Goal: Task Accomplishment & Management: Complete application form

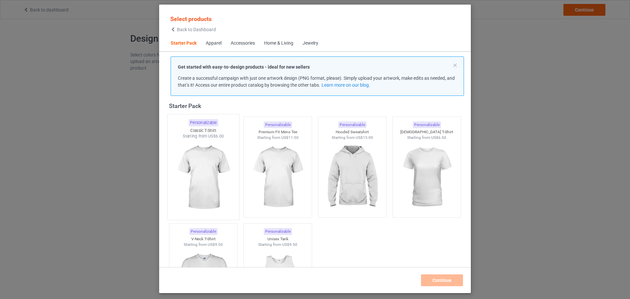
click at [206, 170] on img at bounding box center [203, 177] width 62 height 77
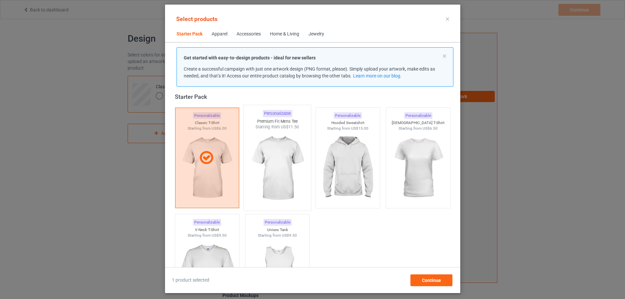
click at [282, 141] on img at bounding box center [277, 168] width 62 height 77
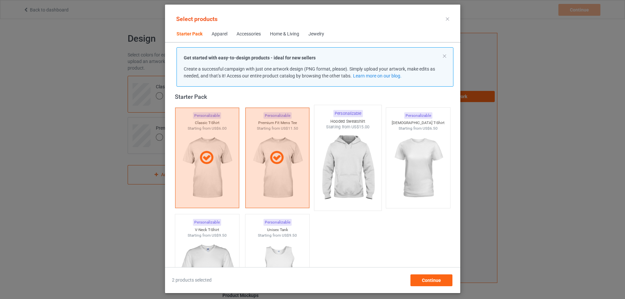
click at [340, 141] on img at bounding box center [348, 168] width 62 height 77
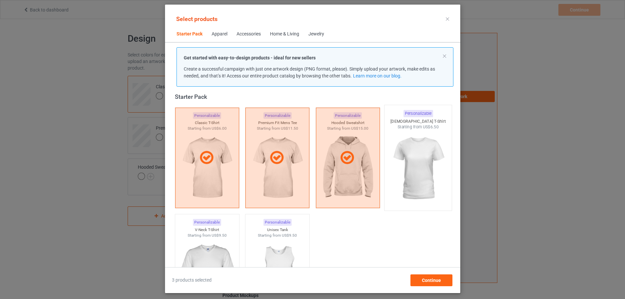
click at [407, 138] on img at bounding box center [418, 168] width 62 height 77
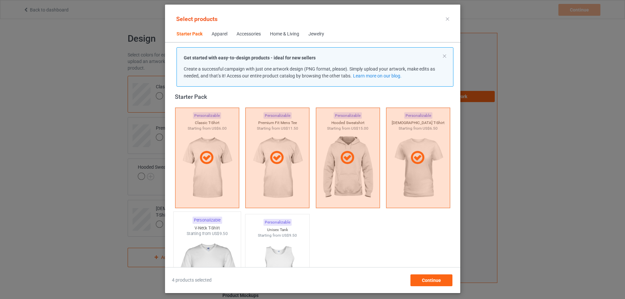
click at [196, 242] on img at bounding box center [207, 274] width 62 height 77
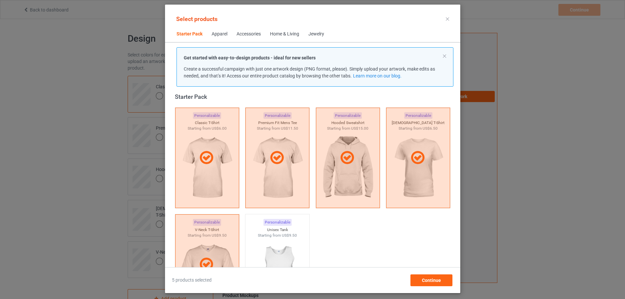
click at [276, 34] on div "Home & Living" at bounding box center [284, 34] width 29 height 7
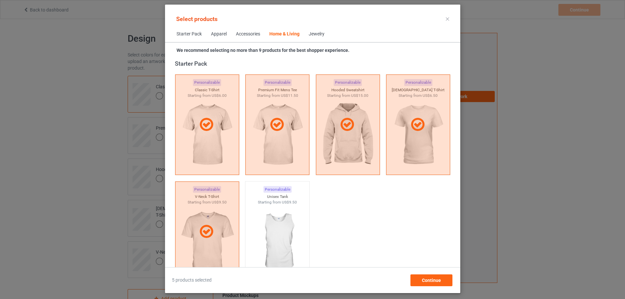
scroll to position [2959, 0]
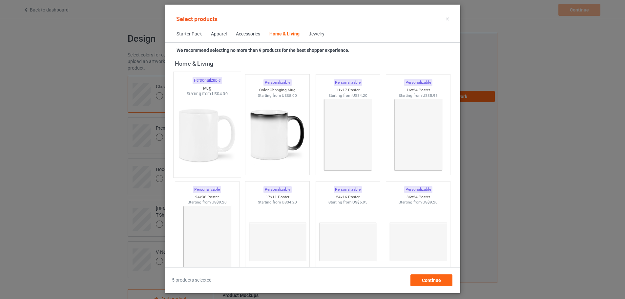
click at [211, 113] on img at bounding box center [207, 135] width 62 height 77
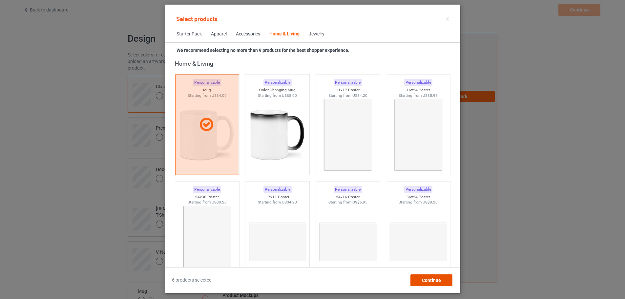
click at [441, 279] on span "Continue" at bounding box center [430, 279] width 19 height 5
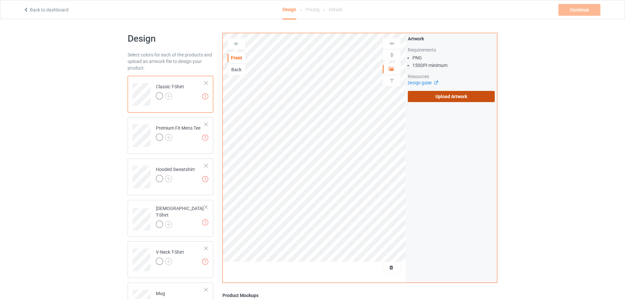
click at [464, 100] on label "Upload Artwork" at bounding box center [451, 96] width 87 height 11
click at [0, 0] on input "Upload Artwork" at bounding box center [0, 0] width 0 height 0
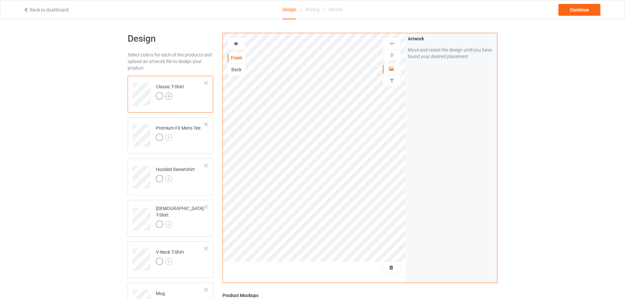
click at [169, 96] on img at bounding box center [168, 95] width 7 height 7
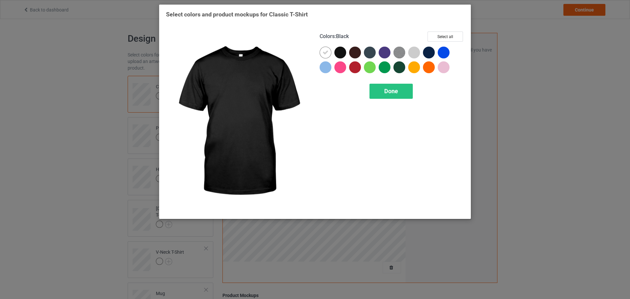
click at [342, 51] on div at bounding box center [340, 53] width 12 height 12
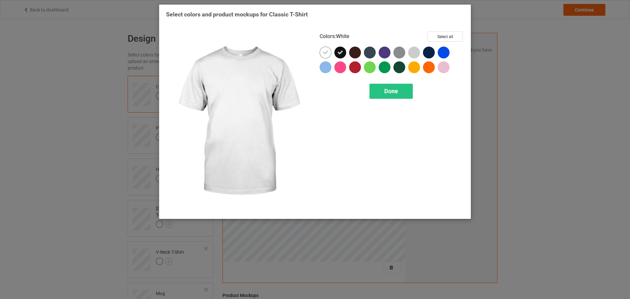
click at [325, 51] on icon at bounding box center [325, 53] width 6 height 6
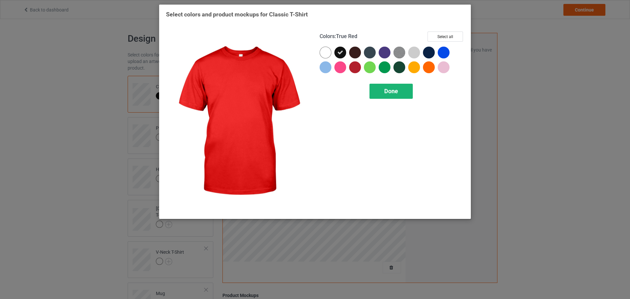
click at [378, 85] on div "Done" at bounding box center [390, 91] width 43 height 15
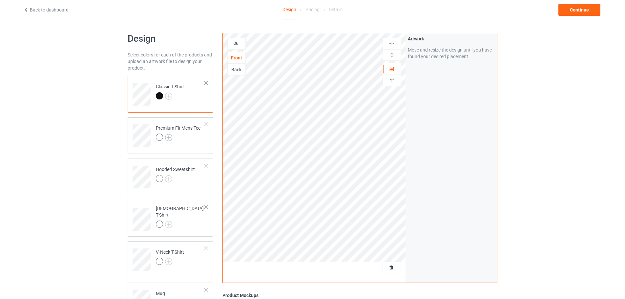
click at [168, 135] on img at bounding box center [168, 137] width 7 height 7
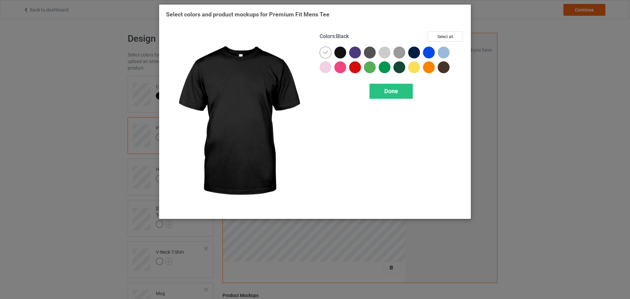
click at [338, 52] on div at bounding box center [340, 53] width 12 height 12
click at [332, 53] on div at bounding box center [326, 54] width 15 height 15
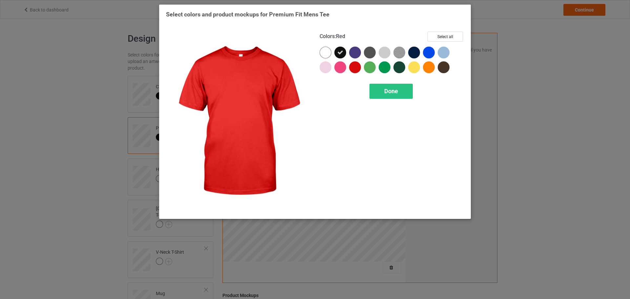
click at [380, 83] on div "Colors : Red Select all Done" at bounding box center [392, 122] width 154 height 190
click at [373, 96] on div "Done" at bounding box center [390, 91] width 43 height 15
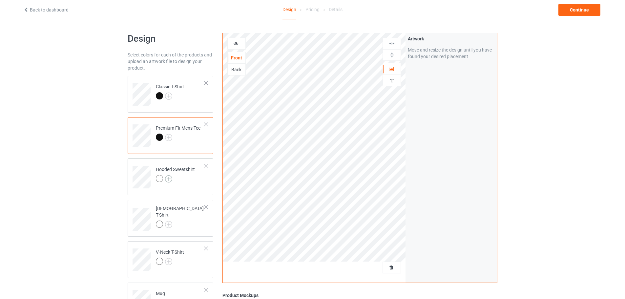
click at [169, 179] on img at bounding box center [168, 178] width 7 height 7
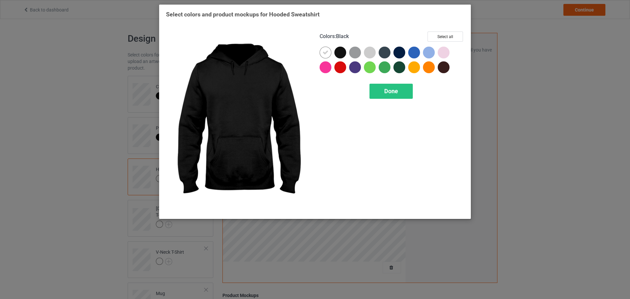
click at [340, 57] on div at bounding box center [340, 53] width 12 height 12
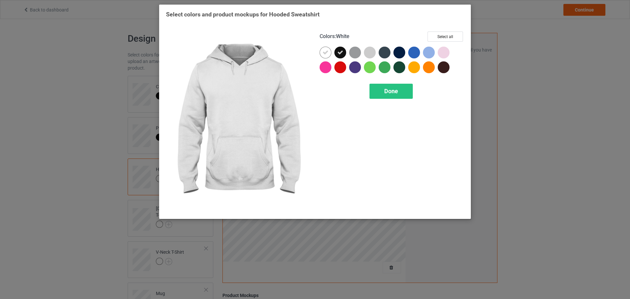
click at [326, 55] on icon at bounding box center [325, 53] width 6 height 6
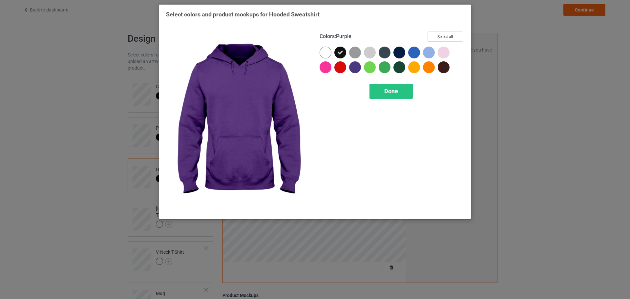
click at [416, 105] on div "Colors : Purple Select all Done" at bounding box center [392, 122] width 154 height 190
click at [404, 97] on div "Done" at bounding box center [390, 91] width 43 height 15
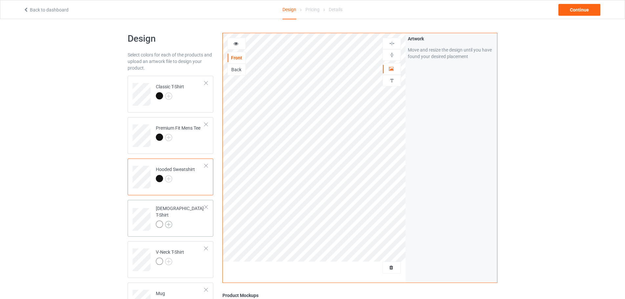
click at [171, 221] on img at bounding box center [168, 224] width 7 height 7
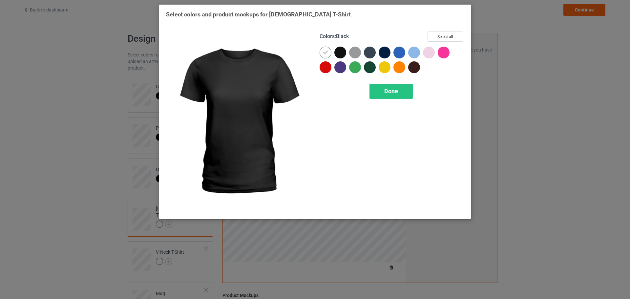
click at [341, 55] on div at bounding box center [340, 53] width 12 height 12
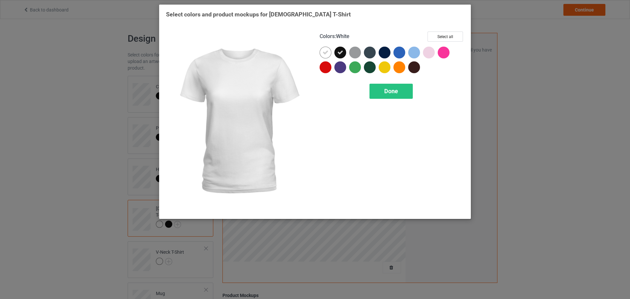
click at [329, 54] on div at bounding box center [325, 53] width 12 height 12
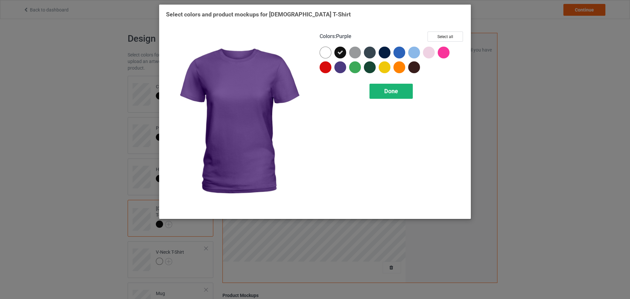
click at [388, 91] on span "Done" at bounding box center [391, 91] width 14 height 7
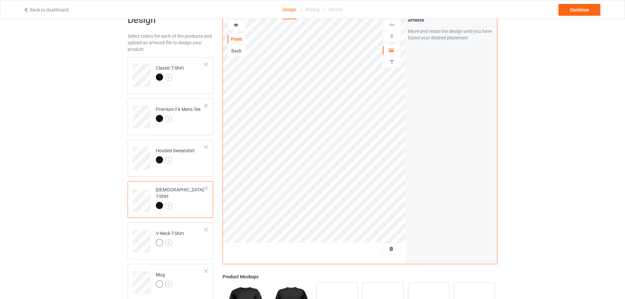
scroll to position [98, 0]
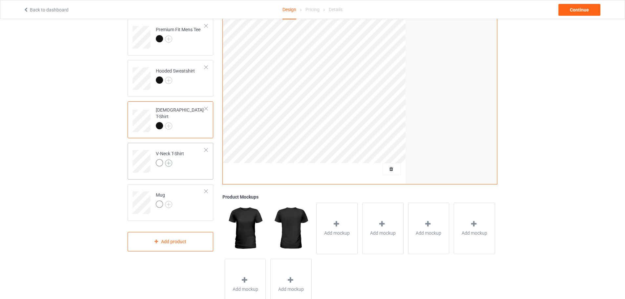
click at [169, 162] on img at bounding box center [168, 162] width 7 height 7
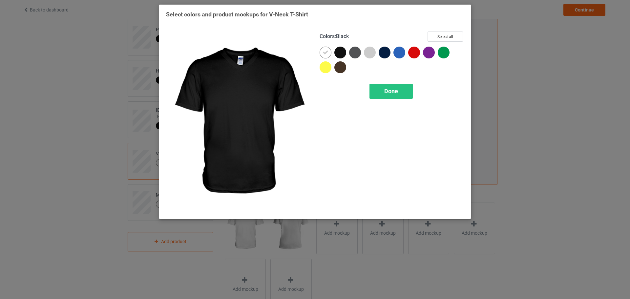
click at [337, 54] on div at bounding box center [340, 53] width 12 height 12
click at [326, 54] on icon at bounding box center [325, 53] width 6 height 6
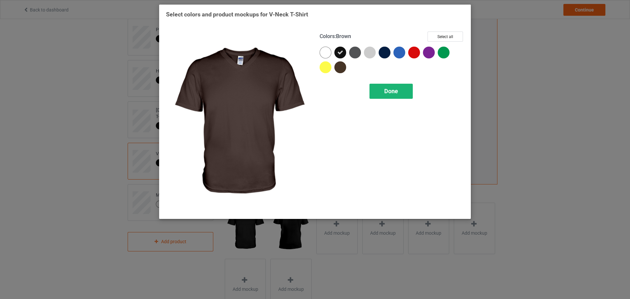
click at [391, 94] on span "Done" at bounding box center [391, 91] width 14 height 7
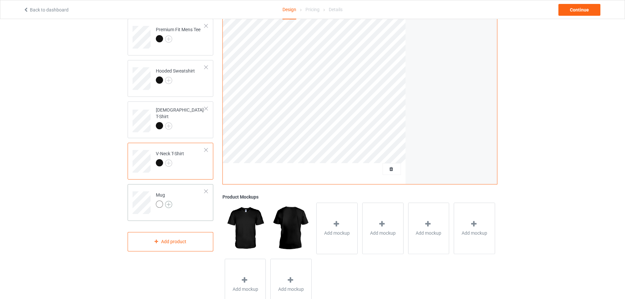
click at [167, 201] on img at bounding box center [168, 204] width 7 height 7
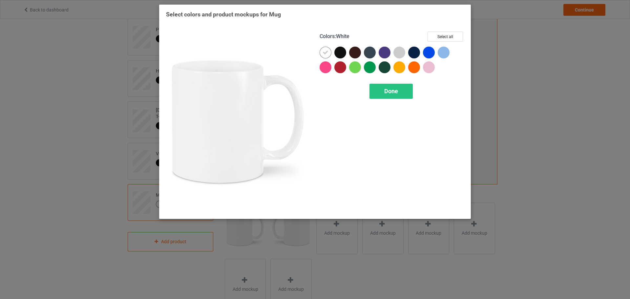
click at [338, 52] on div at bounding box center [340, 53] width 12 height 12
click at [331, 52] on div at bounding box center [325, 53] width 12 height 12
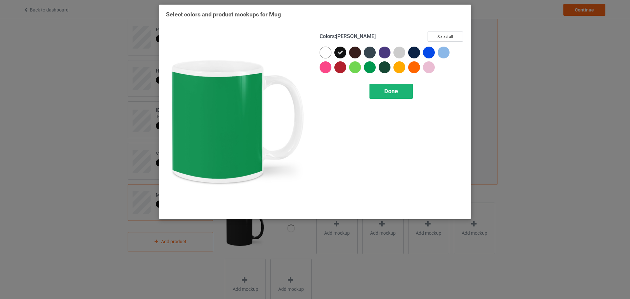
click at [390, 93] on span "Done" at bounding box center [391, 91] width 14 height 7
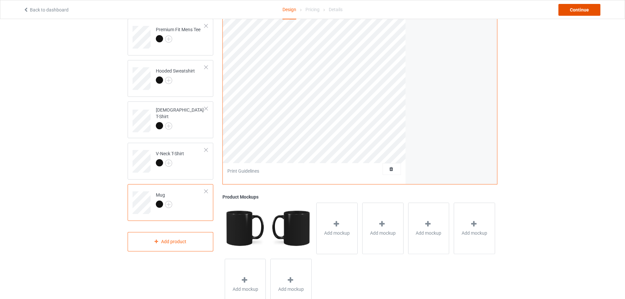
click at [581, 13] on div "Continue" at bounding box center [579, 10] width 42 height 12
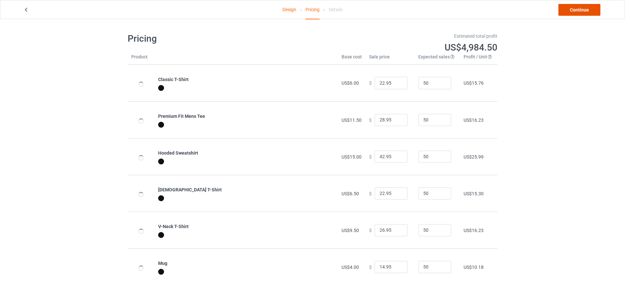
click at [578, 11] on link "Continue" at bounding box center [579, 10] width 42 height 12
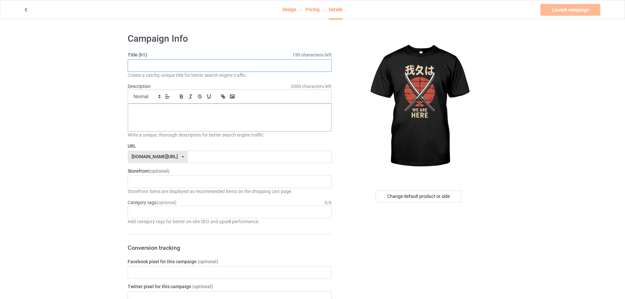
paste input "Japan Streetwear - We Are Here"
type input "Japan Streetwear - We Are Here"
click at [193, 152] on input "text" at bounding box center [260, 157] width 144 height 12
paste input "Japan Streetwear - We Are Here"
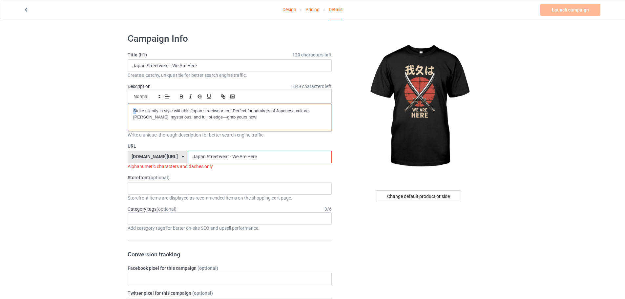
drag, startPoint x: 135, startPoint y: 111, endPoint x: 120, endPoint y: 112, distance: 15.1
drag, startPoint x: 186, startPoint y: 157, endPoint x: 188, endPoint y: 162, distance: 5.4
click at [188, 162] on input "Japan Streetwear - We Are Here" at bounding box center [260, 157] width 144 height 12
click at [211, 156] on input "Japan-Streetwear - We Are Here" at bounding box center [260, 157] width 144 height 12
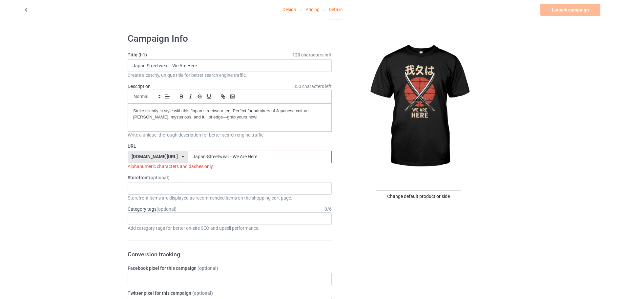
drag, startPoint x: 210, startPoint y: 156, endPoint x: 214, endPoint y: 160, distance: 5.6
click at [214, 160] on input "Japan-Streetwear - We Are Here" at bounding box center [260, 157] width 144 height 12
drag, startPoint x: 218, startPoint y: 155, endPoint x: 217, endPoint y: 162, distance: 7.0
click at [217, 162] on input "Japan-Streetwear-We Are Here" at bounding box center [260, 157] width 144 height 12
click at [227, 159] on input "Japan-Streetwear-We-Are Here" at bounding box center [260, 157] width 144 height 12
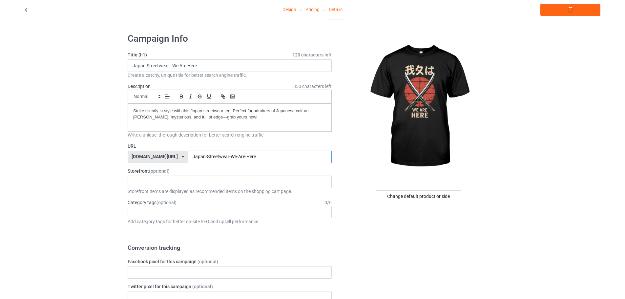
type input "Japan-Streetwear-We-Are-Here"
drag, startPoint x: 246, startPoint y: 162, endPoint x: 139, endPoint y: 160, distance: 106.6
click at [139, 160] on div "teechip.com/ teechip.com/ 587d0d41cee36fd012c64a69 Japan-Streetwear-We-Are-Here" at bounding box center [230, 157] width 204 height 12
click at [148, 180] on div "KIOTA Gaming Finish Line Fitness Mi-Tees 6767c36548d7ee002e084532 651a982803c4d…" at bounding box center [230, 181] width 204 height 12
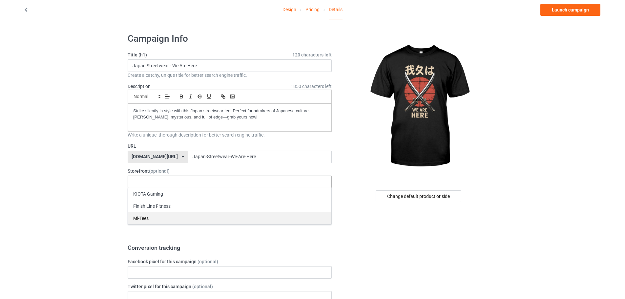
click at [155, 215] on div "Mi-Tees" at bounding box center [229, 218] width 203 height 12
click at [158, 234] on div at bounding box center [230, 234] width 204 height 1
click at [149, 209] on div "Age > [DEMOGRAPHIC_DATA] > 1 Age > [DEMOGRAPHIC_DATA] Months > 1 Month Age > [D…" at bounding box center [230, 212] width 204 height 12
drag, startPoint x: 149, startPoint y: 209, endPoint x: 131, endPoint y: 191, distance: 25.5
click at [131, 191] on div "Storefront items are displayed as recommended items on the shopping cart page." at bounding box center [230, 191] width 204 height 7
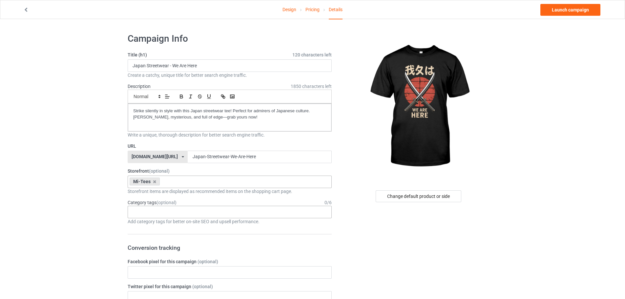
click at [153, 210] on div "Age > [DEMOGRAPHIC_DATA] > 1 Age > [DEMOGRAPHIC_DATA] Months > 1 Month Age > [D…" at bounding box center [230, 212] width 204 height 12
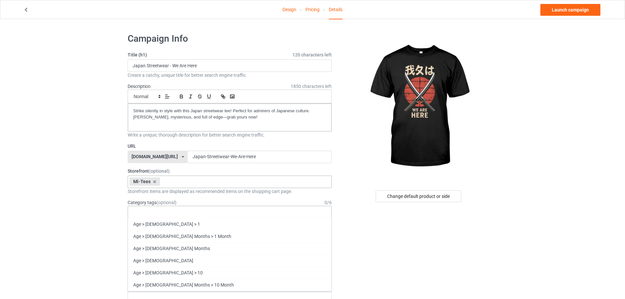
paste input "japan, japan art, we are here, protest, streetwear, japanese, japanese art, swo…"
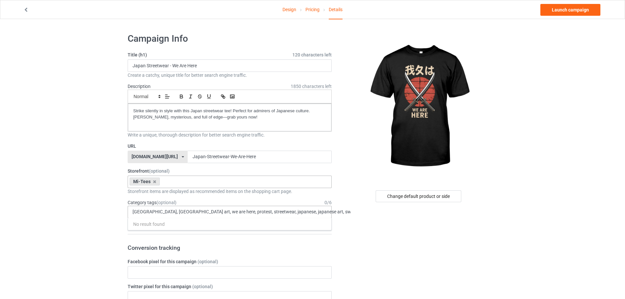
click at [296, 217] on div "japan, japan art, we are here, protest, streetwear, japanese, japanese art, swo…" at bounding box center [230, 212] width 204 height 12
drag, startPoint x: 301, startPoint y: 210, endPoint x: 124, endPoint y: 211, distance: 176.8
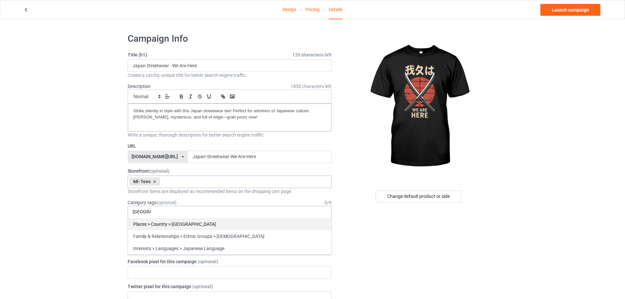
type input "japan"
click at [183, 224] on div "Places > Country > [GEOGRAPHIC_DATA]" at bounding box center [229, 224] width 203 height 12
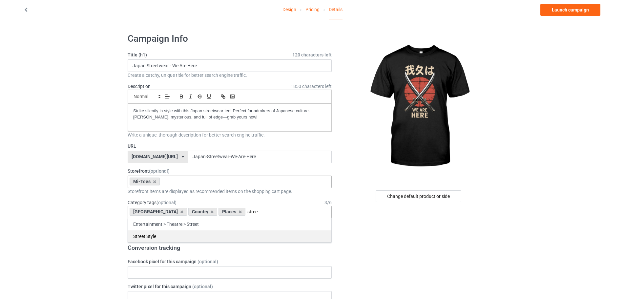
type input "stree"
click at [170, 233] on div "Street Style" at bounding box center [229, 236] width 203 height 12
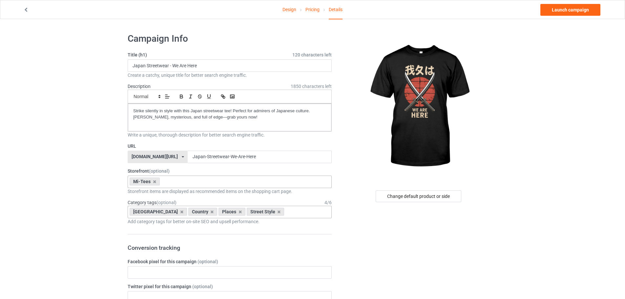
click at [568, 10] on link "Launch campaign" at bounding box center [570, 10] width 60 height 12
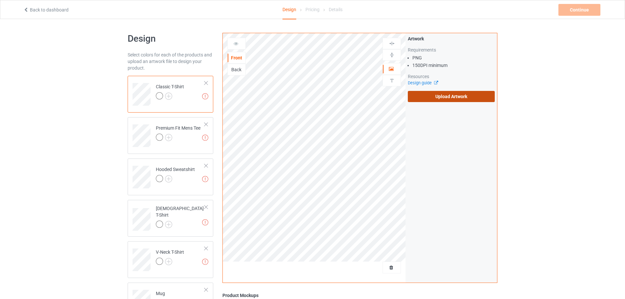
click at [440, 99] on label "Upload Artwork" at bounding box center [451, 96] width 87 height 11
click at [0, 0] on input "Upload Artwork" at bounding box center [0, 0] width 0 height 0
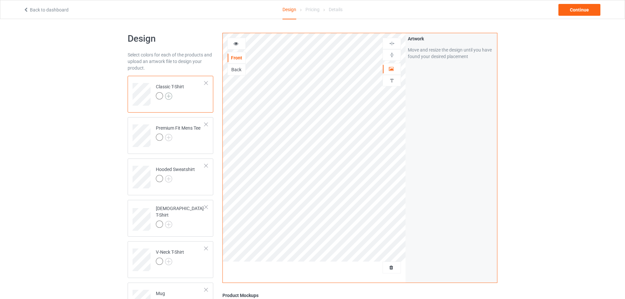
click at [170, 96] on img at bounding box center [168, 95] width 7 height 7
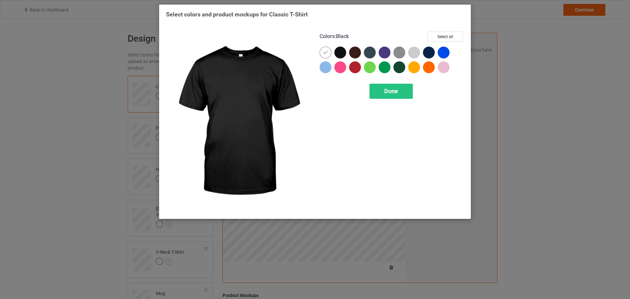
click at [338, 55] on div at bounding box center [340, 53] width 12 height 12
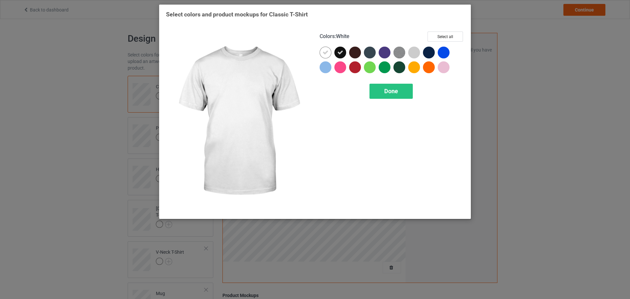
click at [326, 53] on icon at bounding box center [325, 53] width 6 height 6
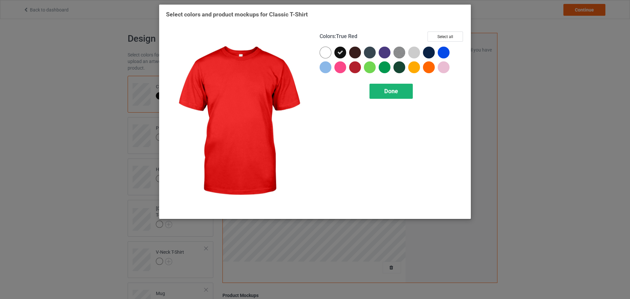
click at [389, 93] on span "Done" at bounding box center [391, 91] width 14 height 7
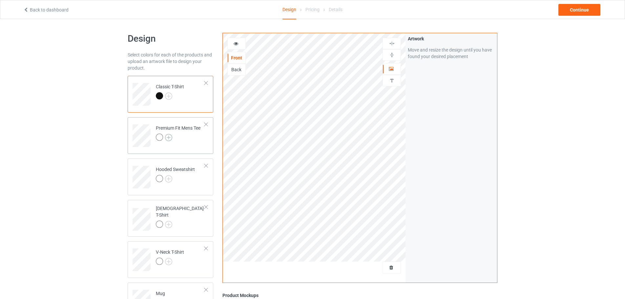
click at [167, 137] on img at bounding box center [168, 137] width 7 height 7
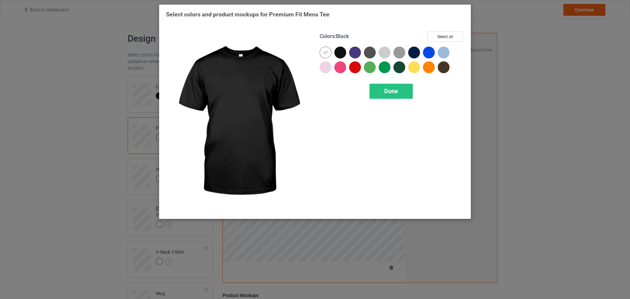
click at [336, 50] on div at bounding box center [340, 53] width 12 height 12
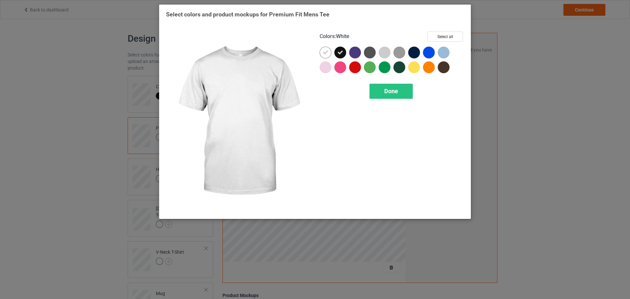
click at [318, 53] on div "Colors : White Select all Done" at bounding box center [392, 122] width 154 height 190
click at [326, 53] on icon at bounding box center [325, 53] width 6 height 6
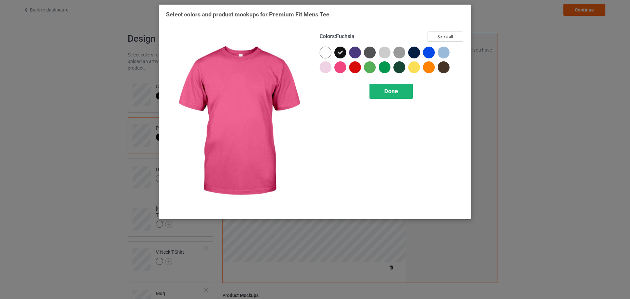
click at [393, 95] on div "Done" at bounding box center [390, 91] width 43 height 15
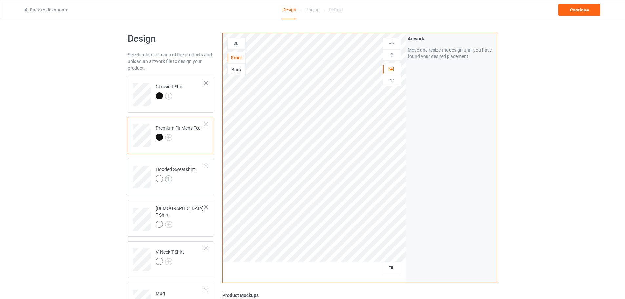
click at [171, 176] on img at bounding box center [168, 178] width 7 height 7
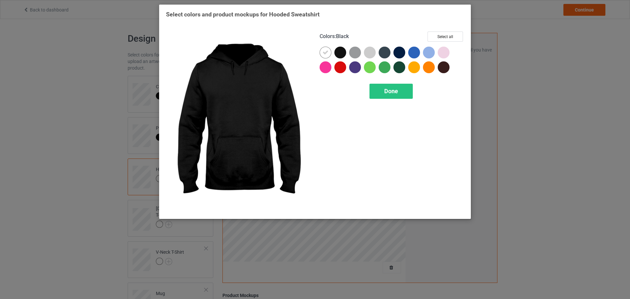
click at [338, 55] on div at bounding box center [340, 53] width 12 height 12
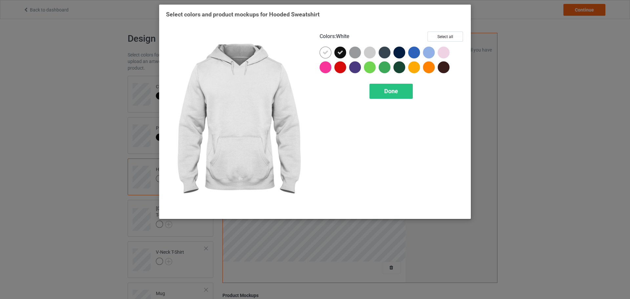
click at [323, 55] on icon at bounding box center [325, 53] width 6 height 6
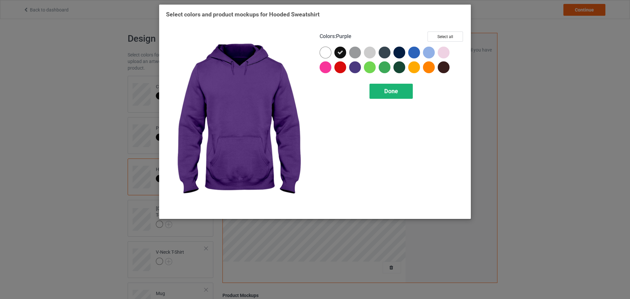
click at [383, 93] on div "Done" at bounding box center [390, 91] width 43 height 15
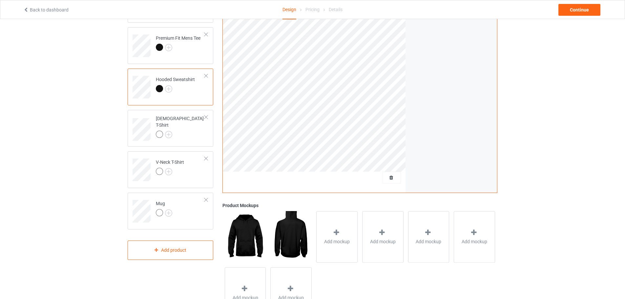
scroll to position [98, 0]
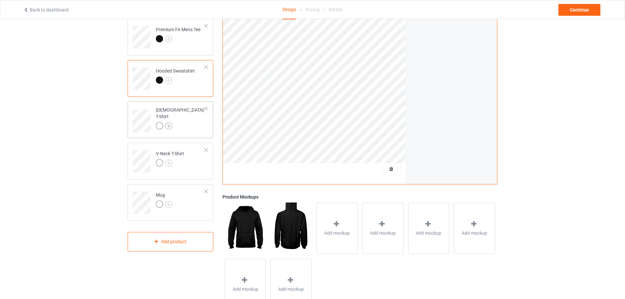
click at [169, 122] on img at bounding box center [168, 125] width 7 height 7
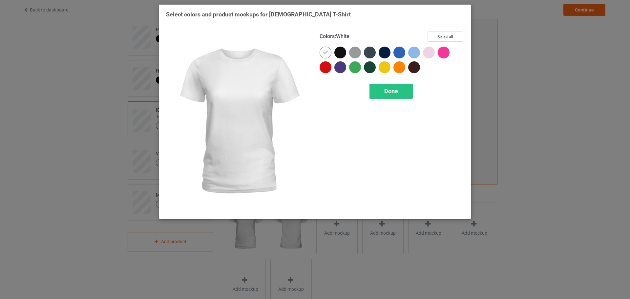
click at [338, 55] on div at bounding box center [340, 53] width 12 height 12
click at [324, 52] on icon at bounding box center [325, 53] width 6 height 6
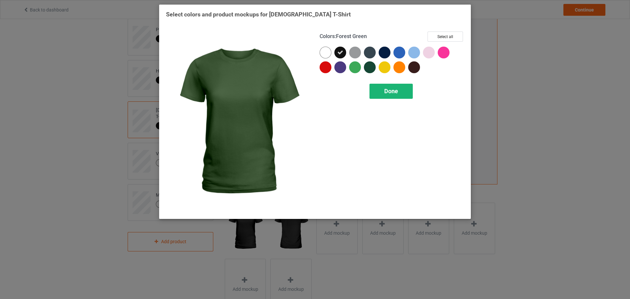
click at [390, 90] on span "Done" at bounding box center [391, 91] width 14 height 7
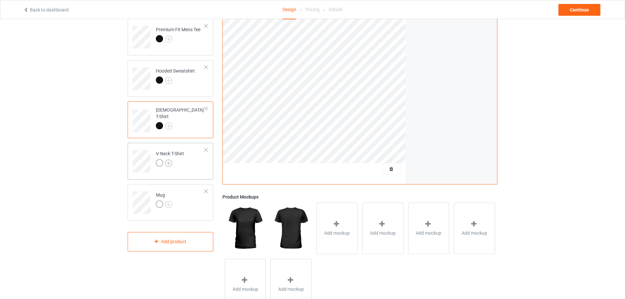
click at [170, 163] on img at bounding box center [168, 162] width 7 height 7
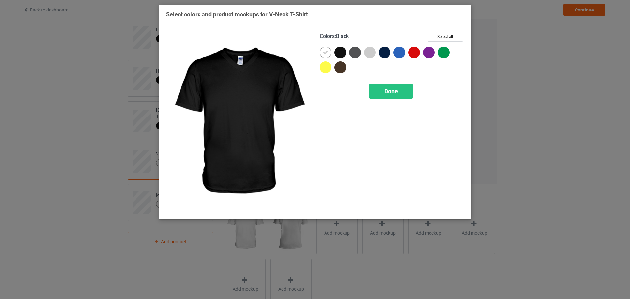
click at [336, 53] on div at bounding box center [340, 53] width 12 height 12
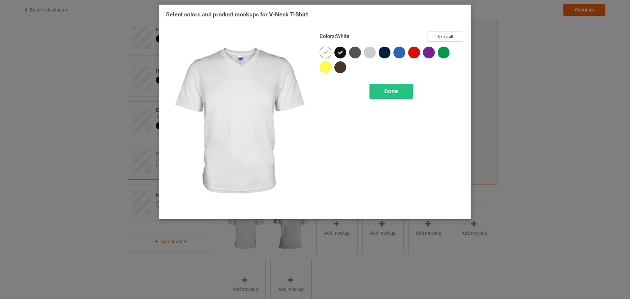
click at [327, 53] on icon at bounding box center [325, 53] width 6 height 6
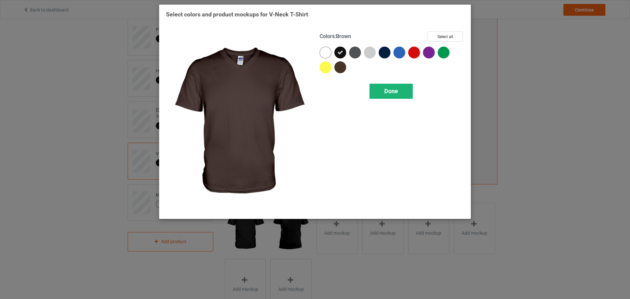
click at [394, 94] on span "Done" at bounding box center [391, 91] width 14 height 7
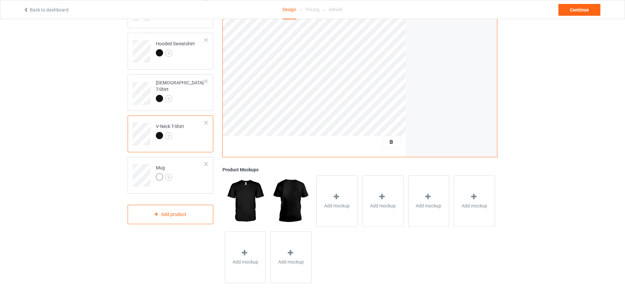
scroll to position [126, 0]
click at [171, 175] on img at bounding box center [168, 176] width 7 height 7
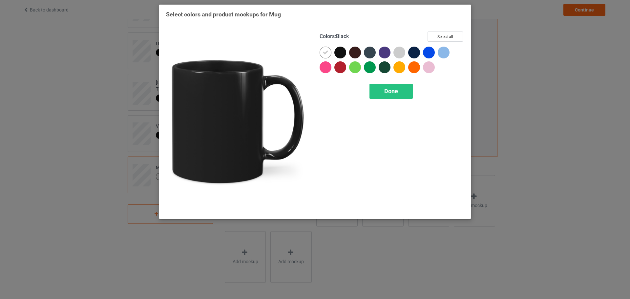
click at [337, 54] on div at bounding box center [340, 53] width 12 height 12
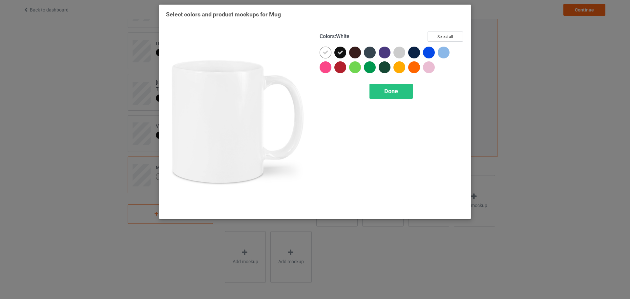
click at [329, 54] on div at bounding box center [325, 53] width 12 height 12
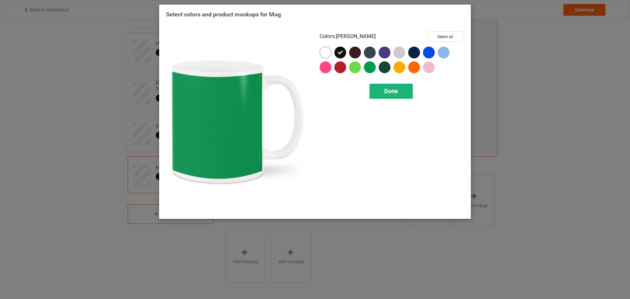
click at [392, 92] on span "Done" at bounding box center [391, 91] width 14 height 7
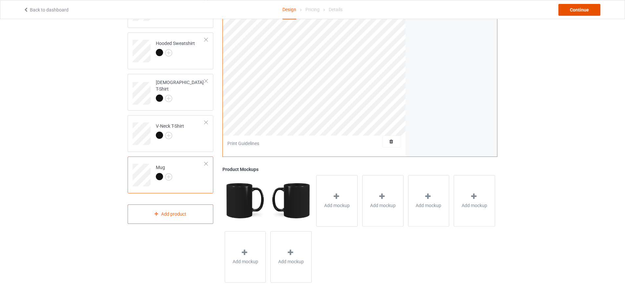
click at [574, 12] on div "Continue" at bounding box center [579, 10] width 42 height 12
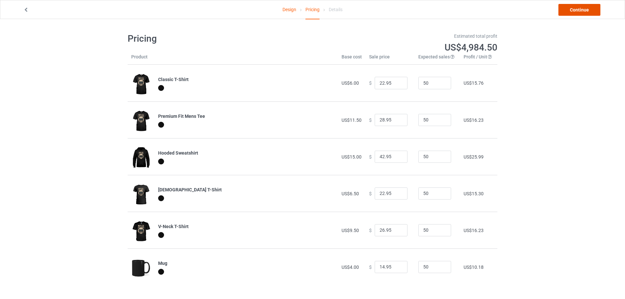
click at [587, 12] on link "Continue" at bounding box center [579, 10] width 42 height 12
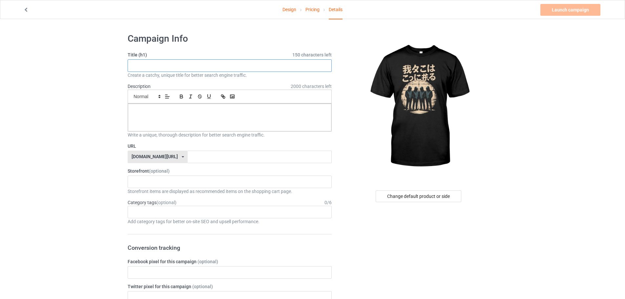
paste input "Japan Streetwear - We Are Here"
type input "Japan Streetwear - We Are Here"
click at [156, 107] on div at bounding box center [229, 118] width 203 height 28
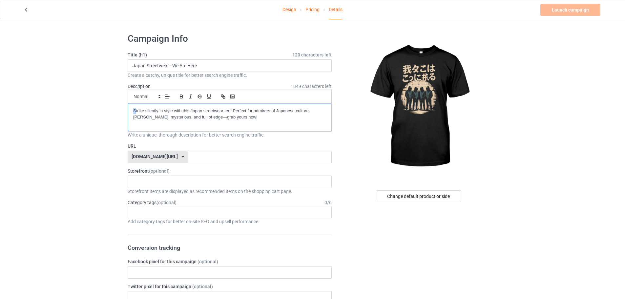
drag, startPoint x: 135, startPoint y: 109, endPoint x: 120, endPoint y: 109, distance: 15.1
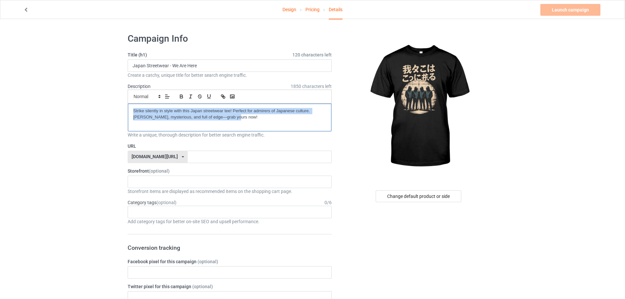
drag, startPoint x: 220, startPoint y: 119, endPoint x: 123, endPoint y: 113, distance: 97.3
copy p "Strike silently in style with this Japan streetwear tee! Perfect for admirers o…"
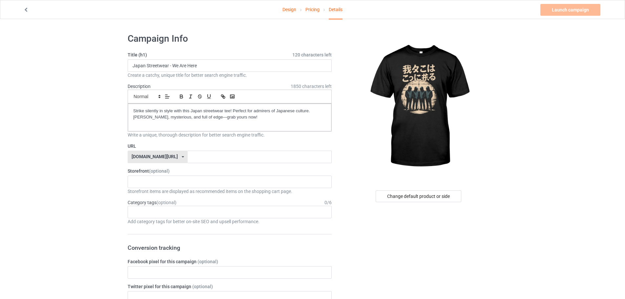
click at [186, 150] on div "URL teechip.com/ teechip.com/ 587d0d41cee36fd012c64a69" at bounding box center [230, 153] width 204 height 20
click at [188, 154] on input "text" at bounding box center [260, 157] width 144 height 12
paste input "Japan-Streetwear-We-Are-Here"
type input "Japan-Streetwear-We-Are-Here2"
click at [143, 191] on div "Storefront items are displayed as recommended items on the shopping cart page." at bounding box center [230, 191] width 204 height 7
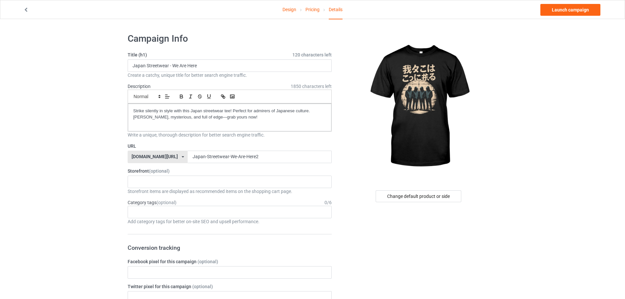
click at [144, 174] on label "Storefront (optional)" at bounding box center [230, 171] width 204 height 7
click at [148, 185] on div "KIOTA Gaming Finish Line Fitness Mi-Tees 6767c36548d7ee002e084532 651a982803c4d…" at bounding box center [230, 181] width 204 height 12
click at [151, 213] on div "KIOTA Gaming Finish Line Fitness Mi-Tees" at bounding box center [230, 206] width 204 height 37
click at [151, 214] on div "Mi-Tees" at bounding box center [229, 218] width 203 height 12
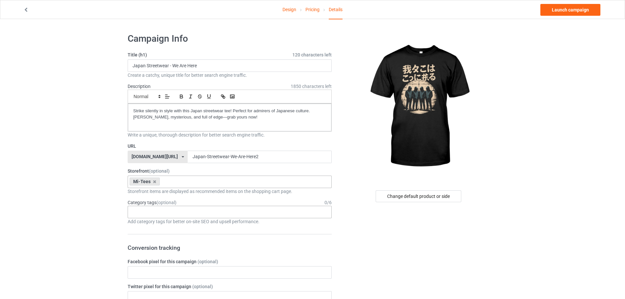
click at [166, 214] on div "Age > [DEMOGRAPHIC_DATA] > 1 Age > [DEMOGRAPHIC_DATA] Months > 1 Month Age > [D…" at bounding box center [230, 212] width 204 height 12
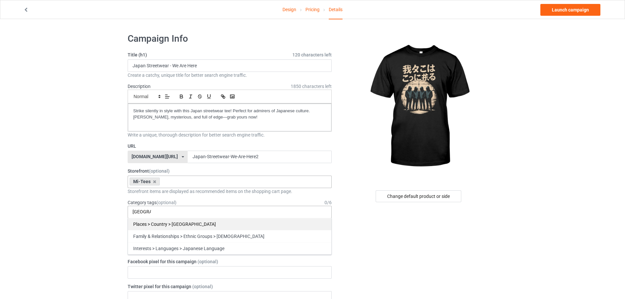
type input "japan"
click at [170, 223] on div "Places > Country > [GEOGRAPHIC_DATA]" at bounding box center [229, 224] width 203 height 12
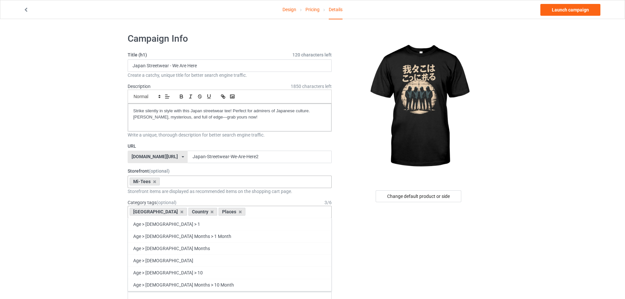
click at [232, 215] on div "Japan Country Places Age > 1-19 > 1 Age > 1-12 Months > 1 Month Age > 1-12 Mont…" at bounding box center [230, 212] width 204 height 12
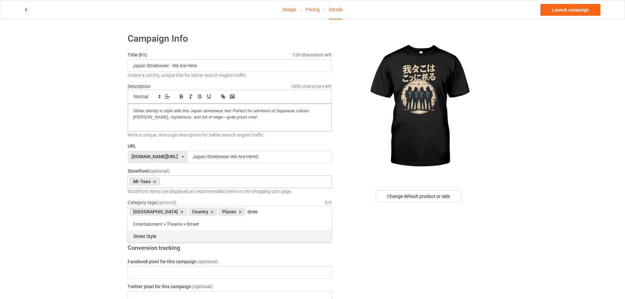
type input "stree"
click at [190, 234] on div "Street Style" at bounding box center [229, 236] width 203 height 12
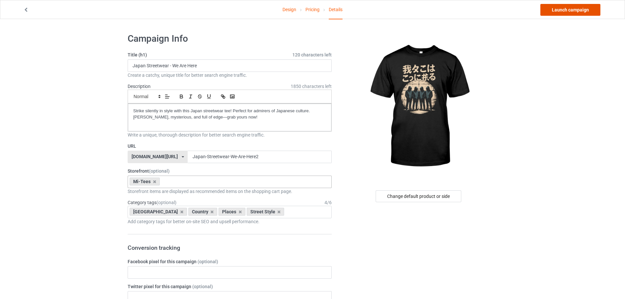
click at [563, 11] on link "Launch campaign" at bounding box center [570, 10] width 60 height 12
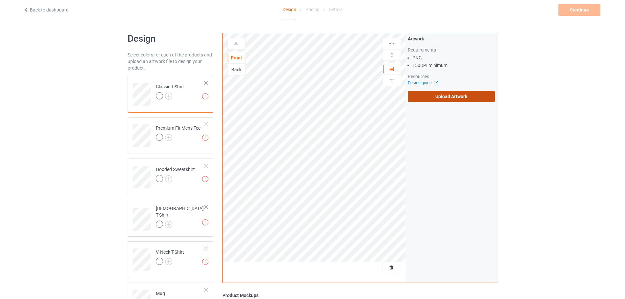
click at [459, 98] on label "Upload Artwork" at bounding box center [451, 96] width 87 height 11
click at [0, 0] on input "Upload Artwork" at bounding box center [0, 0] width 0 height 0
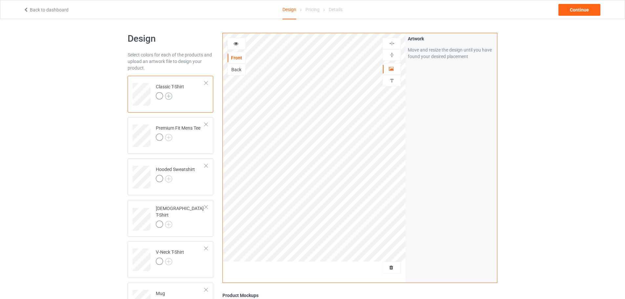
click at [170, 95] on img at bounding box center [168, 95] width 7 height 7
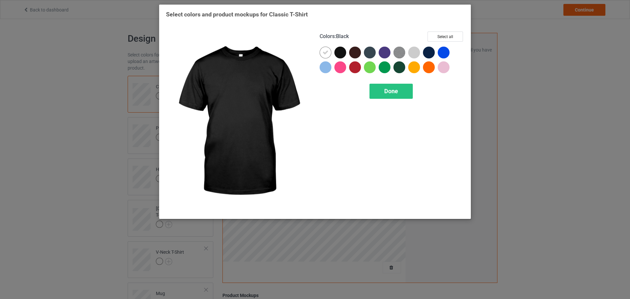
click at [339, 53] on div at bounding box center [340, 53] width 12 height 12
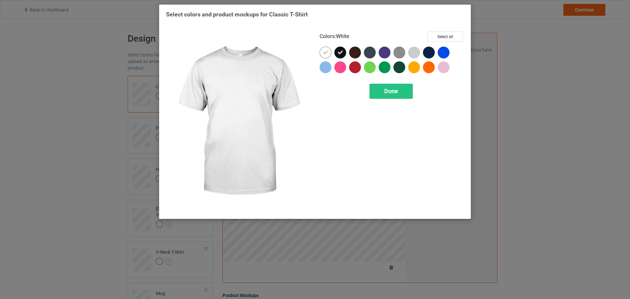
click at [326, 53] on icon at bounding box center [325, 53] width 6 height 6
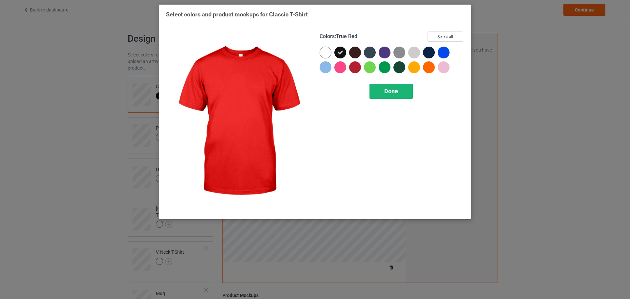
click at [399, 90] on div "Done" at bounding box center [390, 91] width 43 height 15
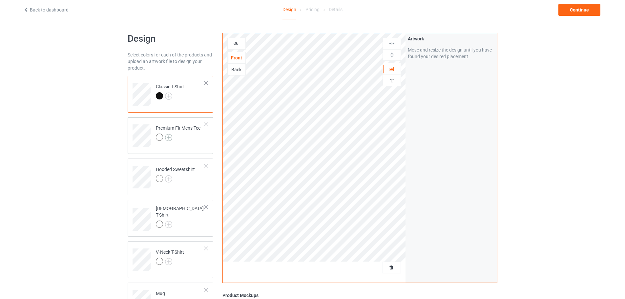
click at [167, 138] on img at bounding box center [168, 137] width 7 height 7
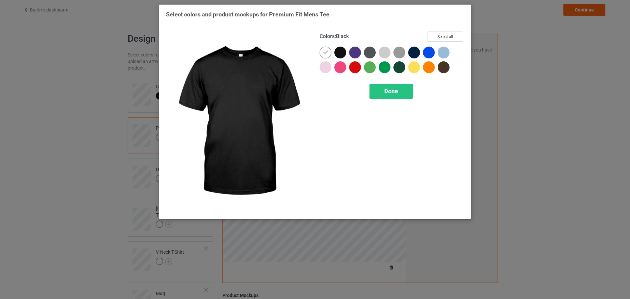
click at [339, 53] on div at bounding box center [340, 53] width 12 height 12
click at [329, 53] on div at bounding box center [325, 53] width 12 height 12
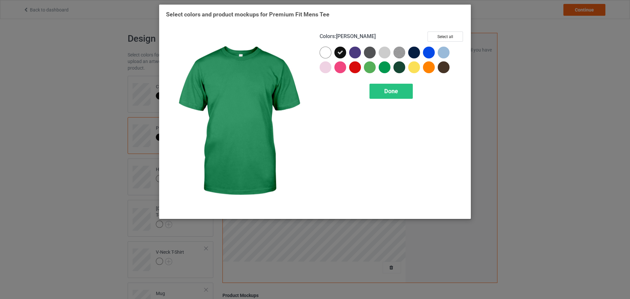
click at [386, 79] on div at bounding box center [391, 78] width 144 height 1
click at [386, 90] on span "Done" at bounding box center [391, 91] width 14 height 7
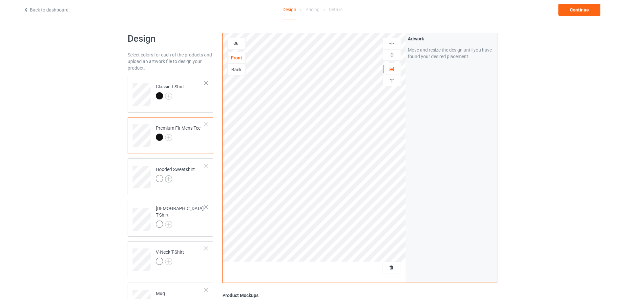
click at [169, 180] on img at bounding box center [168, 178] width 7 height 7
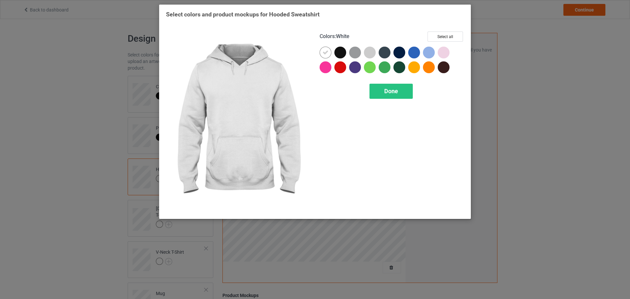
click at [333, 50] on div at bounding box center [326, 54] width 15 height 15
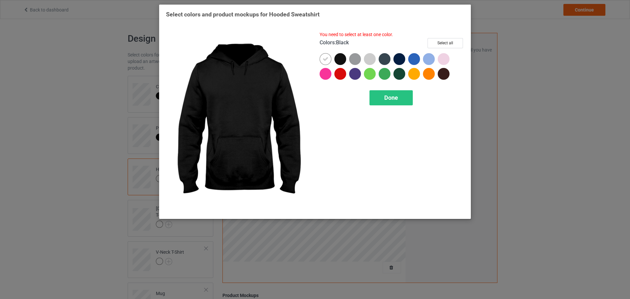
click at [339, 54] on div at bounding box center [340, 59] width 12 height 12
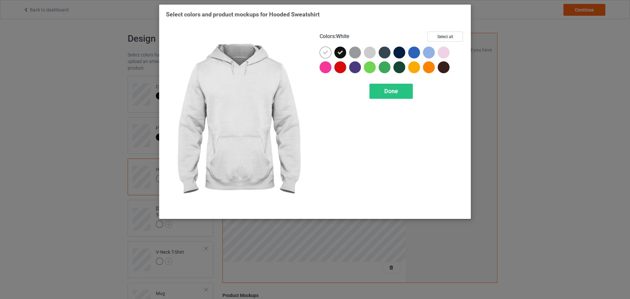
click at [329, 55] on div at bounding box center [325, 53] width 12 height 12
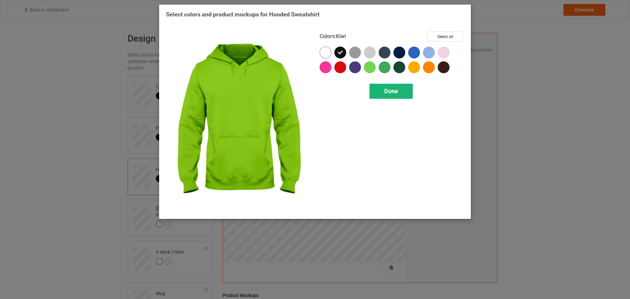
click at [398, 92] on div "Done" at bounding box center [390, 91] width 43 height 15
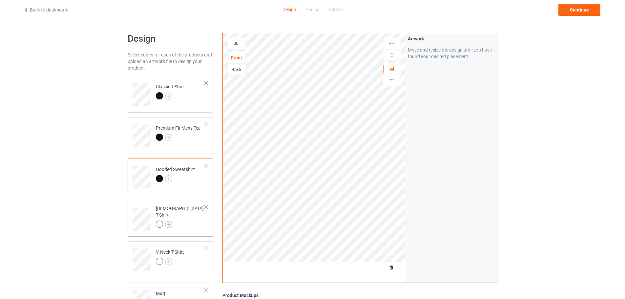
click at [168, 221] on img at bounding box center [168, 224] width 7 height 7
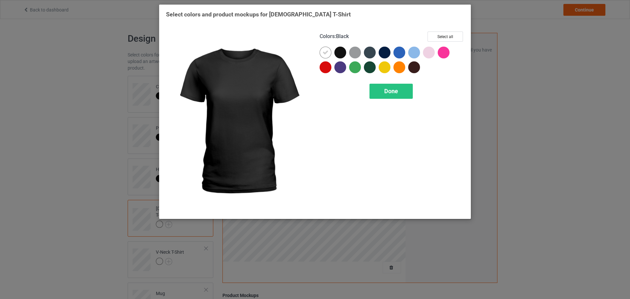
click at [338, 56] on div at bounding box center [340, 53] width 12 height 12
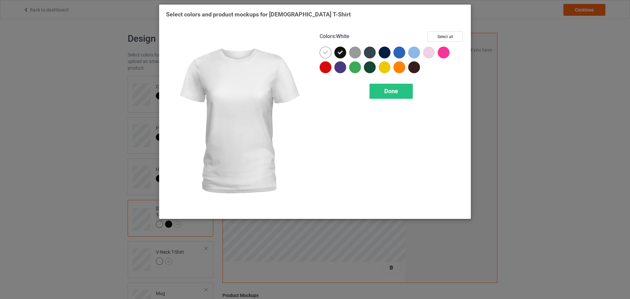
click at [327, 52] on icon at bounding box center [325, 53] width 6 height 6
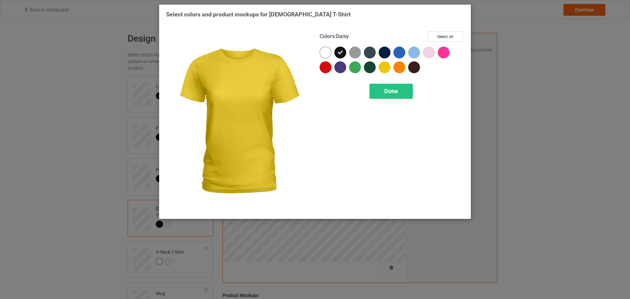
click at [395, 79] on div at bounding box center [391, 78] width 144 height 1
click at [394, 89] on span "Done" at bounding box center [391, 91] width 14 height 7
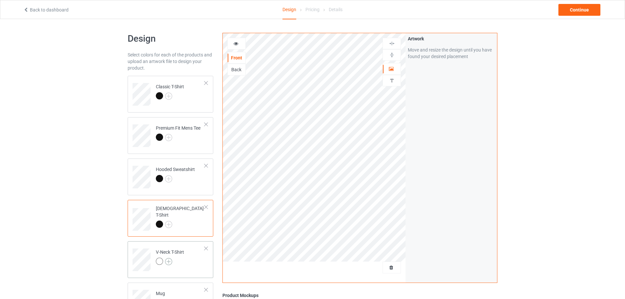
click at [167, 263] on img at bounding box center [168, 261] width 7 height 7
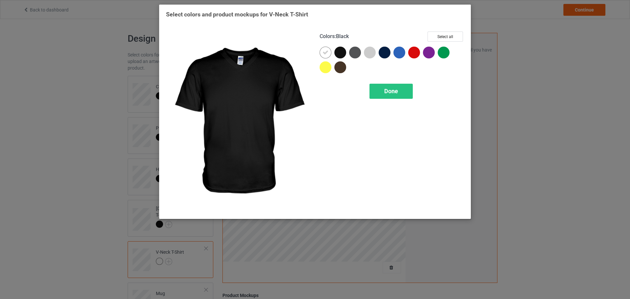
click at [339, 50] on div at bounding box center [340, 53] width 12 height 12
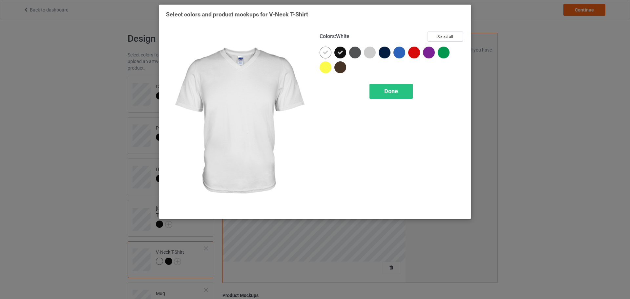
click at [328, 54] on icon at bounding box center [325, 53] width 6 height 6
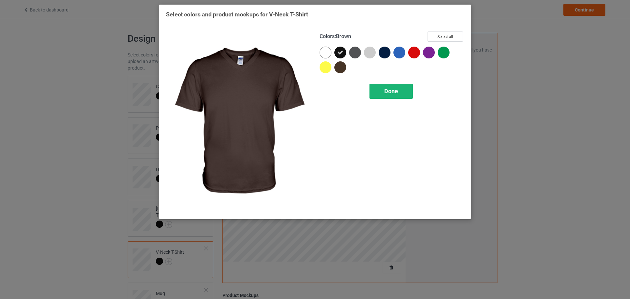
click at [382, 91] on div "Done" at bounding box center [390, 91] width 43 height 15
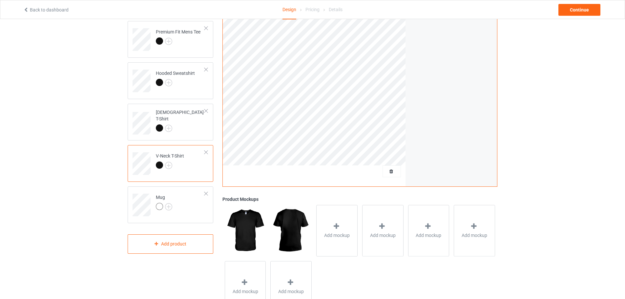
scroll to position [98, 0]
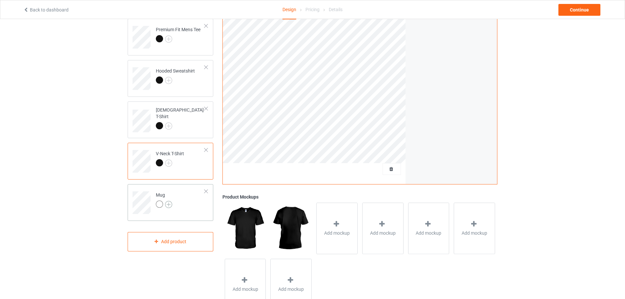
click at [169, 203] on img at bounding box center [168, 204] width 7 height 7
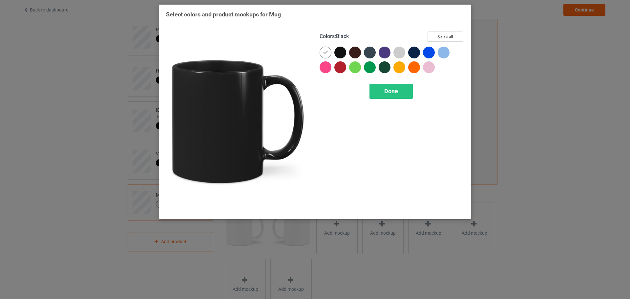
click at [339, 55] on div at bounding box center [340, 53] width 12 height 12
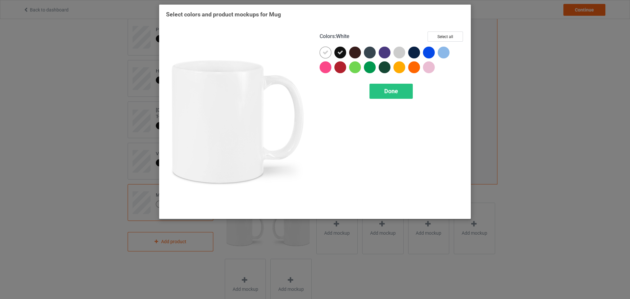
click at [327, 55] on icon at bounding box center [325, 53] width 6 height 6
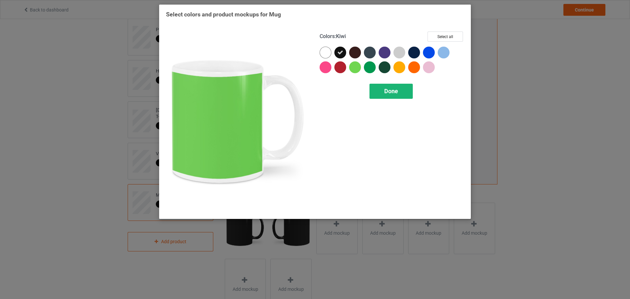
click at [381, 87] on div "Done" at bounding box center [390, 91] width 43 height 15
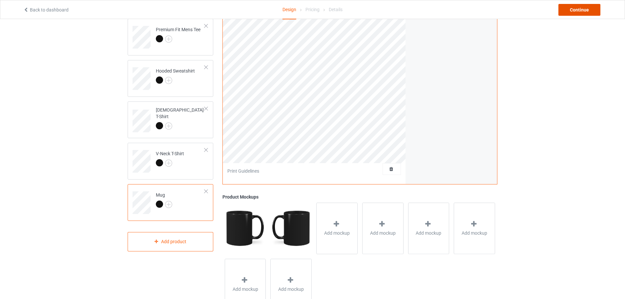
click at [564, 12] on div "Continue" at bounding box center [579, 10] width 42 height 12
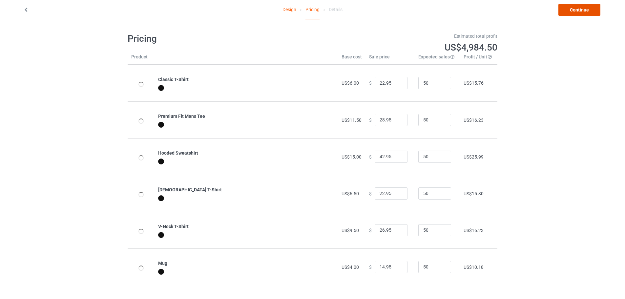
click at [573, 11] on link "Continue" at bounding box center [579, 10] width 42 height 12
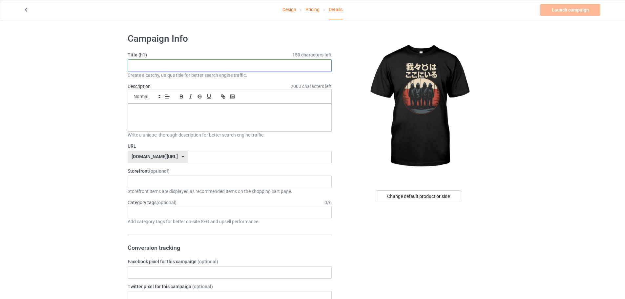
paste input "Japan Streetwear - We Are Here"
type input "Japan Streetwear - We Are Here"
click at [152, 117] on div at bounding box center [229, 118] width 203 height 28
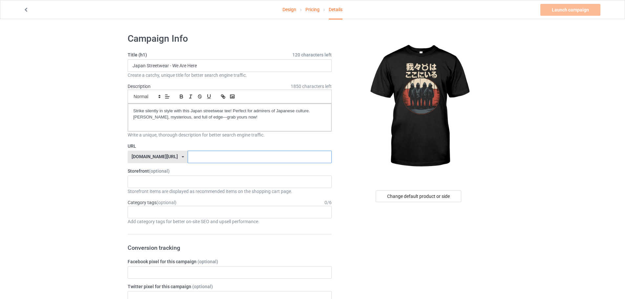
click at [188, 155] on input "text" at bounding box center [260, 157] width 144 height 12
paste input "Japan-Streetwear-We-Are-Here"
type input "Japan-Streetwear-We-Are-Here3"
click at [169, 179] on div "KIOTA Gaming Finish Line Fitness Mi-Tees 6767c36548d7ee002e084532 651a982803c4d…" at bounding box center [230, 181] width 204 height 12
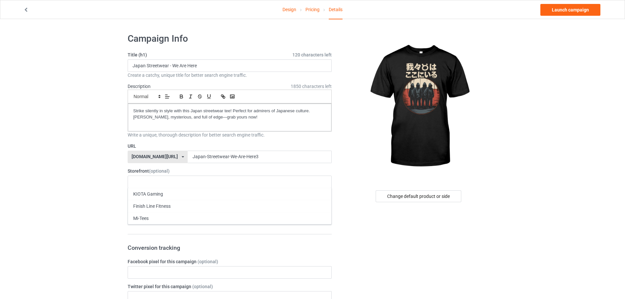
click at [156, 219] on div "Mi-Tees" at bounding box center [229, 218] width 203 height 12
click at [152, 213] on div "Age > [DEMOGRAPHIC_DATA] > 1 Age > [DEMOGRAPHIC_DATA] Months > 1 Month Age > [D…" at bounding box center [230, 212] width 204 height 12
paste input "[GEOGRAPHIC_DATA]"
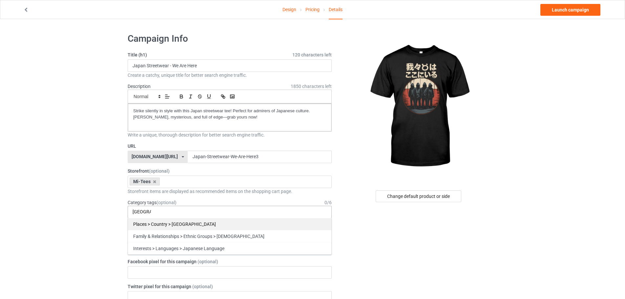
type input "japan"
click at [165, 219] on div "Places > Country > [GEOGRAPHIC_DATA]" at bounding box center [229, 224] width 203 height 12
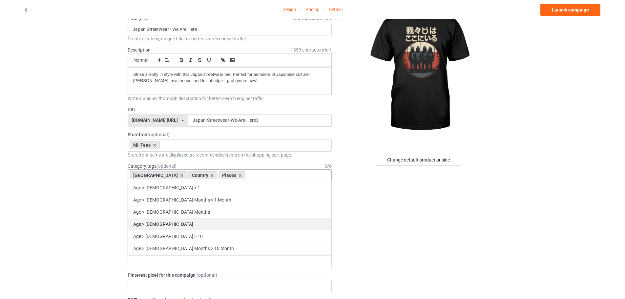
scroll to position [66, 0]
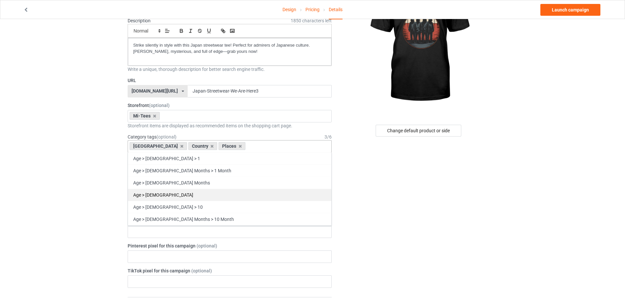
paste input "stree"
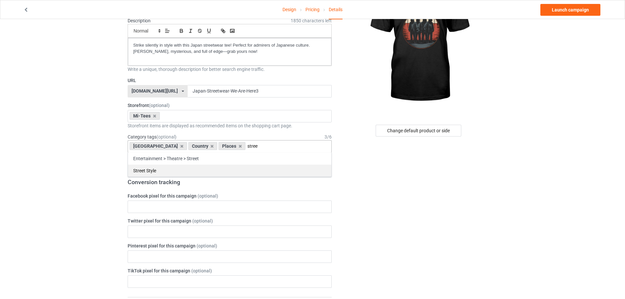
type input "stree"
click at [178, 170] on div "Street Style" at bounding box center [229, 170] width 203 height 12
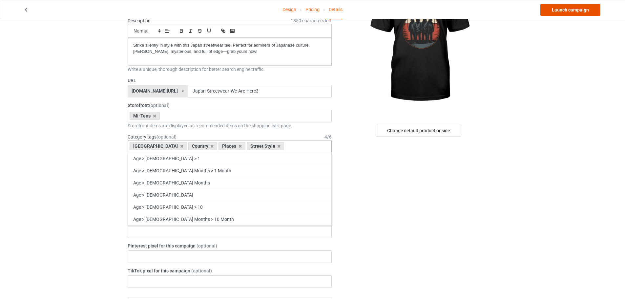
click at [588, 8] on link "Launch campaign" at bounding box center [570, 10] width 60 height 12
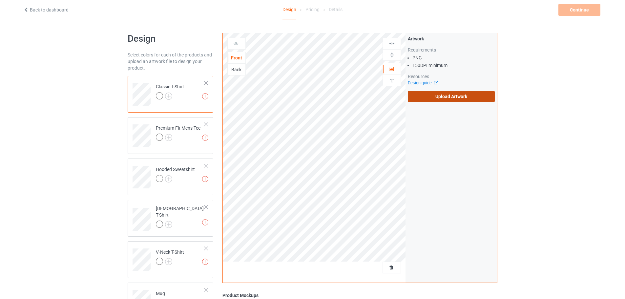
click at [429, 99] on label "Upload Artwork" at bounding box center [451, 96] width 87 height 11
click at [0, 0] on input "Upload Artwork" at bounding box center [0, 0] width 0 height 0
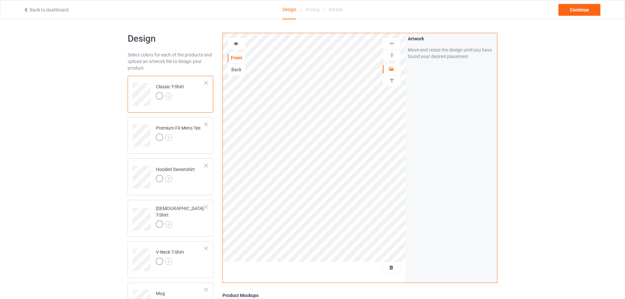
click at [164, 96] on div at bounding box center [160, 96] width 9 height 9
click at [169, 96] on img at bounding box center [168, 95] width 7 height 7
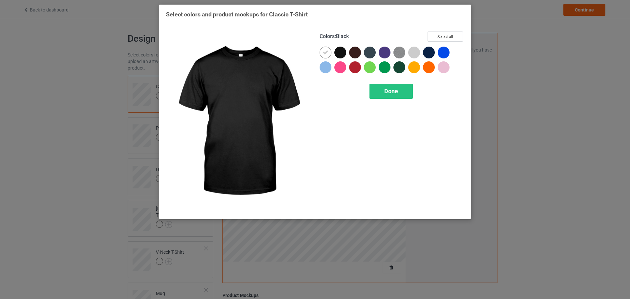
click at [336, 55] on div at bounding box center [340, 53] width 12 height 12
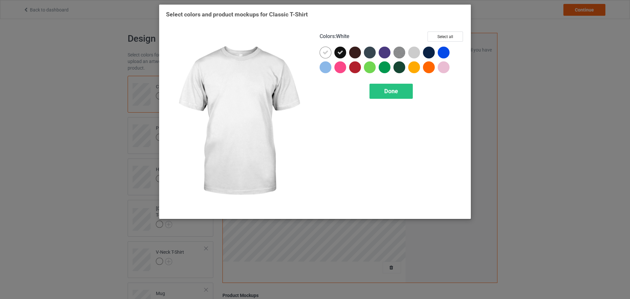
click at [327, 52] on icon at bounding box center [325, 53] width 6 height 6
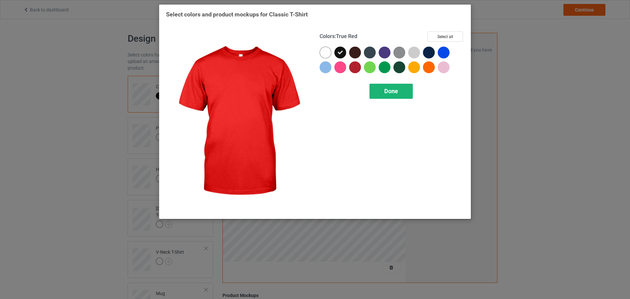
click at [383, 96] on div "Done" at bounding box center [390, 91] width 43 height 15
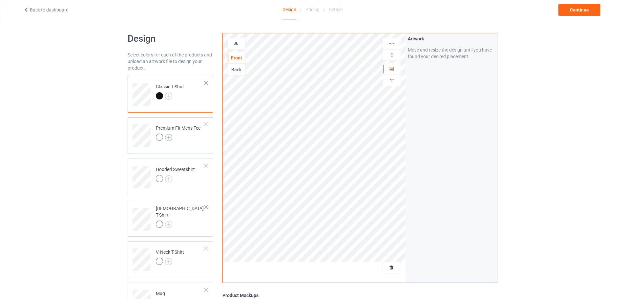
click at [170, 135] on img at bounding box center [168, 137] width 7 height 7
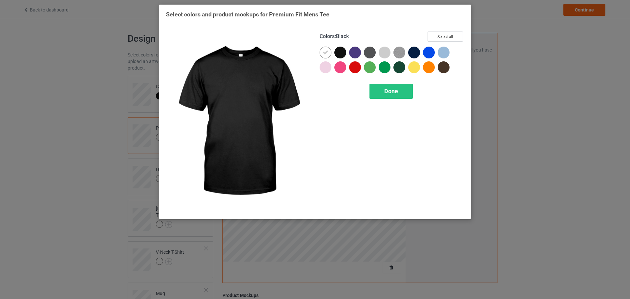
click at [338, 55] on div at bounding box center [340, 53] width 12 height 12
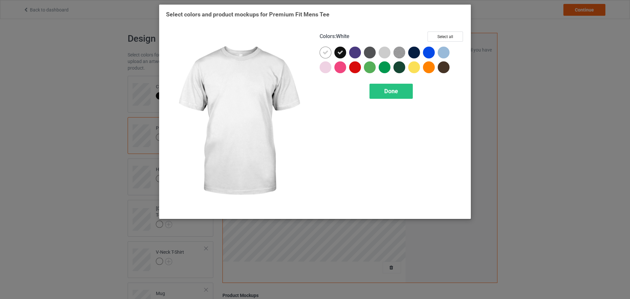
click at [325, 54] on icon at bounding box center [325, 53] width 6 height 6
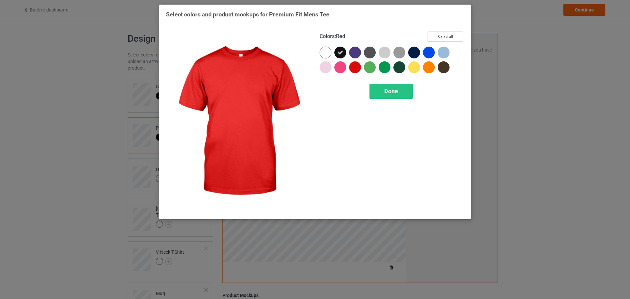
click at [399, 108] on div "Colors : Red Select all Done" at bounding box center [392, 122] width 154 height 190
click at [395, 96] on div "Done" at bounding box center [390, 91] width 43 height 15
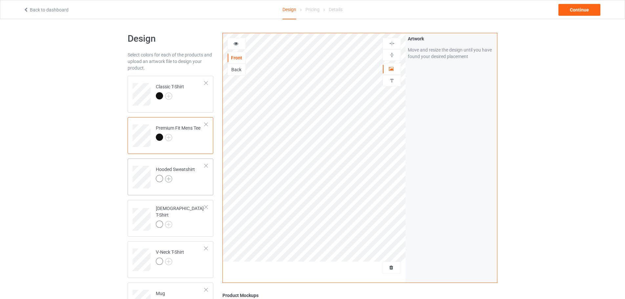
click at [172, 178] on img at bounding box center [168, 178] width 7 height 7
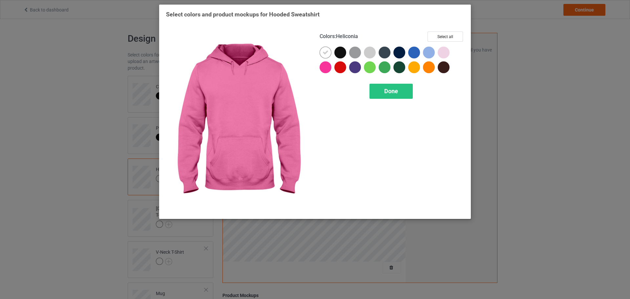
click at [336, 54] on div at bounding box center [340, 53] width 12 height 12
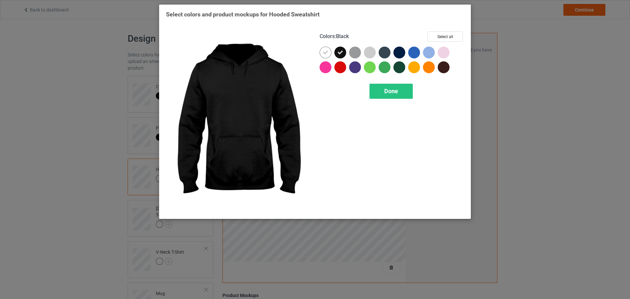
click at [331, 54] on div at bounding box center [325, 53] width 12 height 12
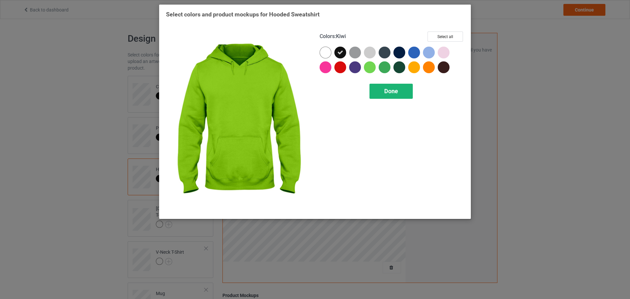
click at [385, 85] on div "Done" at bounding box center [390, 91] width 43 height 15
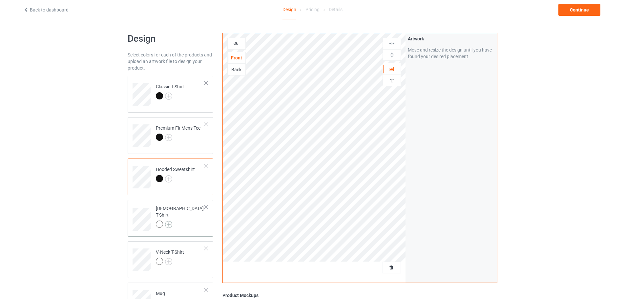
click at [172, 220] on div at bounding box center [180, 224] width 49 height 9
click at [170, 221] on img at bounding box center [168, 224] width 7 height 7
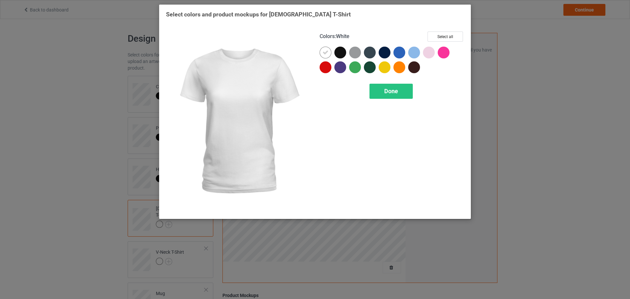
click at [333, 49] on div at bounding box center [326, 54] width 15 height 15
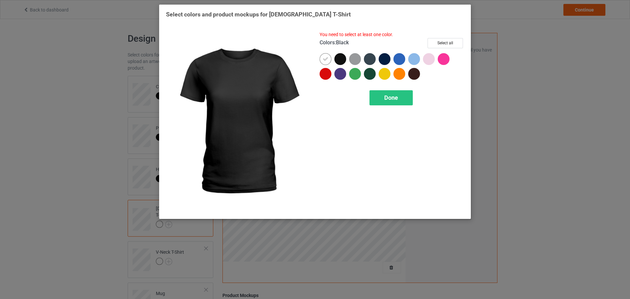
click at [339, 53] on div at bounding box center [340, 59] width 12 height 12
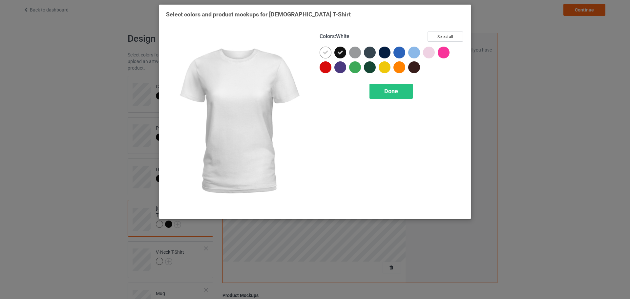
click at [329, 54] on div at bounding box center [325, 53] width 12 height 12
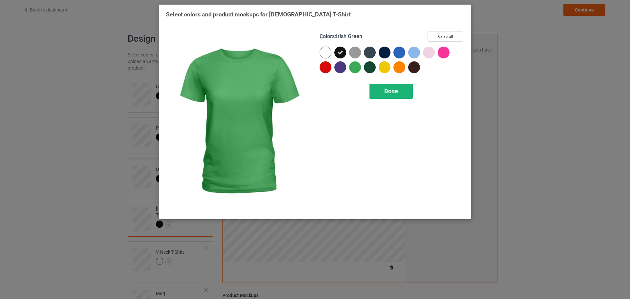
click at [388, 99] on div "Colors : Irish Green Select all Done" at bounding box center [392, 122] width 154 height 190
click at [389, 97] on div "Done" at bounding box center [390, 91] width 43 height 15
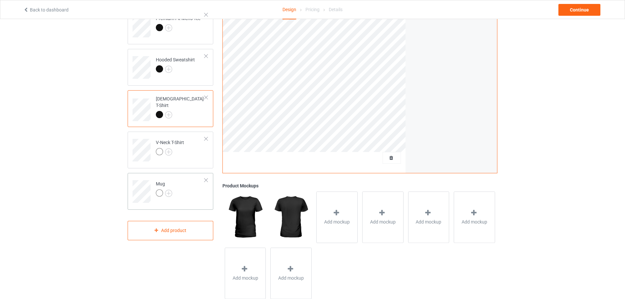
scroll to position [126, 0]
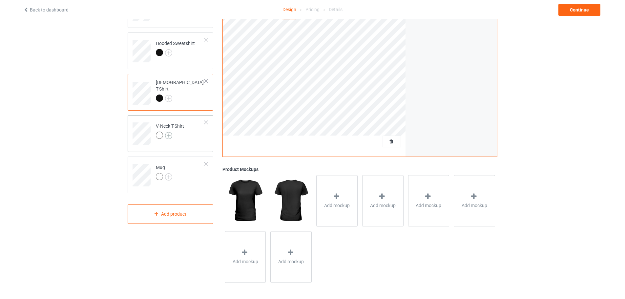
click at [170, 136] on img at bounding box center [168, 135] width 7 height 7
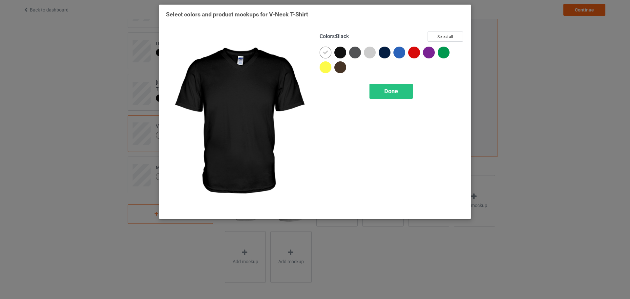
click at [341, 53] on div at bounding box center [340, 53] width 12 height 12
click at [332, 53] on div at bounding box center [326, 54] width 15 height 15
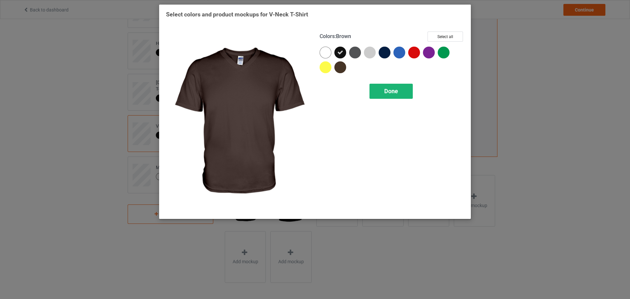
click at [387, 86] on div "Done" at bounding box center [390, 91] width 43 height 15
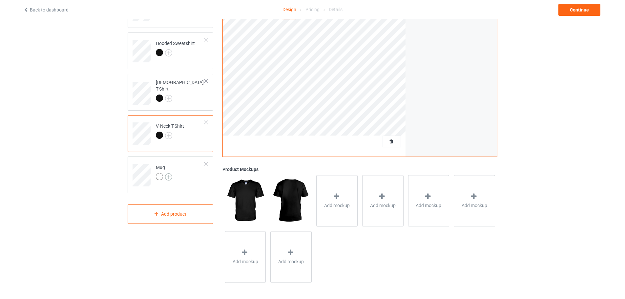
click at [168, 175] on img at bounding box center [168, 176] width 7 height 7
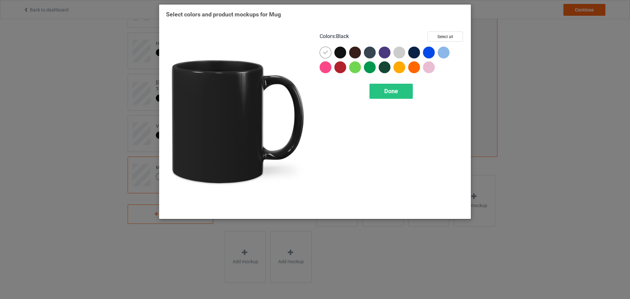
click at [341, 53] on div at bounding box center [340, 53] width 12 height 12
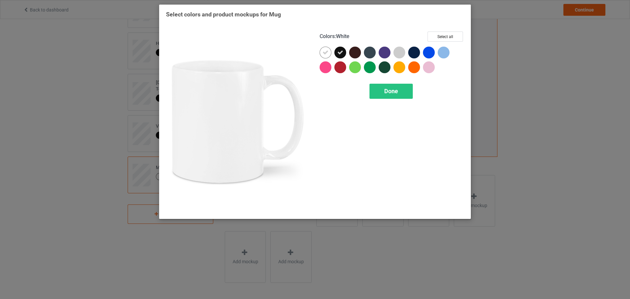
click at [330, 53] on div at bounding box center [325, 53] width 12 height 12
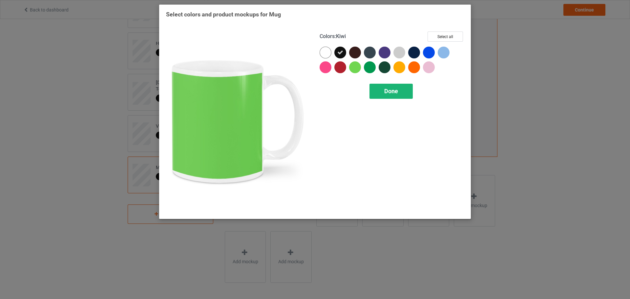
click at [384, 94] on span "Done" at bounding box center [391, 91] width 14 height 7
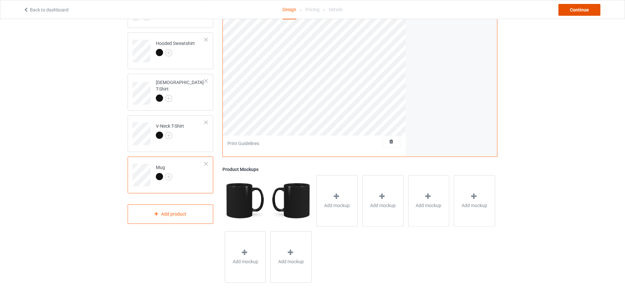
click at [598, 14] on div "Continue" at bounding box center [579, 10] width 42 height 12
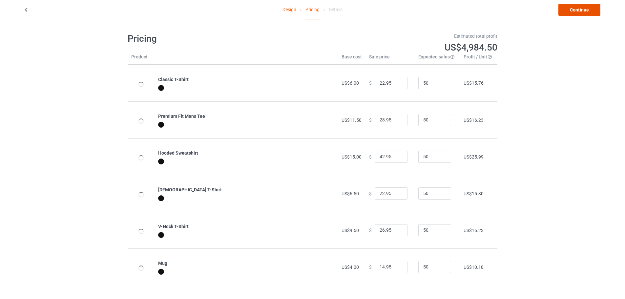
click at [588, 14] on link "Continue" at bounding box center [579, 10] width 42 height 12
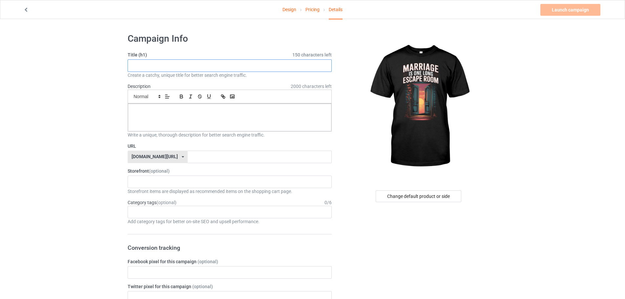
paste input "Marriage Is One Long Escape Room"
type input "Marriage Is One Long Escape Room"
click at [188, 155] on input "text" at bounding box center [260, 157] width 144 height 12
paste input "Marriage Is One Long Escape Room"
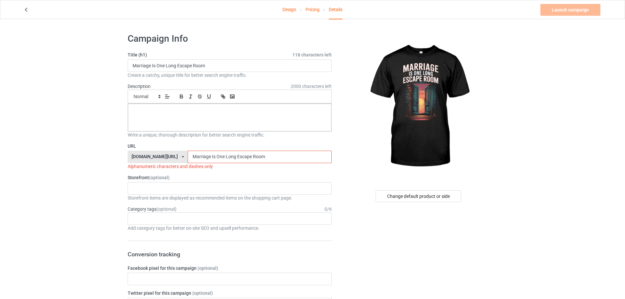
type input "Marriage Is One Long Escape Room"
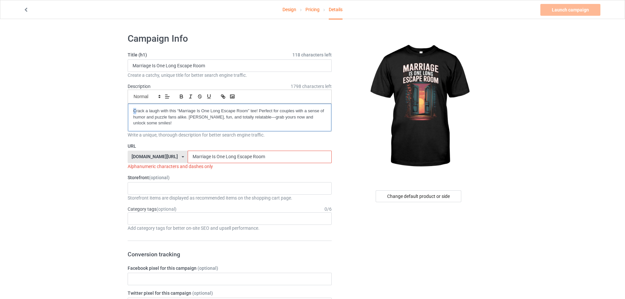
drag, startPoint x: 135, startPoint y: 113, endPoint x: 106, endPoint y: 116, distance: 30.0
drag, startPoint x: 192, startPoint y: 155, endPoint x: 193, endPoint y: 163, distance: 7.6
click at [193, 163] on div "URL teechip.com/ teechip.com/ 587d0d41cee36fd012c64a69 Marriage Is One Long Esc…" at bounding box center [230, 156] width 204 height 27
drag, startPoint x: 198, startPoint y: 154, endPoint x: 197, endPoint y: 161, distance: 7.3
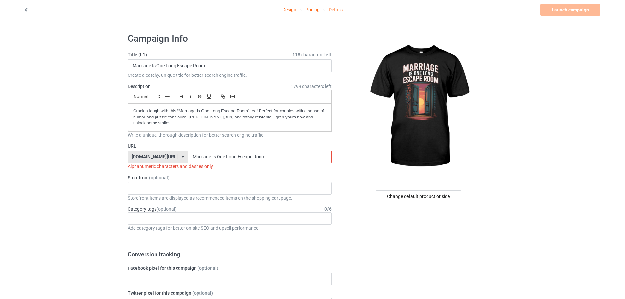
click at [197, 161] on input "Marriage-Is One Long Escape Room" at bounding box center [260, 157] width 144 height 12
drag, startPoint x: 207, startPoint y: 157, endPoint x: 206, endPoint y: 161, distance: 4.0
click at [206, 161] on input "Marriage-Is-One Long Escape Room" at bounding box center [260, 157] width 144 height 12
drag, startPoint x: 217, startPoint y: 156, endPoint x: 218, endPoint y: 162, distance: 5.8
click at [218, 161] on input "Marriage-Is-One-Long Escape Room" at bounding box center [260, 157] width 144 height 12
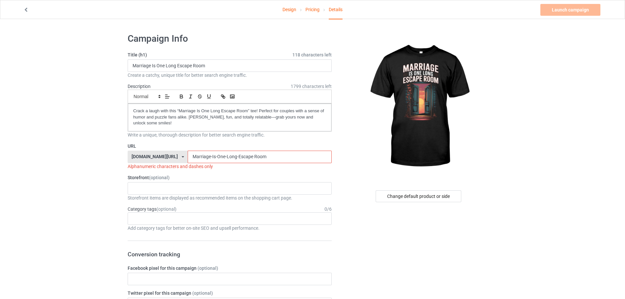
drag, startPoint x: 233, startPoint y: 156, endPoint x: 235, endPoint y: 159, distance: 3.5
click at [235, 159] on input "Marriage-Is-One-Long-Escape Room" at bounding box center [260, 157] width 144 height 12
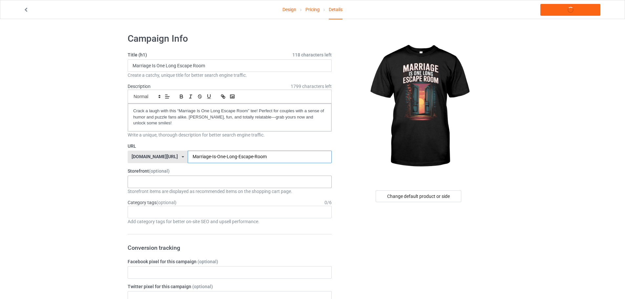
type input "Marriage-Is-One-Long-Escape-Room"
click at [139, 175] on div "Storefront (optional) KIOTA Gaming Finish Line Fitness Mi-Tees 6767c36548d7ee00…" at bounding box center [230, 181] width 204 height 27
click at [144, 183] on div "KIOTA Gaming Finish Line Fitness Mi-Tees 6767c36548d7ee002e084532 651a982803c4d…" at bounding box center [230, 181] width 204 height 12
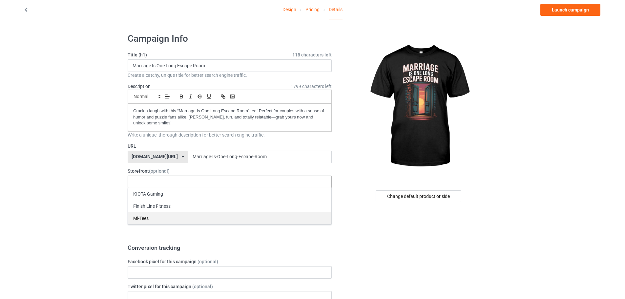
click at [156, 216] on div "Mi-Tees" at bounding box center [229, 218] width 203 height 12
click at [144, 211] on div "Age > [DEMOGRAPHIC_DATA] > 1 Age > [DEMOGRAPHIC_DATA] Months > 1 Month Age > [D…" at bounding box center [230, 212] width 204 height 12
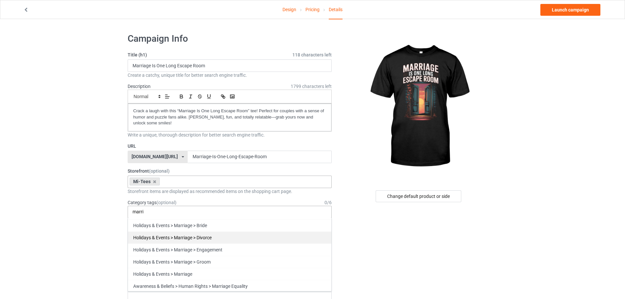
scroll to position [24, 0]
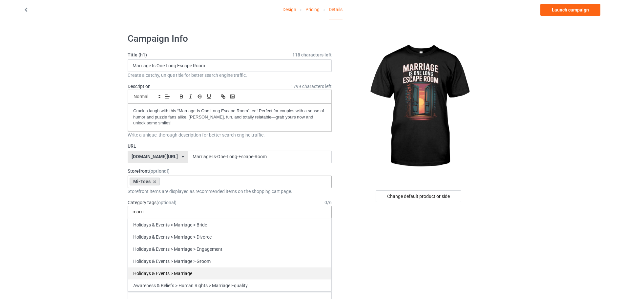
type input "marri"
click at [194, 271] on div "Holidays & Events > Marriage" at bounding box center [229, 273] width 203 height 12
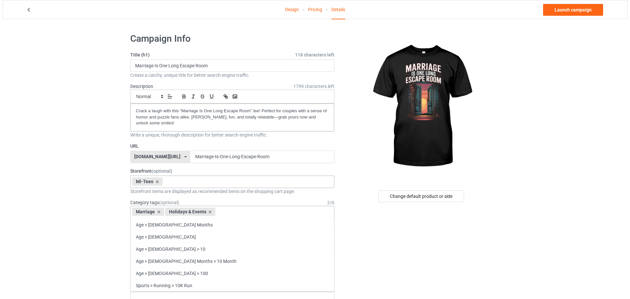
scroll to position [3531, 0]
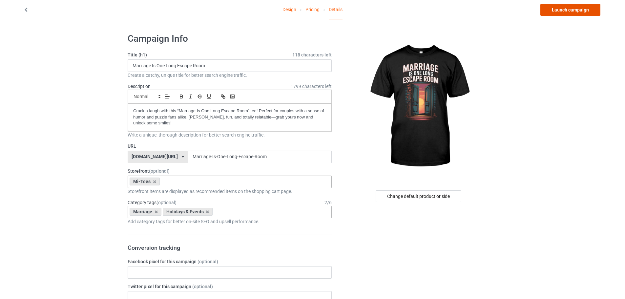
click at [566, 10] on link "Launch campaign" at bounding box center [570, 10] width 60 height 12
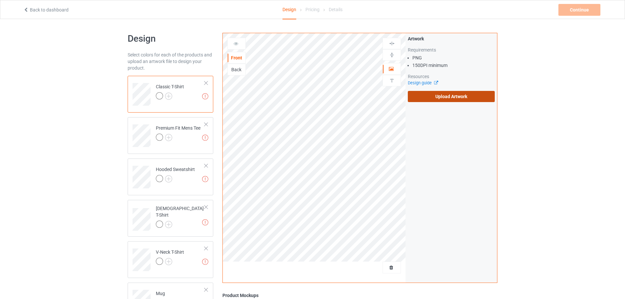
click at [438, 97] on label "Upload Artwork" at bounding box center [451, 96] width 87 height 11
click at [0, 0] on input "Upload Artwork" at bounding box center [0, 0] width 0 height 0
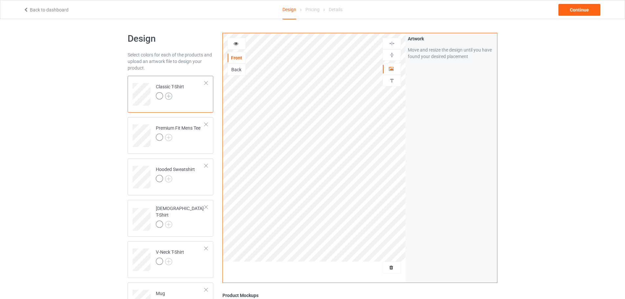
click at [171, 95] on img at bounding box center [168, 95] width 7 height 7
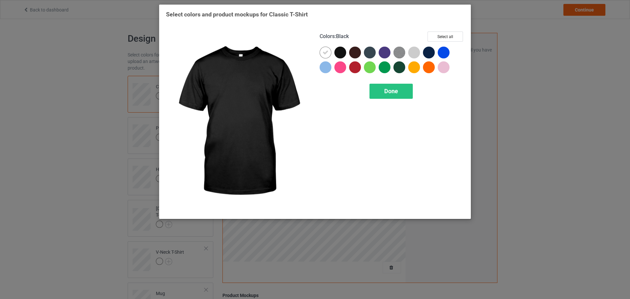
click at [340, 55] on div at bounding box center [340, 53] width 12 height 12
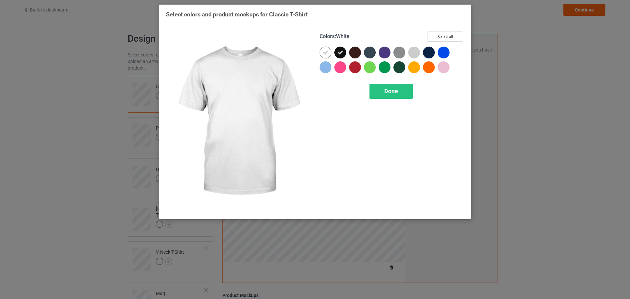
click at [328, 55] on icon at bounding box center [325, 53] width 6 height 6
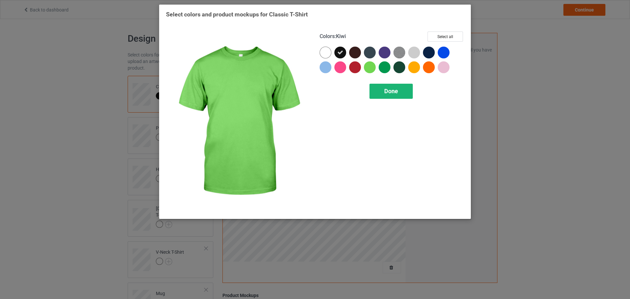
click at [382, 91] on div "Done" at bounding box center [390, 91] width 43 height 15
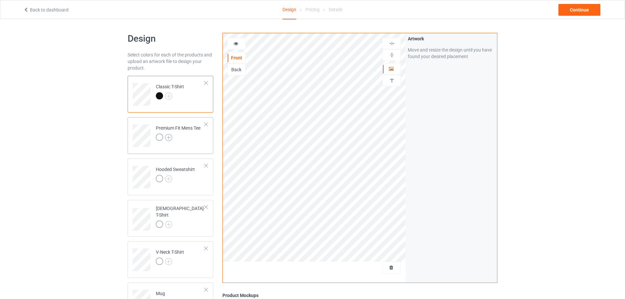
click at [172, 136] on img at bounding box center [168, 137] width 7 height 7
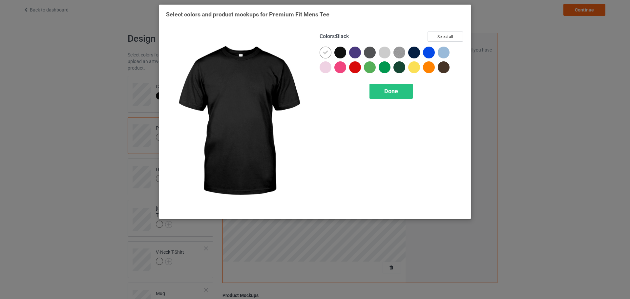
click at [340, 55] on div at bounding box center [340, 53] width 12 height 12
drag, startPoint x: 323, startPoint y: 56, endPoint x: 331, endPoint y: 58, distance: 8.0
click at [324, 56] on div at bounding box center [325, 53] width 12 height 12
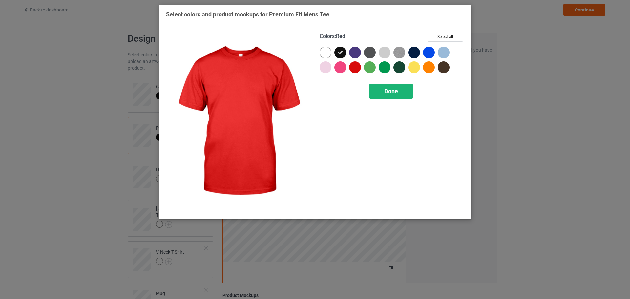
click at [383, 97] on div "Done" at bounding box center [390, 91] width 43 height 15
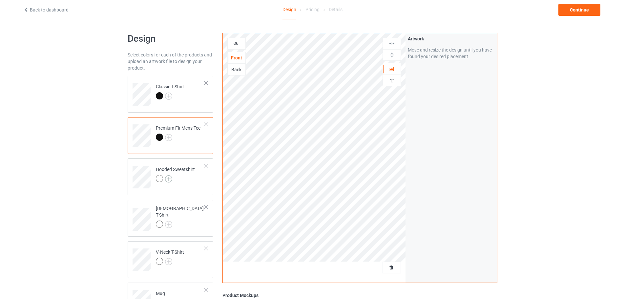
click at [171, 179] on img at bounding box center [168, 178] width 7 height 7
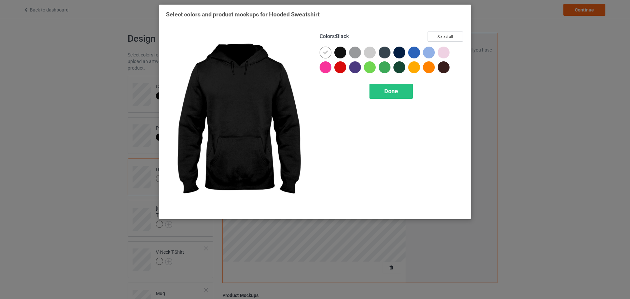
click at [344, 56] on div at bounding box center [340, 53] width 12 height 12
click at [331, 55] on div at bounding box center [326, 54] width 15 height 15
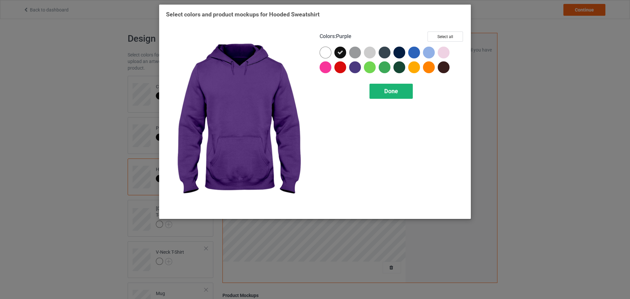
click at [374, 88] on div "Done" at bounding box center [390, 91] width 43 height 15
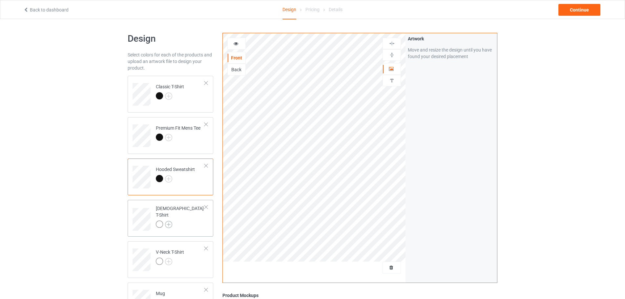
click at [170, 221] on img at bounding box center [168, 224] width 7 height 7
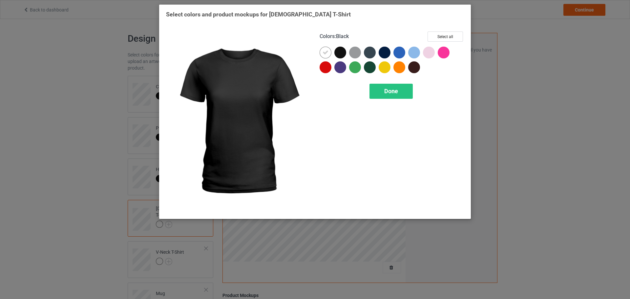
click at [341, 51] on div at bounding box center [340, 53] width 12 height 12
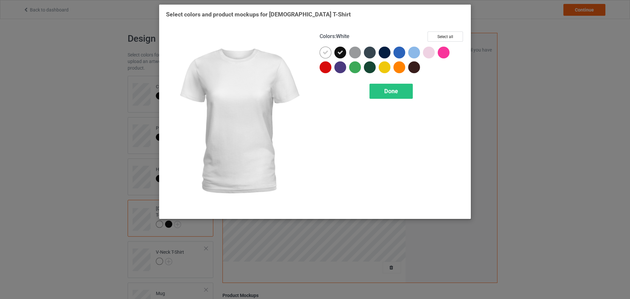
click at [327, 51] on icon at bounding box center [325, 53] width 6 height 6
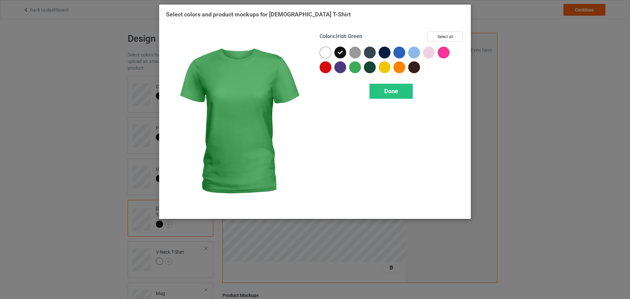
click at [377, 83] on div "Colors : Irish Green Select all Done" at bounding box center [392, 122] width 154 height 190
click at [378, 86] on div "Done" at bounding box center [390, 91] width 43 height 15
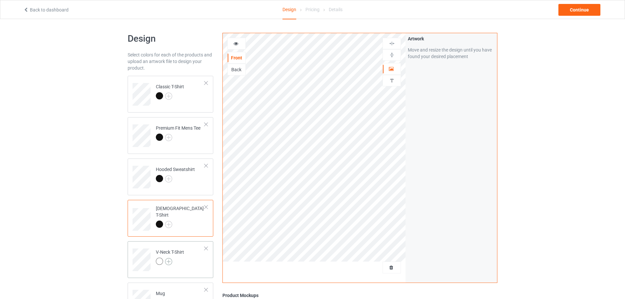
click at [168, 258] on img at bounding box center [168, 261] width 7 height 7
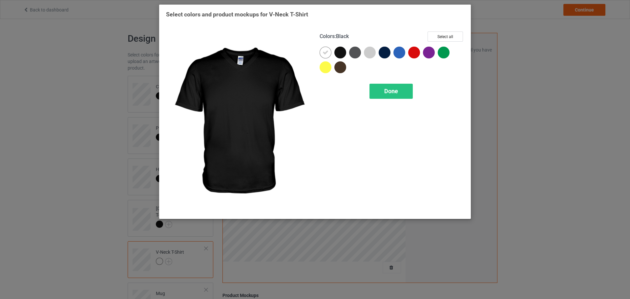
click at [341, 55] on div at bounding box center [340, 53] width 12 height 12
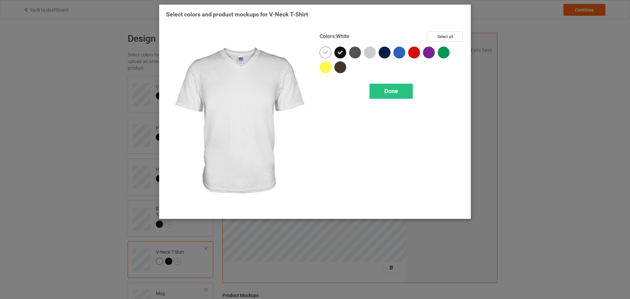
click at [331, 55] on div at bounding box center [326, 54] width 15 height 15
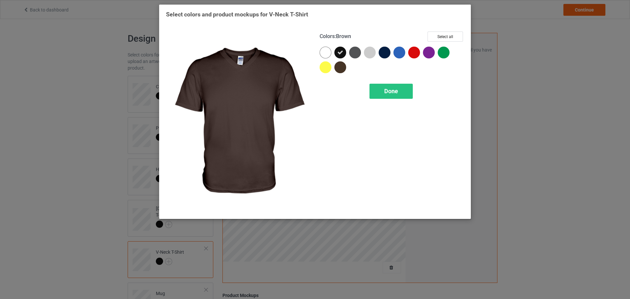
click at [376, 81] on div "Colors : Brown Select all Done" at bounding box center [392, 122] width 154 height 190
click at [380, 89] on div "Done" at bounding box center [390, 91] width 43 height 15
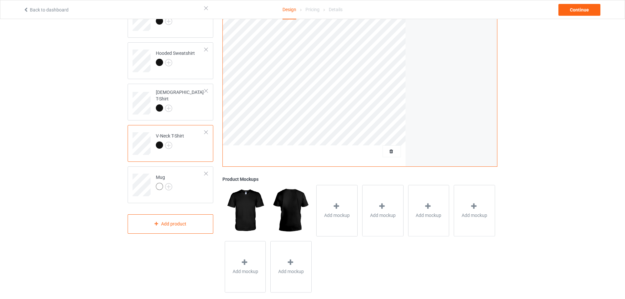
scroll to position [126, 0]
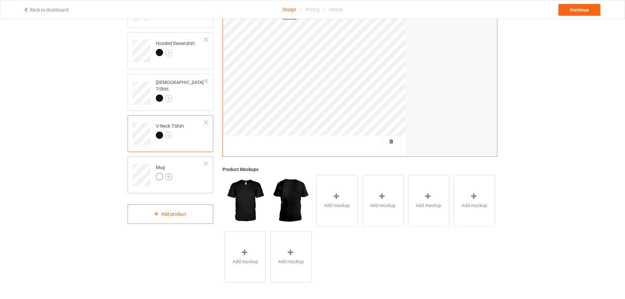
click at [167, 177] on img at bounding box center [168, 176] width 7 height 7
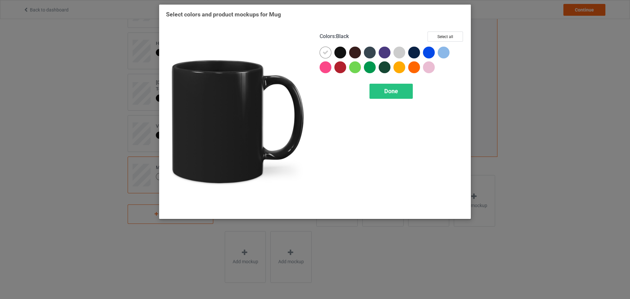
click at [343, 52] on div at bounding box center [340, 53] width 12 height 12
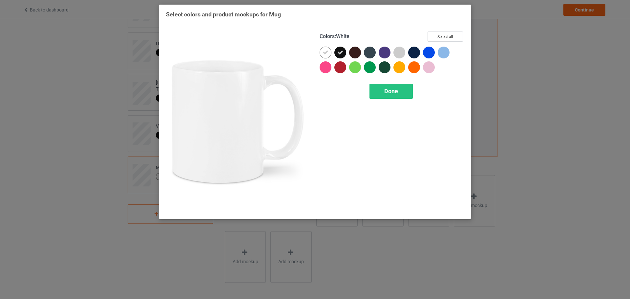
click at [330, 54] on div at bounding box center [325, 53] width 12 height 12
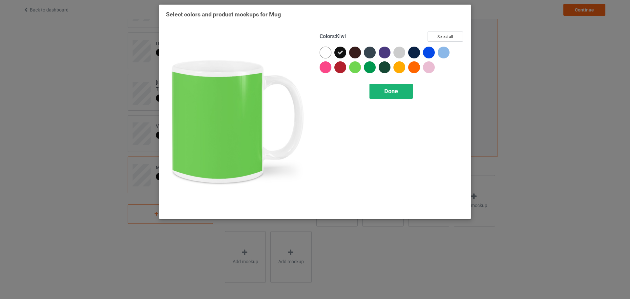
click at [385, 86] on div "Done" at bounding box center [390, 91] width 43 height 15
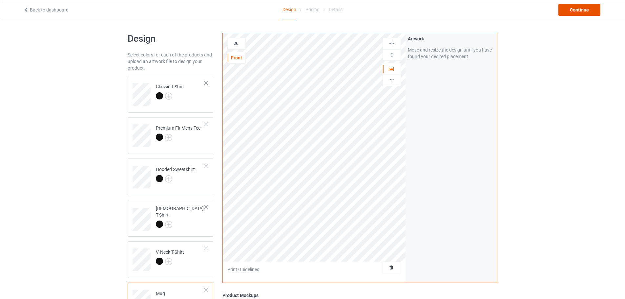
click at [570, 10] on div "Continue" at bounding box center [579, 10] width 42 height 12
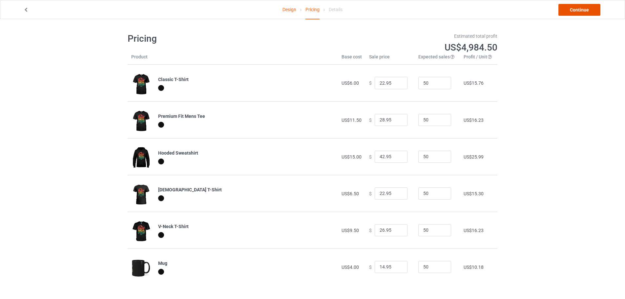
click at [577, 10] on link "Continue" at bounding box center [579, 10] width 42 height 12
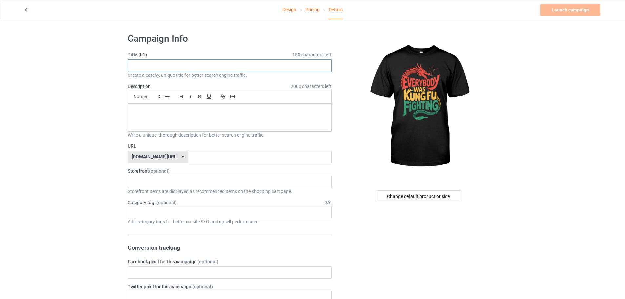
click at [148, 62] on input "text" at bounding box center [230, 65] width 204 height 12
paste input "Kung Fu Dragon"
type input "Kung Fu Dragon"
drag, startPoint x: 179, startPoint y: 159, endPoint x: 184, endPoint y: 156, distance: 6.0
click at [188, 159] on input "text" at bounding box center [260, 157] width 144 height 12
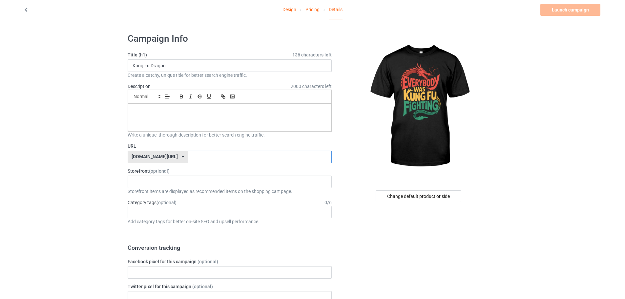
paste input "Kung Fu Dragon"
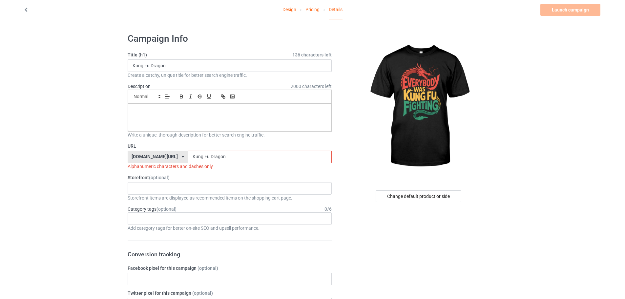
click at [188, 155] on input "Kung Fu Dragon" at bounding box center [260, 157] width 144 height 12
drag, startPoint x: 184, startPoint y: 154, endPoint x: 186, endPoint y: 161, distance: 6.8
click at [188, 161] on input "Kung Fu Dragon" at bounding box center [260, 157] width 144 height 12
drag, startPoint x: 192, startPoint y: 155, endPoint x: 190, endPoint y: 159, distance: 4.6
click at [190, 159] on input "Kung-Fu Dragon" at bounding box center [260, 157] width 144 height 12
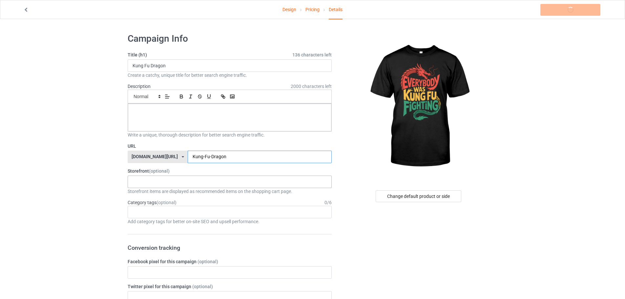
type input "Kung-Fu-Dragon"
click at [166, 177] on div "KIOTA Gaming Finish Line Fitness Mi-Tees 6767c36548d7ee002e084532 651a982803c4d…" at bounding box center [230, 181] width 204 height 12
click at [154, 217] on div "Mi-Tees" at bounding box center [229, 218] width 203 height 12
click at [152, 113] on p at bounding box center [229, 111] width 193 height 6
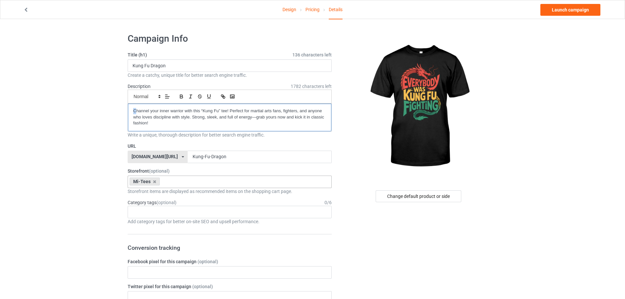
drag, startPoint x: 135, startPoint y: 110, endPoint x: 114, endPoint y: 112, distance: 21.7
click at [167, 208] on div "Age > [DEMOGRAPHIC_DATA] > 1 Age > [DEMOGRAPHIC_DATA] Months > 1 Month Age > [D…" at bounding box center [230, 212] width 204 height 12
type input "k"
type input "drago"
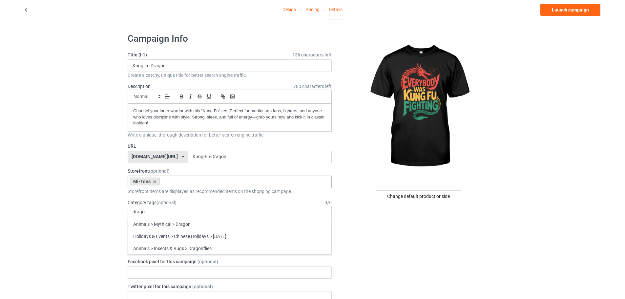
click at [167, 222] on div "Animals > Mythical > Dragon" at bounding box center [229, 224] width 203 height 12
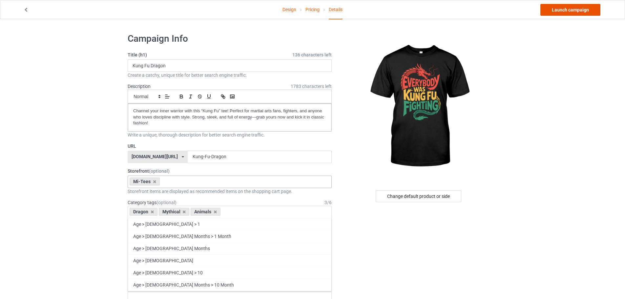
click at [579, 11] on link "Launch campaign" at bounding box center [570, 10] width 60 height 12
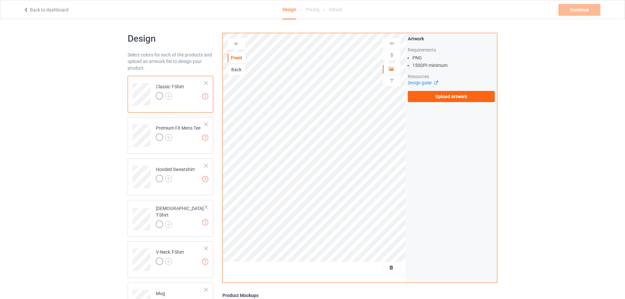
click at [438, 103] on div "Artwork Requirements PNG 150 DPI minimum Resources Design guide Upload Artwork" at bounding box center [451, 68] width 92 height 71
click at [437, 101] on label "Upload Artwork" at bounding box center [451, 96] width 87 height 11
click at [0, 0] on input "Upload Artwork" at bounding box center [0, 0] width 0 height 0
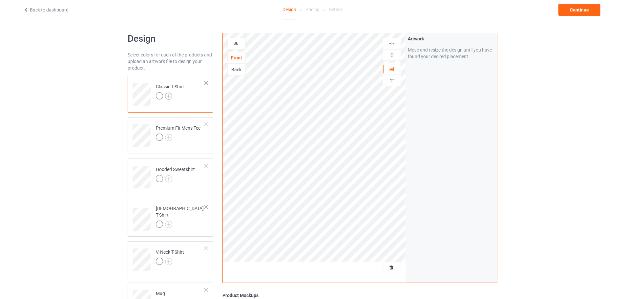
click at [170, 95] on img at bounding box center [168, 95] width 7 height 7
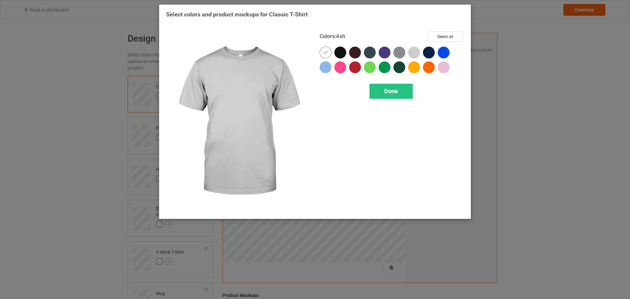
click at [411, 53] on div at bounding box center [414, 53] width 12 height 12
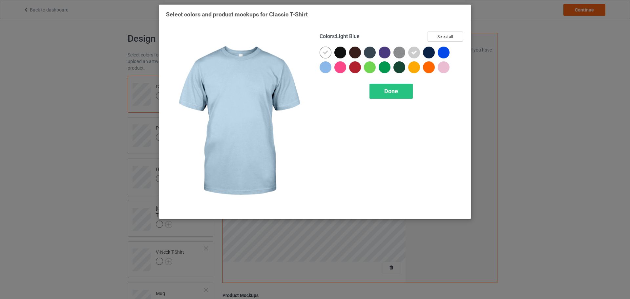
click at [325, 69] on div at bounding box center [325, 67] width 12 height 12
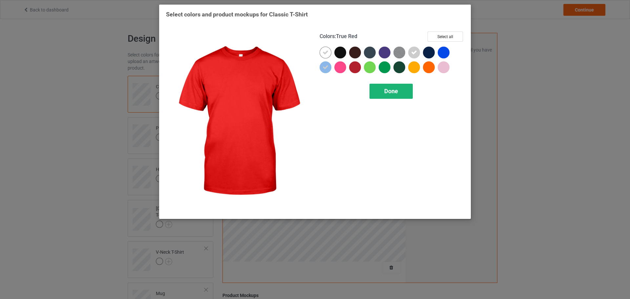
click at [391, 91] on span "Done" at bounding box center [391, 91] width 14 height 7
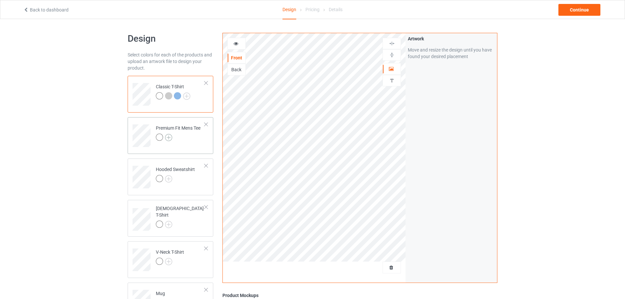
click at [168, 137] on img at bounding box center [168, 137] width 7 height 7
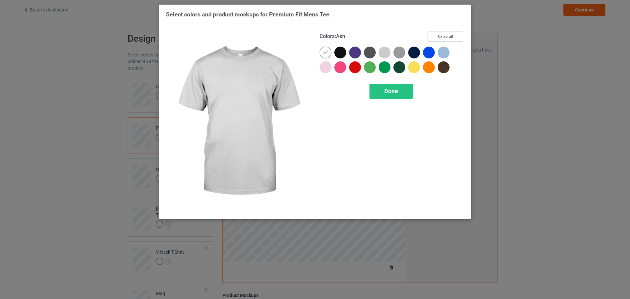
click at [389, 48] on div at bounding box center [386, 54] width 15 height 15
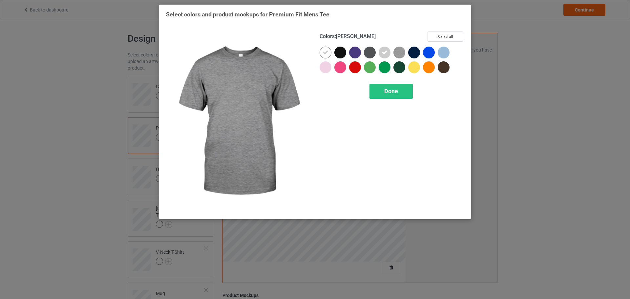
click at [398, 55] on img at bounding box center [399, 53] width 12 height 12
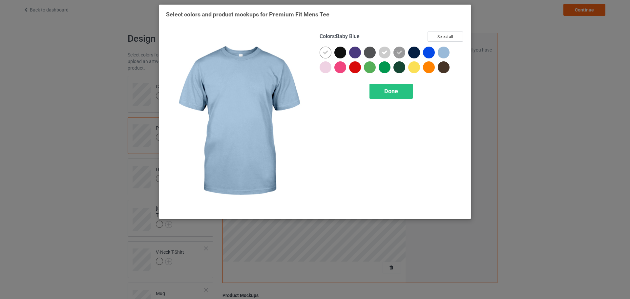
click at [444, 52] on div at bounding box center [444, 53] width 12 height 12
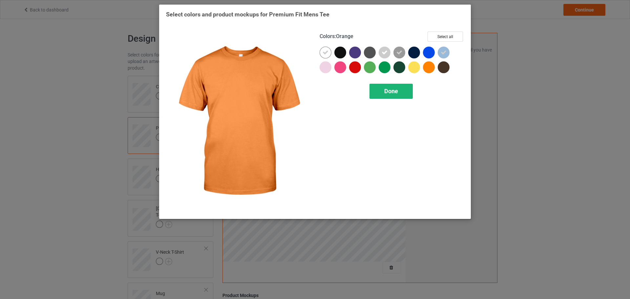
drag, startPoint x: 394, startPoint y: 100, endPoint x: 398, endPoint y: 91, distance: 9.9
click at [394, 100] on div "Colors : Orange Select all Done" at bounding box center [392, 122] width 154 height 190
click at [398, 91] on div "Done" at bounding box center [390, 91] width 43 height 15
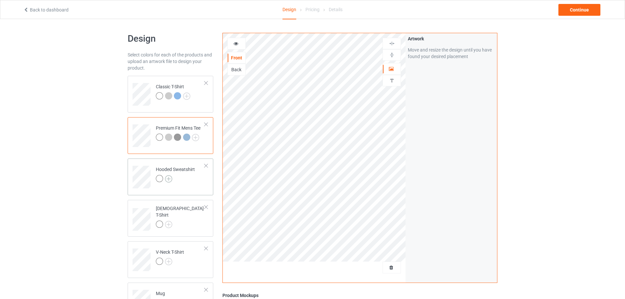
click at [169, 180] on img at bounding box center [168, 178] width 7 height 7
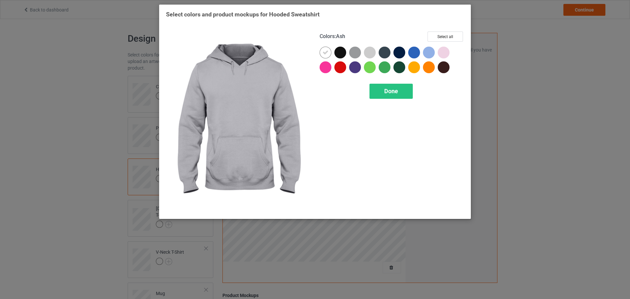
click at [370, 54] on div at bounding box center [370, 53] width 12 height 12
click at [359, 54] on div at bounding box center [355, 53] width 12 height 12
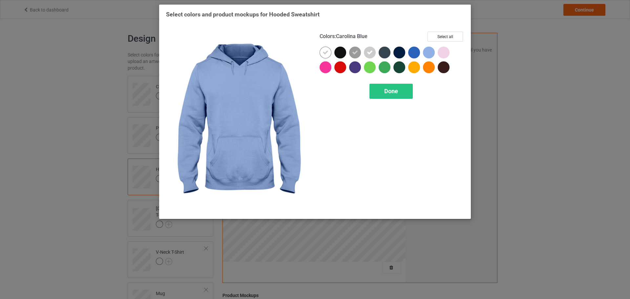
click at [431, 52] on div at bounding box center [429, 53] width 12 height 12
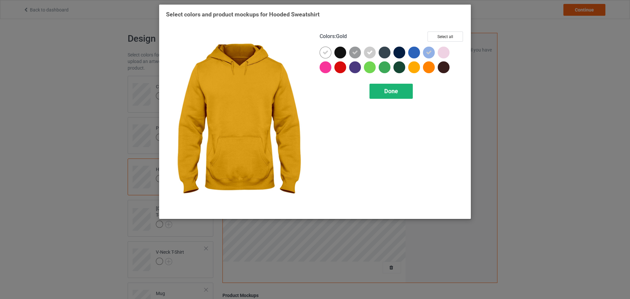
click at [395, 97] on div "Done" at bounding box center [390, 91] width 43 height 15
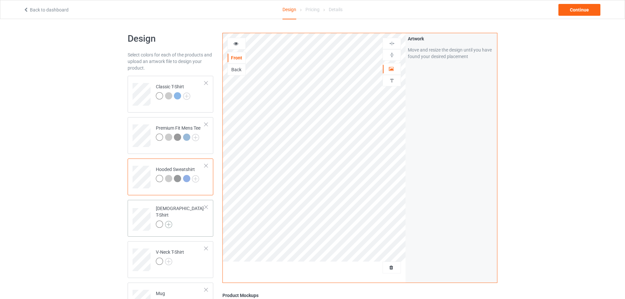
click at [169, 221] on img at bounding box center [168, 224] width 7 height 7
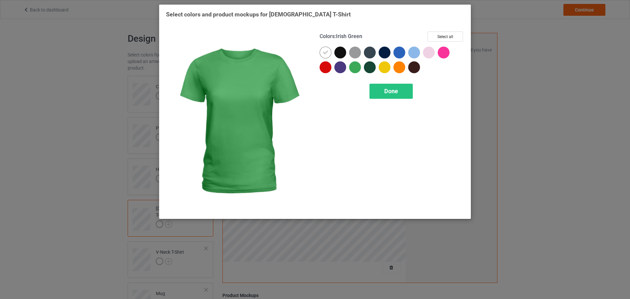
click at [355, 51] on div at bounding box center [355, 53] width 12 height 12
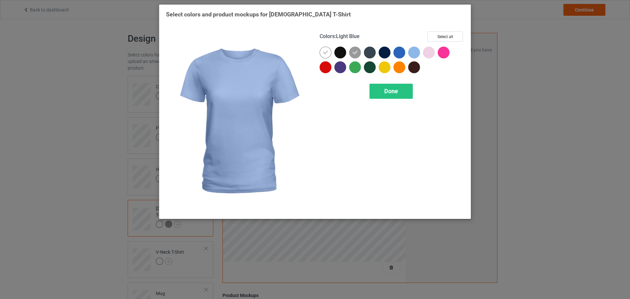
click at [413, 52] on div at bounding box center [414, 53] width 12 height 12
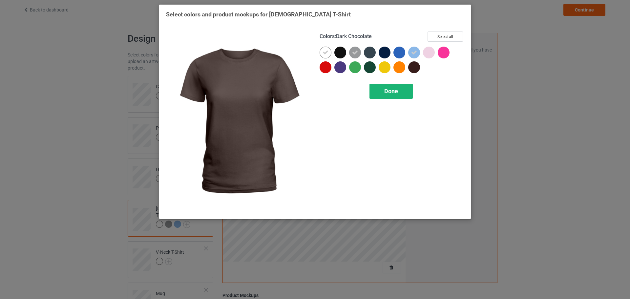
click at [401, 94] on div "Done" at bounding box center [390, 91] width 43 height 15
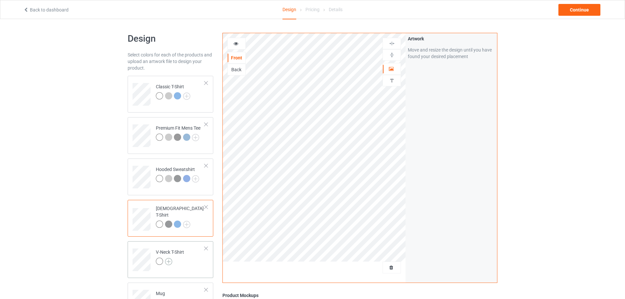
click at [168, 261] on img at bounding box center [168, 261] width 7 height 7
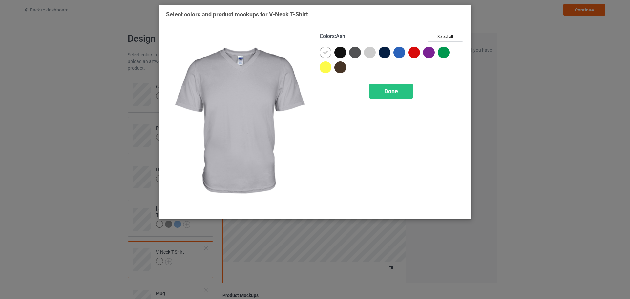
click at [369, 54] on div at bounding box center [370, 53] width 12 height 12
click at [376, 101] on div "Colors : Ash Select all Done" at bounding box center [392, 122] width 154 height 190
click at [387, 98] on div "Done" at bounding box center [390, 91] width 43 height 15
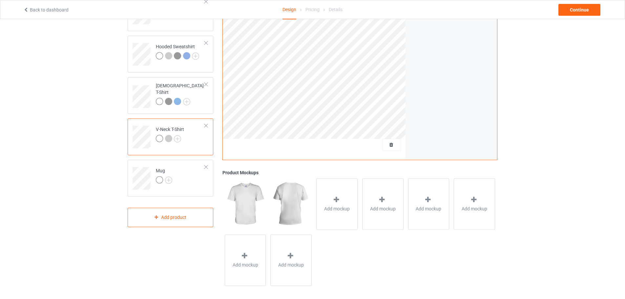
scroll to position [126, 0]
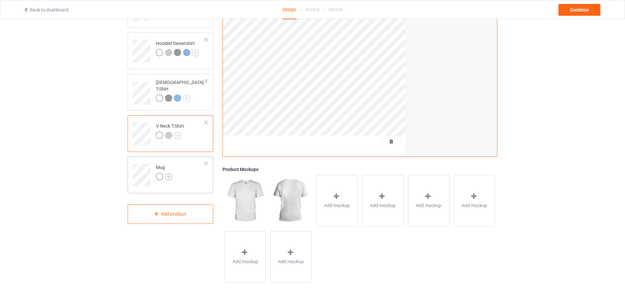
click at [170, 175] on img at bounding box center [168, 176] width 7 height 7
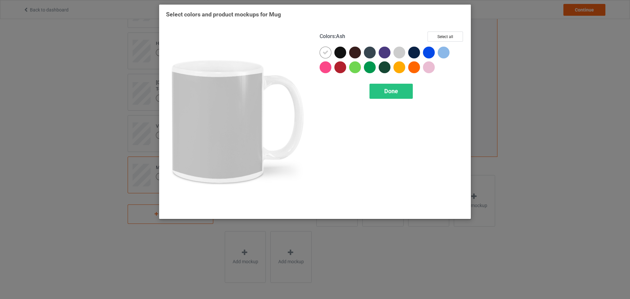
click at [397, 53] on div at bounding box center [399, 53] width 12 height 12
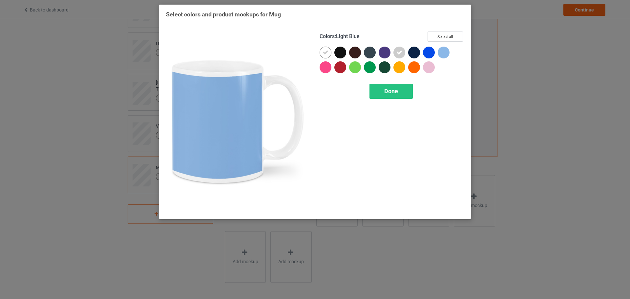
click at [446, 52] on div at bounding box center [444, 53] width 12 height 12
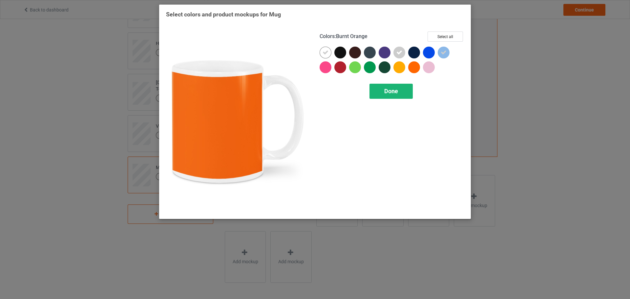
click at [403, 91] on div "Done" at bounding box center [390, 91] width 43 height 15
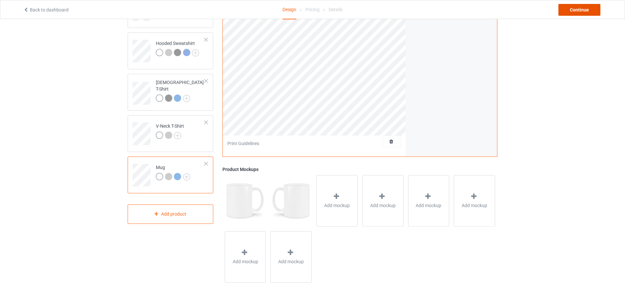
click at [573, 10] on div "Continue" at bounding box center [579, 10] width 42 height 12
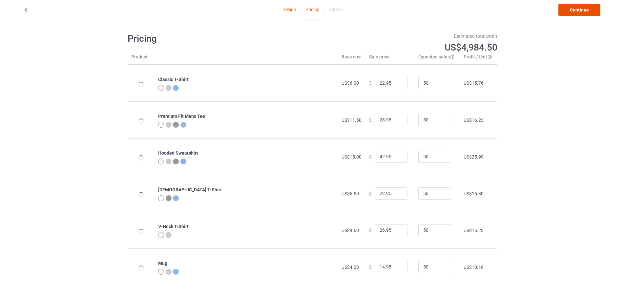
click at [578, 12] on link "Continue" at bounding box center [579, 10] width 42 height 12
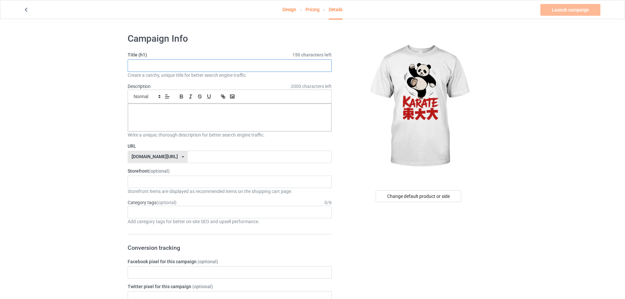
click at [191, 63] on input "text" at bounding box center [230, 65] width 204 height 12
paste input "Karate Panda Bear"
type input "Karate Panda Bear"
click at [192, 155] on input "text" at bounding box center [260, 157] width 144 height 12
paste input "Karate Panda Bear"
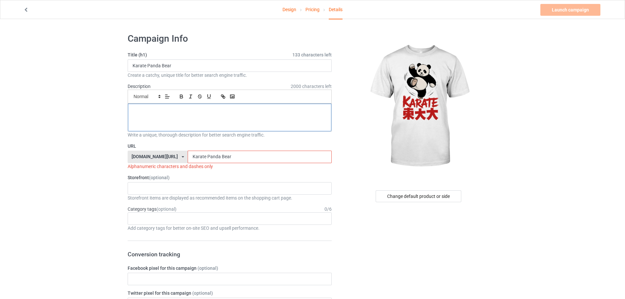
click at [239, 122] on div at bounding box center [229, 118] width 203 height 28
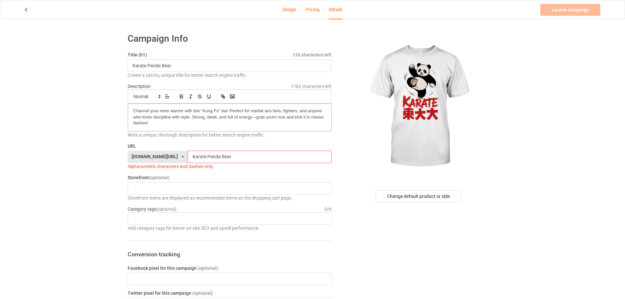
drag, startPoint x: 185, startPoint y: 156, endPoint x: 190, endPoint y: 158, distance: 4.7
click at [190, 158] on input "Karate Panda Bear" at bounding box center [260, 157] width 144 height 12
click at [188, 154] on input "Karate Panda Bear" at bounding box center [260, 157] width 144 height 12
drag, startPoint x: 201, startPoint y: 158, endPoint x: 203, endPoint y: 161, distance: 3.5
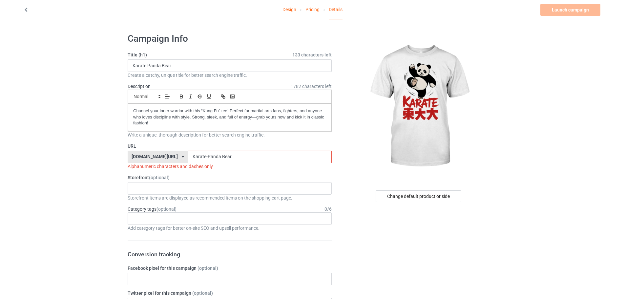
click at [203, 161] on input "Karate-Panda Bear" at bounding box center [260, 157] width 144 height 12
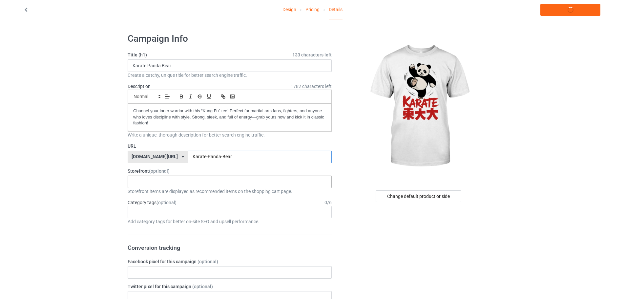
type input "Karate-Panda-Bear"
click at [180, 179] on div "KIOTA Gaming Finish Line Fitness Mi-Tees 6767c36548d7ee002e084532 651a982803c4d…" at bounding box center [230, 181] width 204 height 12
click at [165, 216] on div "Mi-Tees" at bounding box center [229, 218] width 203 height 12
drag, startPoint x: 135, startPoint y: 109, endPoint x: 123, endPoint y: 110, distance: 11.8
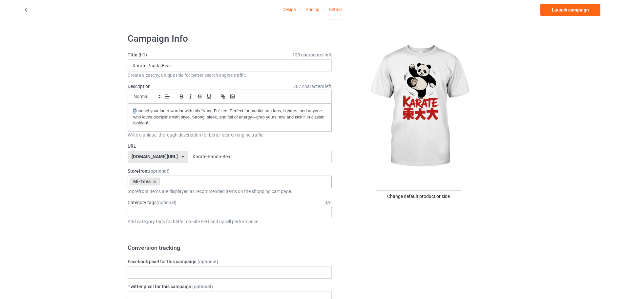
click at [178, 214] on div "Age > [DEMOGRAPHIC_DATA] > 1 Age > [DEMOGRAPHIC_DATA] Months > 1 Month Age > [D…" at bounding box center [230, 212] width 204 height 12
type input "kara"
click at [179, 221] on div "Sports > Martial Arts > Karate" at bounding box center [229, 224] width 203 height 12
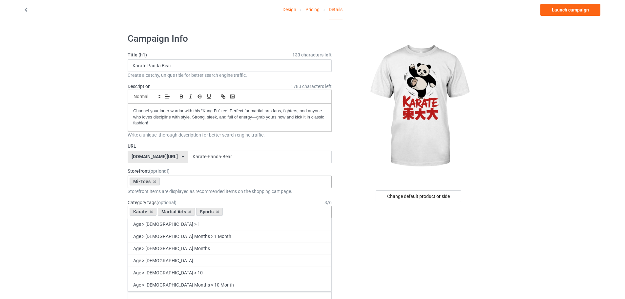
click at [180, 223] on div "Age > [DEMOGRAPHIC_DATA] > 1" at bounding box center [229, 224] width 203 height 12
click at [278, 212] on icon at bounding box center [279, 212] width 3 height 4
click at [217, 212] on icon at bounding box center [217, 212] width 3 height 4
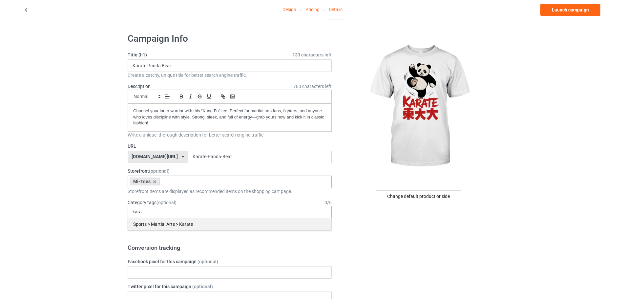
type input "kara"
click at [208, 224] on div "Sports > Martial Arts > Karate" at bounding box center [229, 224] width 203 height 12
type input "pand"
click at [208, 222] on div "Animals > Land Animals > Pandas" at bounding box center [229, 224] width 203 height 12
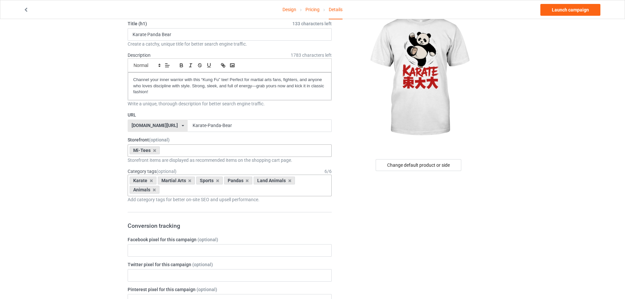
scroll to position [33, 0]
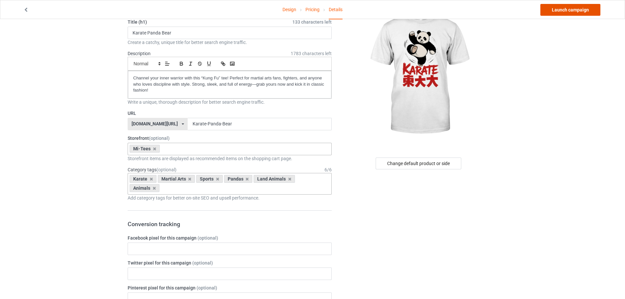
click at [567, 10] on link "Launch campaign" at bounding box center [570, 10] width 60 height 12
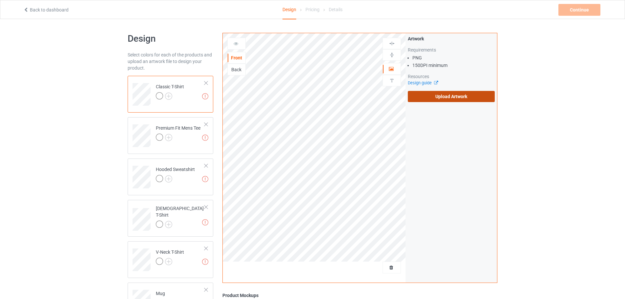
click at [445, 98] on label "Upload Artwork" at bounding box center [451, 96] width 87 height 11
click at [0, 0] on input "Upload Artwork" at bounding box center [0, 0] width 0 height 0
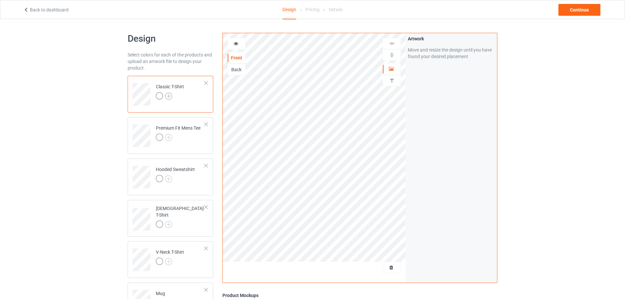
click at [168, 97] on img at bounding box center [168, 95] width 7 height 7
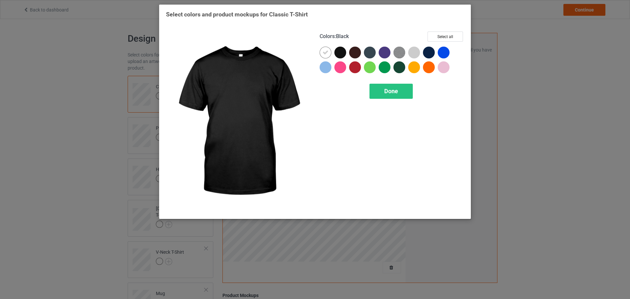
click at [342, 57] on div at bounding box center [340, 53] width 12 height 12
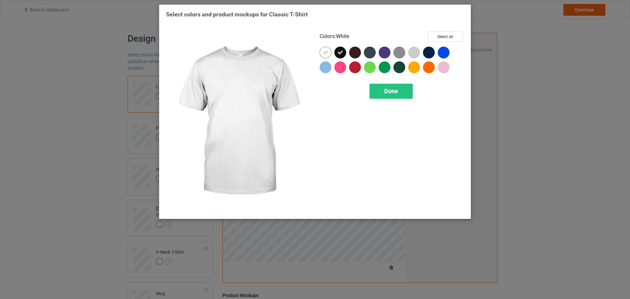
click at [324, 53] on icon at bounding box center [325, 53] width 6 height 6
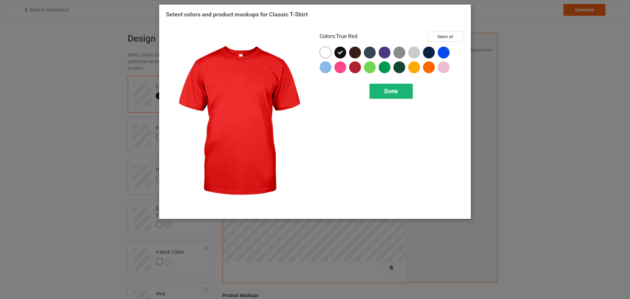
click at [379, 88] on div "Done" at bounding box center [390, 91] width 43 height 15
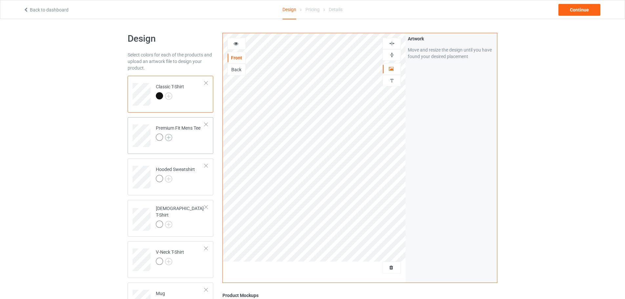
click at [170, 136] on img at bounding box center [168, 137] width 7 height 7
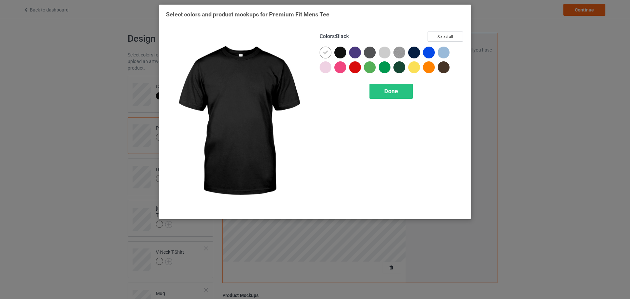
click at [343, 51] on div at bounding box center [340, 53] width 12 height 12
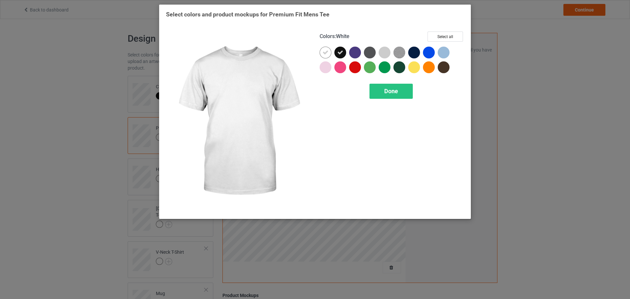
click at [328, 51] on icon at bounding box center [325, 53] width 6 height 6
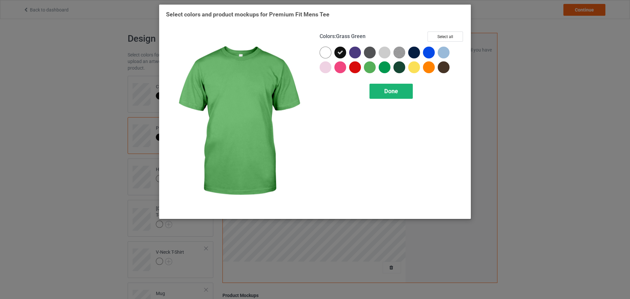
click at [383, 94] on div "Done" at bounding box center [390, 91] width 43 height 15
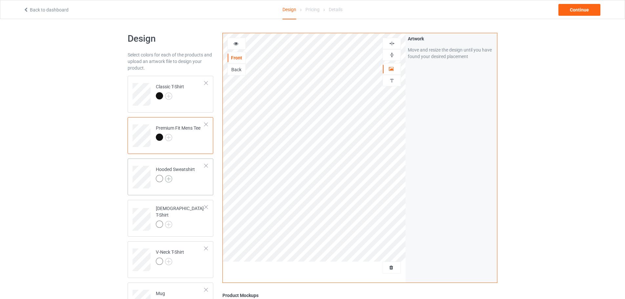
click at [169, 180] on img at bounding box center [168, 178] width 7 height 7
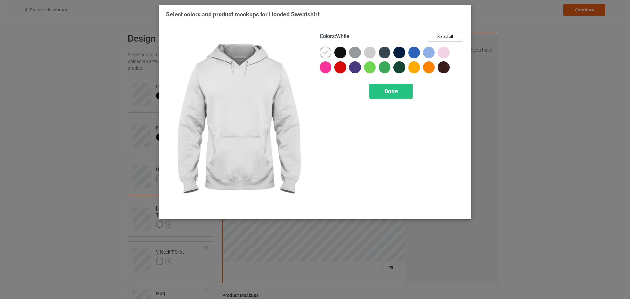
click at [335, 53] on div at bounding box center [391, 62] width 144 height 30
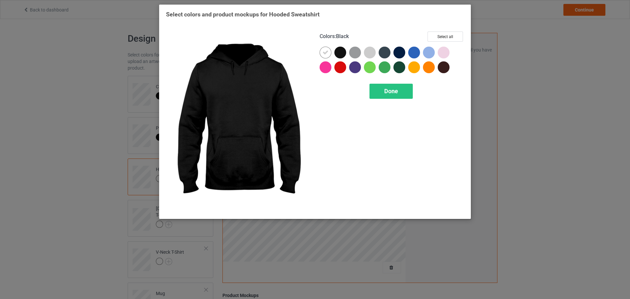
click at [338, 52] on div at bounding box center [340, 53] width 12 height 12
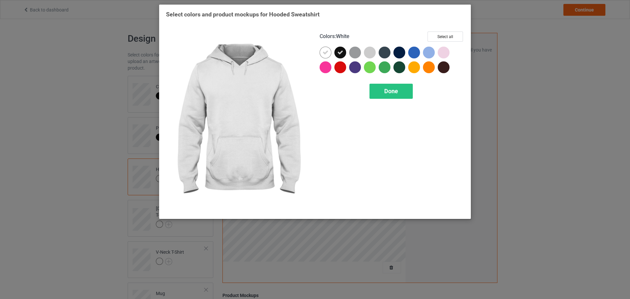
click at [325, 52] on icon at bounding box center [325, 53] width 6 height 6
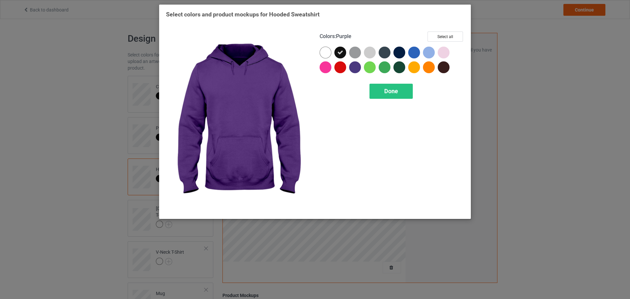
click at [393, 99] on div "Colors : Purple Select all Done" at bounding box center [392, 122] width 154 height 190
click at [383, 90] on div "Done" at bounding box center [390, 91] width 43 height 15
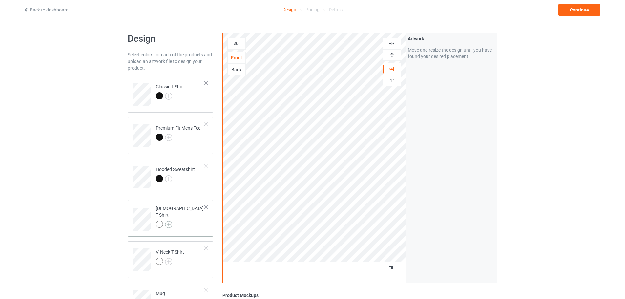
click at [170, 221] on img at bounding box center [168, 224] width 7 height 7
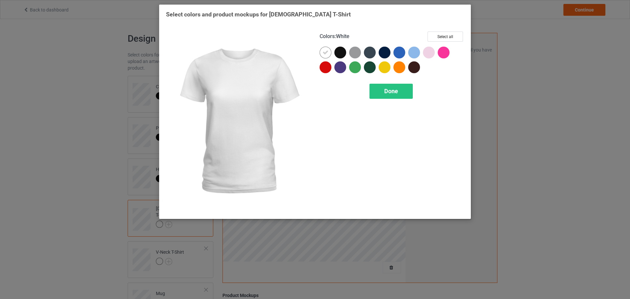
click at [339, 53] on div at bounding box center [340, 53] width 12 height 12
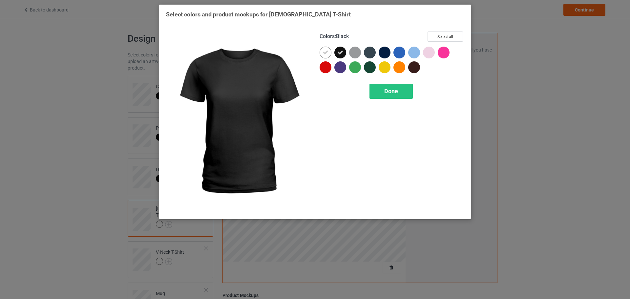
click at [330, 56] on div at bounding box center [325, 53] width 12 height 12
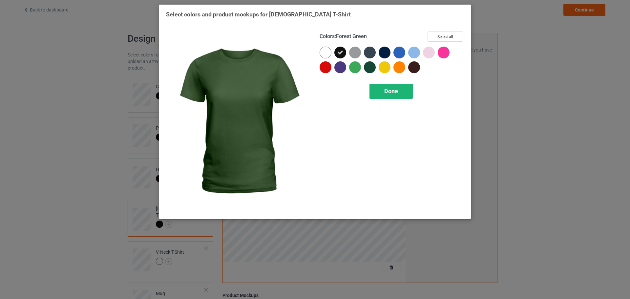
click at [379, 92] on div "Done" at bounding box center [390, 91] width 43 height 15
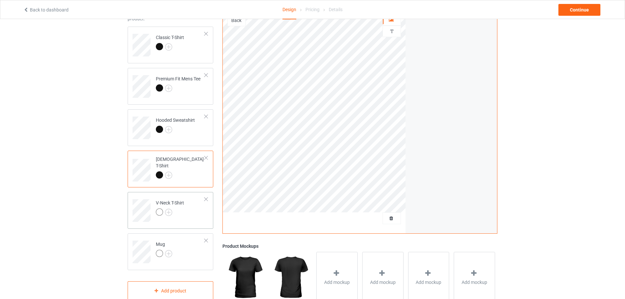
scroll to position [66, 0]
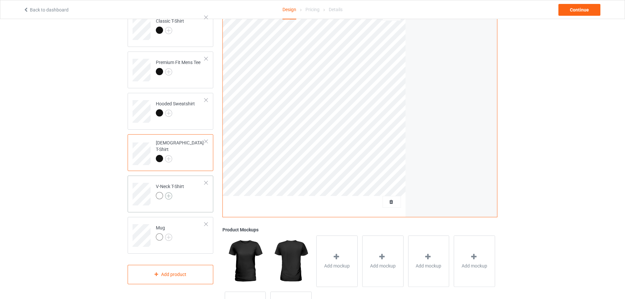
click at [169, 196] on img at bounding box center [168, 195] width 7 height 7
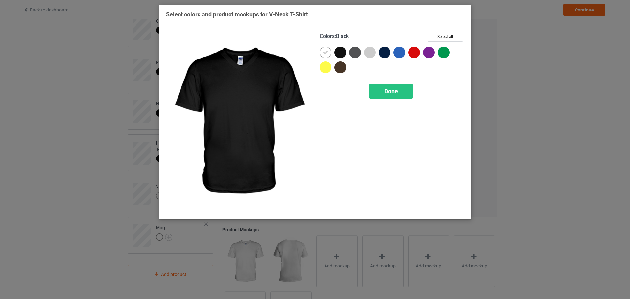
click at [344, 48] on div at bounding box center [341, 54] width 15 height 15
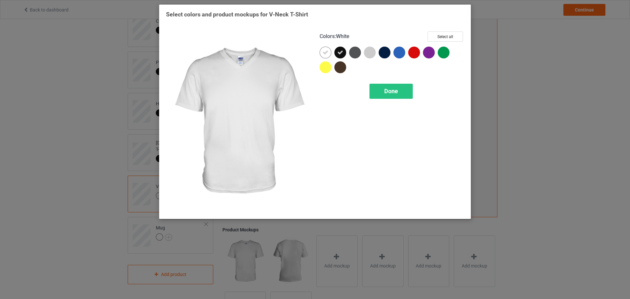
click at [327, 53] on icon at bounding box center [325, 53] width 6 height 6
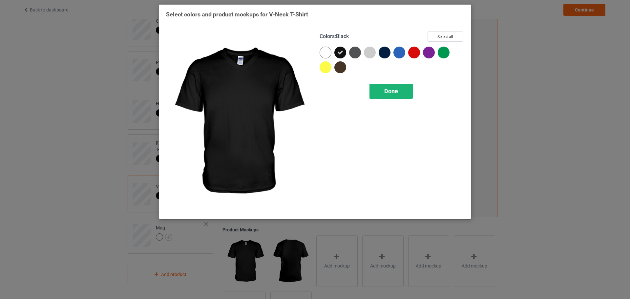
click at [384, 88] on span "Done" at bounding box center [391, 91] width 14 height 7
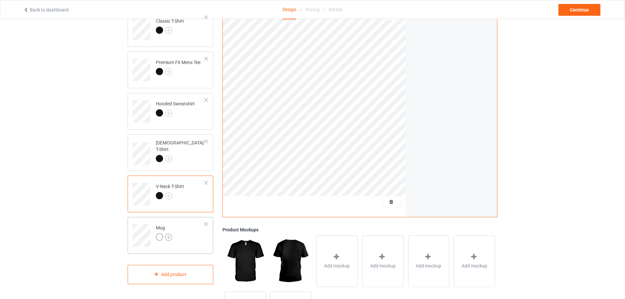
click at [166, 237] on img at bounding box center [168, 237] width 7 height 7
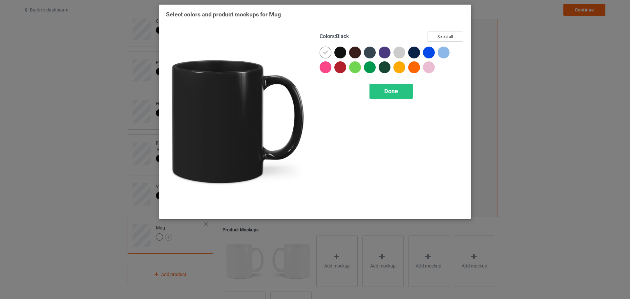
click at [343, 49] on div at bounding box center [340, 53] width 12 height 12
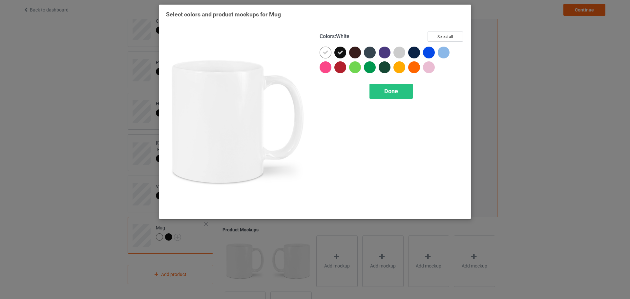
click at [330, 52] on div at bounding box center [325, 53] width 12 height 12
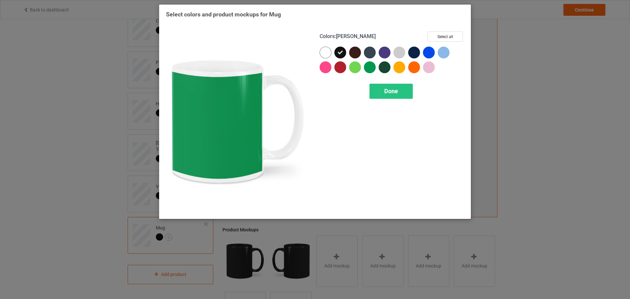
click at [399, 100] on div "Colors : Kelly Select all Done" at bounding box center [392, 122] width 154 height 190
click at [398, 95] on div "Done" at bounding box center [390, 91] width 43 height 15
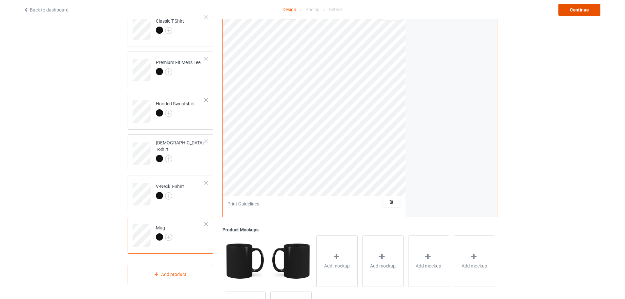
click at [568, 13] on div "Continue" at bounding box center [579, 10] width 42 height 12
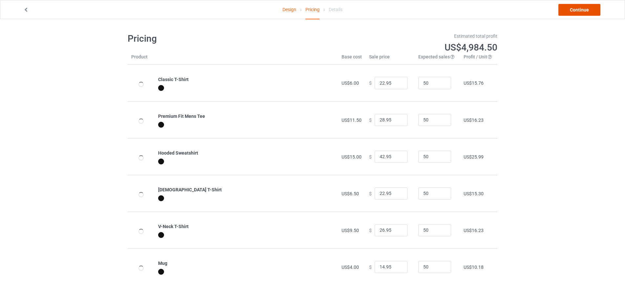
click at [581, 10] on link "Continue" at bounding box center [579, 10] width 42 height 12
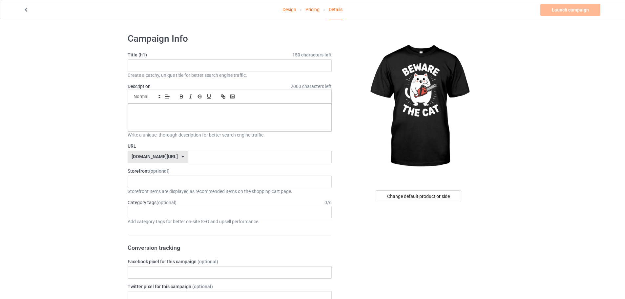
click at [150, 73] on div "Create a catchy, unique title for better search engine traffic." at bounding box center [230, 75] width 204 height 7
click at [152, 67] on input "text" at bounding box center [230, 65] width 204 height 12
paste input "Beware The Cat"
type input "Beware The Cat"
drag, startPoint x: 177, startPoint y: 153, endPoint x: 184, endPoint y: 153, distance: 6.9
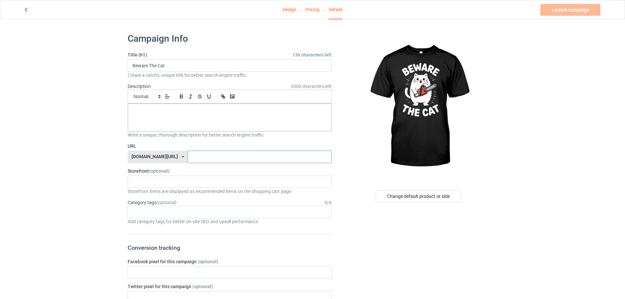
click at [188, 153] on input "text" at bounding box center [260, 157] width 144 height 12
paste input "Beware The Cat"
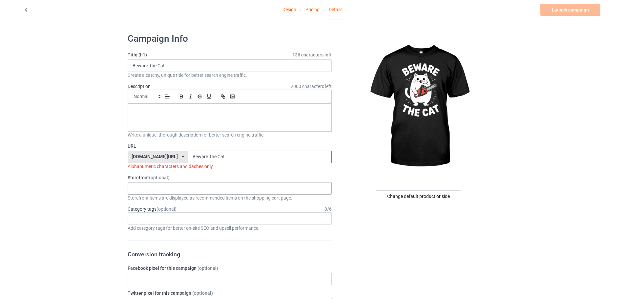
click at [158, 187] on div "KIOTA Gaming Finish Line Fitness Mi-Tees 6767c36548d7ee002e084532 651a982803c4d…" at bounding box center [230, 188] width 204 height 12
click at [143, 222] on div "Mi-Tees" at bounding box center [229, 224] width 203 height 12
drag, startPoint x: 191, startPoint y: 122, endPoint x: 194, endPoint y: 118, distance: 4.8
click at [191, 122] on div at bounding box center [229, 118] width 203 height 28
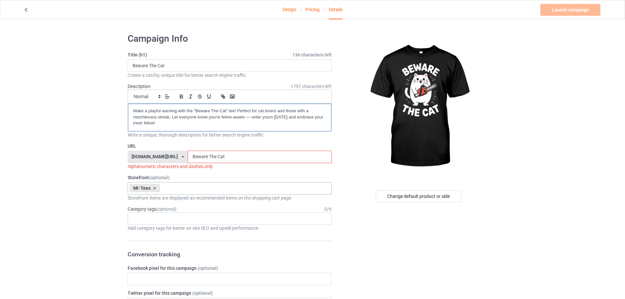
click at [135, 109] on p "Make a playful warning with the "Beware The Cat" tee! Perfect for cat lovers an…" at bounding box center [229, 117] width 193 height 18
drag, startPoint x: 189, startPoint y: 156, endPoint x: 191, endPoint y: 160, distance: 4.4
click at [191, 160] on input "Beware The Cat" at bounding box center [260, 157] width 144 height 12
drag, startPoint x: 197, startPoint y: 155, endPoint x: 200, endPoint y: 160, distance: 6.3
click at [200, 160] on input "Beware-The Cat" at bounding box center [260, 157] width 144 height 12
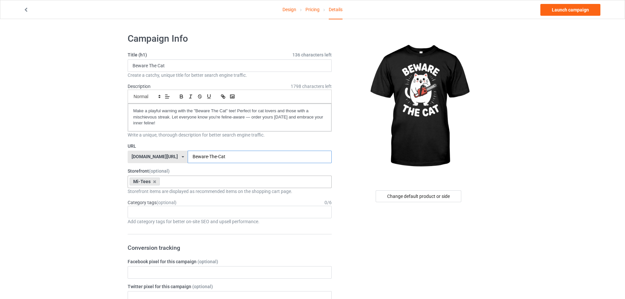
type input "Beware-The-Cat"
click at [161, 213] on div "Age > [DEMOGRAPHIC_DATA] > 1 Age > [DEMOGRAPHIC_DATA] Months > 1 Month Age > [D…" at bounding box center [230, 212] width 204 height 12
type input "cats"
click at [181, 223] on div "Animals > Pets > Cats" at bounding box center [229, 224] width 203 height 12
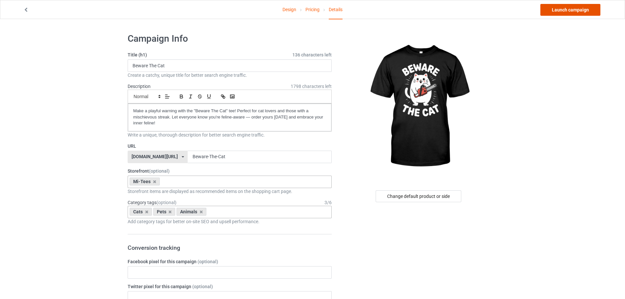
click at [559, 9] on link "Launch campaign" at bounding box center [570, 10] width 60 height 12
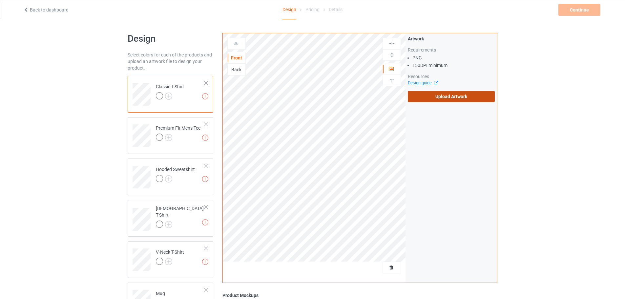
click at [446, 95] on label "Upload Artwork" at bounding box center [451, 96] width 87 height 11
click at [0, 0] on input "Upload Artwork" at bounding box center [0, 0] width 0 height 0
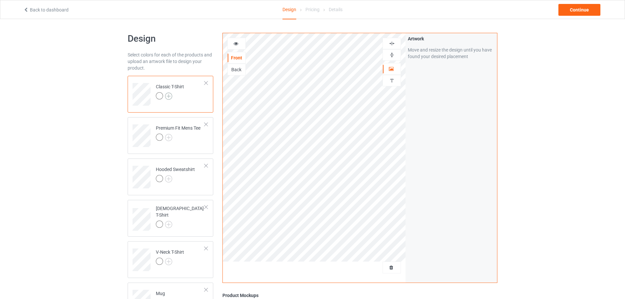
click at [169, 99] on img at bounding box center [168, 95] width 7 height 7
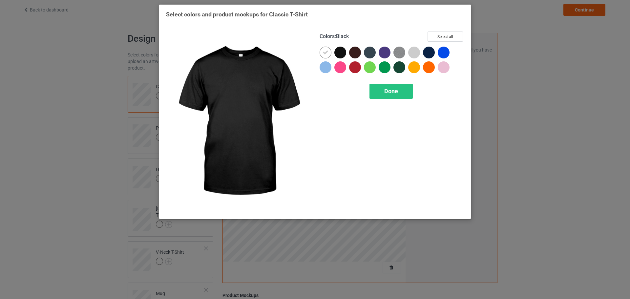
click at [337, 51] on div at bounding box center [340, 53] width 12 height 12
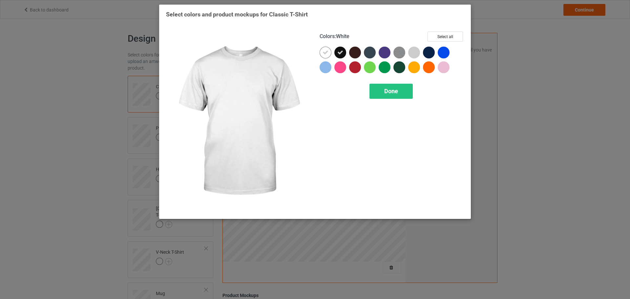
click at [328, 52] on div at bounding box center [325, 53] width 12 height 12
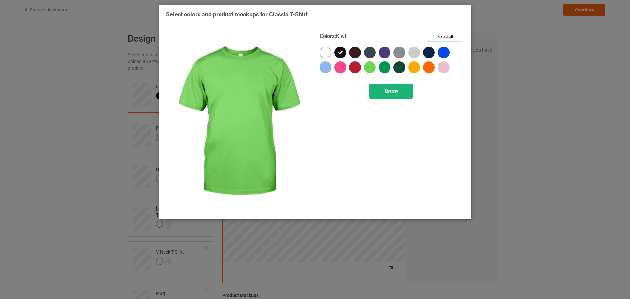
click at [380, 87] on div "Done" at bounding box center [390, 91] width 43 height 15
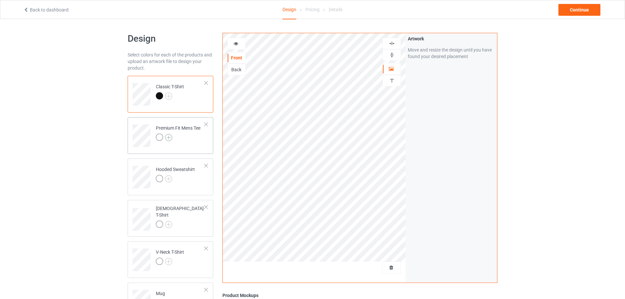
click at [166, 135] on img at bounding box center [168, 137] width 7 height 7
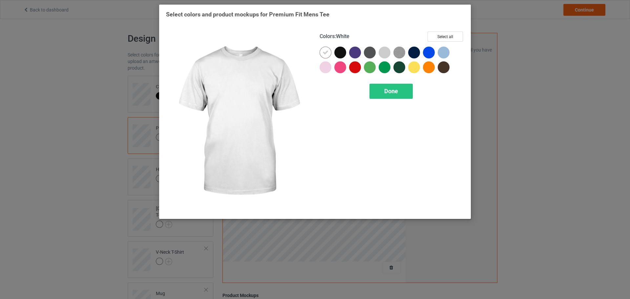
click at [335, 49] on div at bounding box center [341, 54] width 15 height 15
click at [324, 54] on icon at bounding box center [325, 53] width 6 height 6
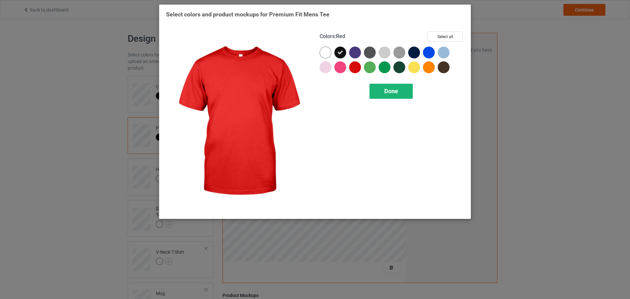
click at [380, 84] on div "Done" at bounding box center [390, 91] width 43 height 15
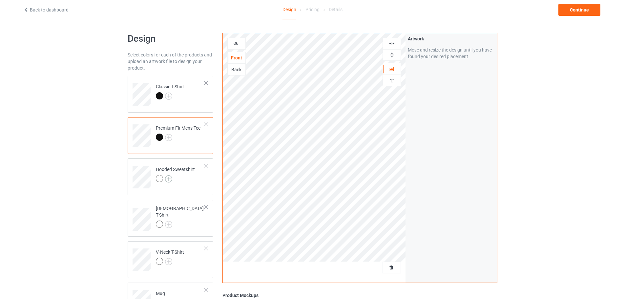
click at [169, 177] on img at bounding box center [168, 178] width 7 height 7
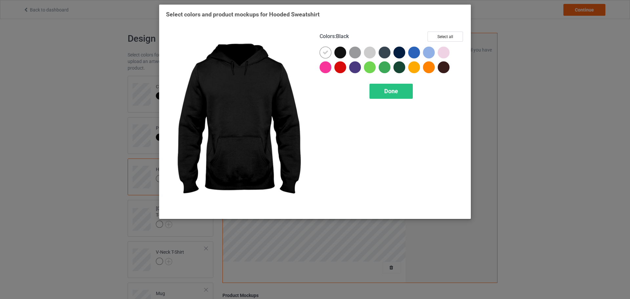
click at [338, 50] on div at bounding box center [340, 53] width 12 height 12
click at [327, 55] on icon at bounding box center [325, 53] width 6 height 6
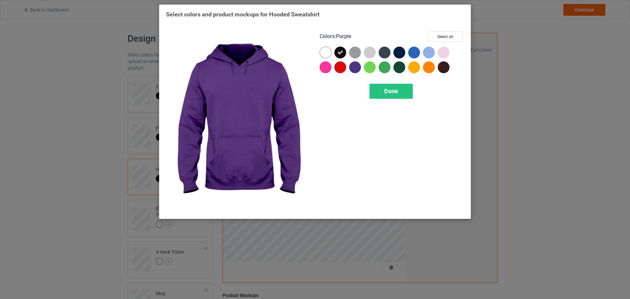
click at [386, 99] on div "Colors : Purple Select all Done" at bounding box center [392, 122] width 154 height 190
click at [383, 90] on div "Done" at bounding box center [390, 91] width 43 height 15
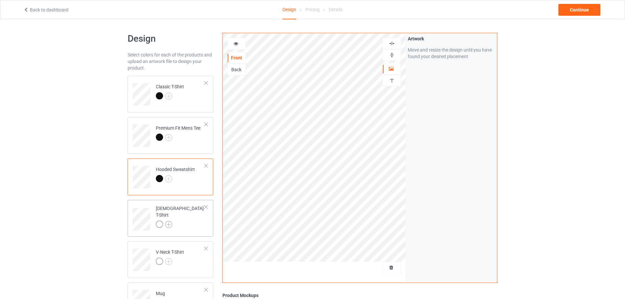
click at [168, 221] on img at bounding box center [168, 224] width 7 height 7
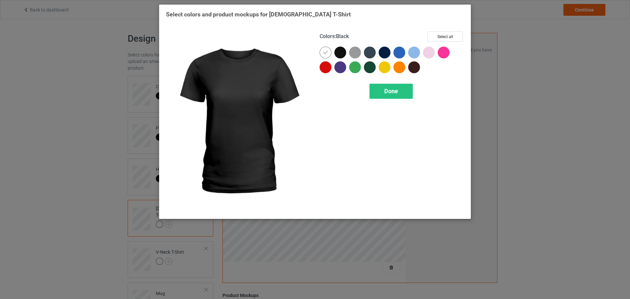
click at [341, 49] on div at bounding box center [340, 53] width 12 height 12
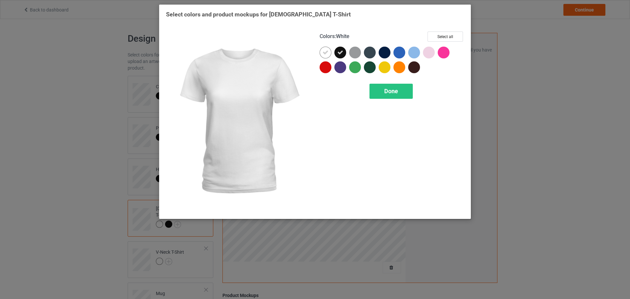
click at [331, 52] on div at bounding box center [326, 54] width 15 height 15
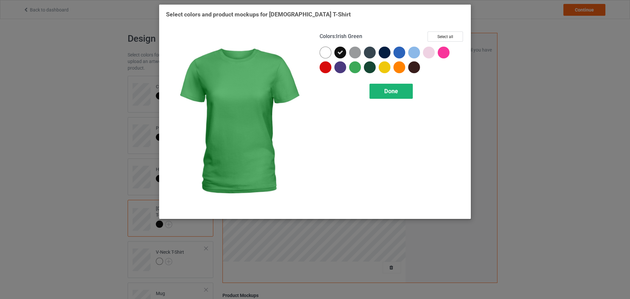
click at [373, 88] on div "Done" at bounding box center [390, 91] width 43 height 15
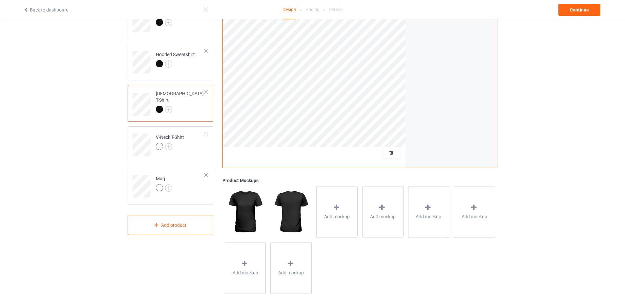
scroll to position [126, 0]
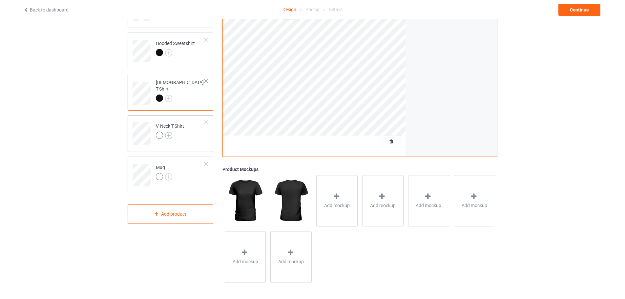
click at [170, 133] on img at bounding box center [168, 135] width 7 height 7
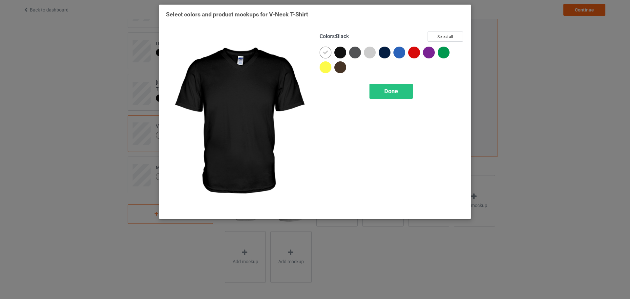
click at [336, 52] on div at bounding box center [340, 53] width 12 height 12
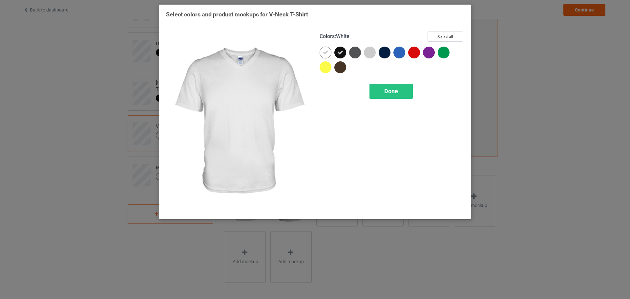
click at [327, 52] on icon at bounding box center [325, 53] width 6 height 6
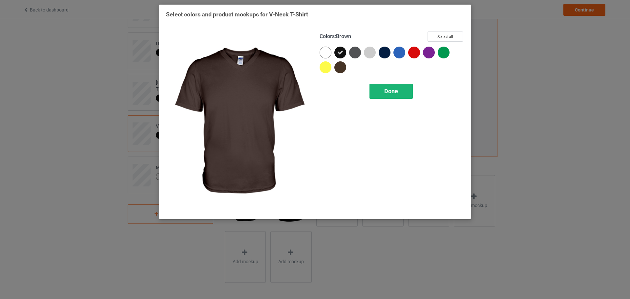
click at [378, 87] on div "Done" at bounding box center [390, 91] width 43 height 15
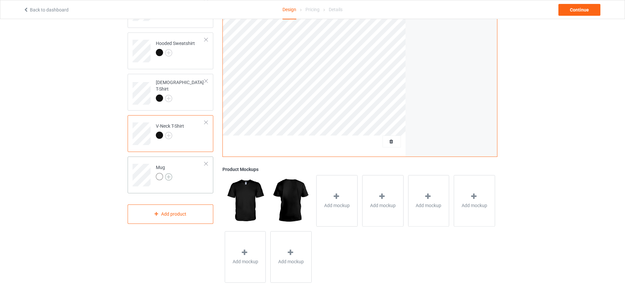
click at [169, 177] on img at bounding box center [168, 176] width 7 height 7
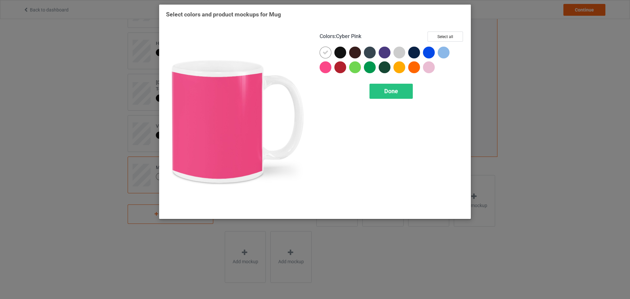
click at [339, 57] on div at bounding box center [340, 53] width 12 height 12
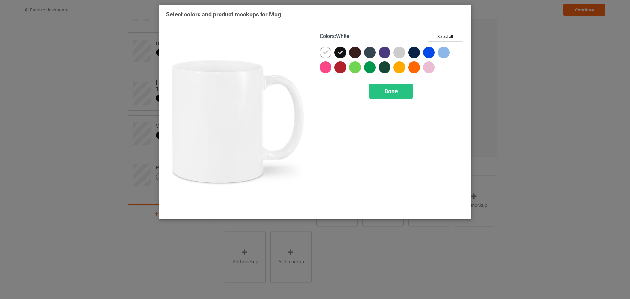
click at [330, 53] on div at bounding box center [325, 53] width 12 height 12
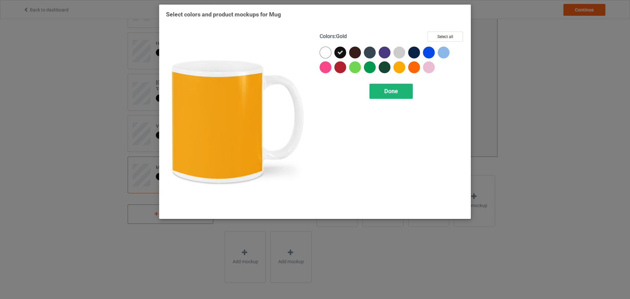
click at [398, 92] on div "Done" at bounding box center [390, 91] width 43 height 15
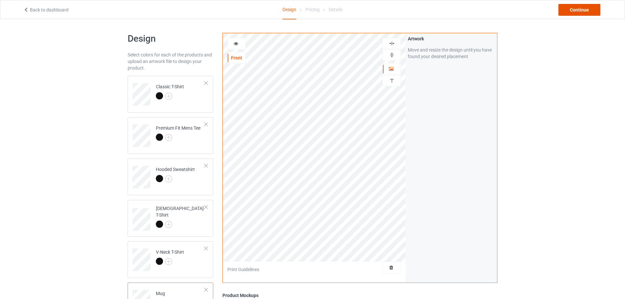
click at [588, 13] on div "Continue" at bounding box center [579, 10] width 42 height 12
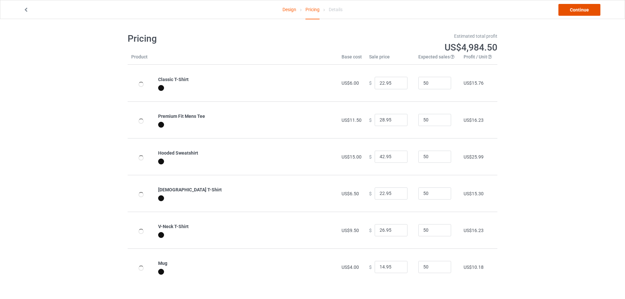
click at [587, 10] on link "Continue" at bounding box center [579, 10] width 42 height 12
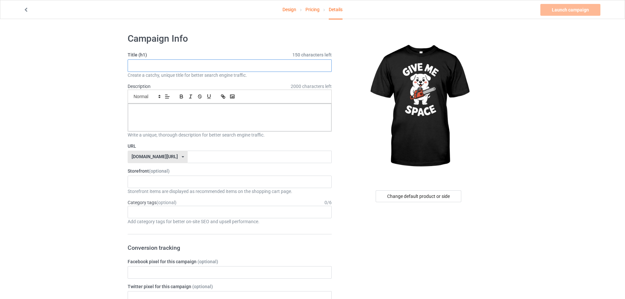
click at [199, 68] on input "text" at bounding box center [230, 65] width 204 height 12
paste input "Give Me Space - Dog"
type input "Give Me Space - Dog"
click at [193, 154] on input "text" at bounding box center [260, 157] width 144 height 12
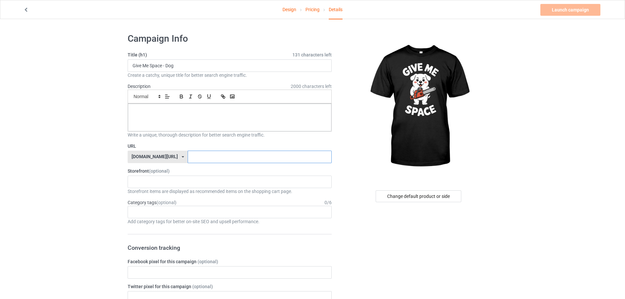
paste input "Give Me Space - Dog"
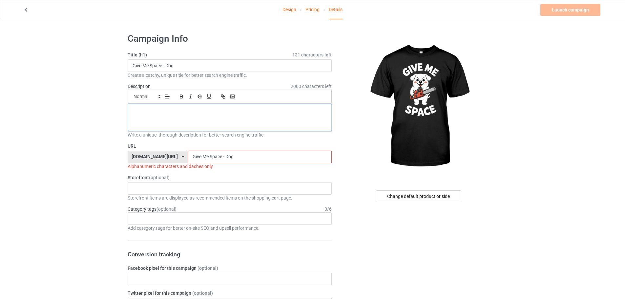
click at [212, 121] on div at bounding box center [229, 118] width 203 height 28
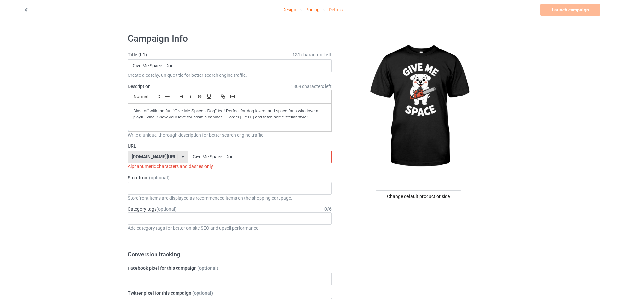
click at [135, 110] on p "Blast off with the fun "Give Me Space - Dog" tee! Perfect for dog lovers and sp…" at bounding box center [229, 114] width 193 height 12
drag, startPoint x: 184, startPoint y: 154, endPoint x: 182, endPoint y: 158, distance: 4.8
click at [188, 158] on input "Give Me Space - Dog" at bounding box center [260, 157] width 144 height 12
drag, startPoint x: 191, startPoint y: 155, endPoint x: 190, endPoint y: 158, distance: 3.3
click at [190, 158] on input "Give-Me Space - Dog" at bounding box center [260, 157] width 144 height 12
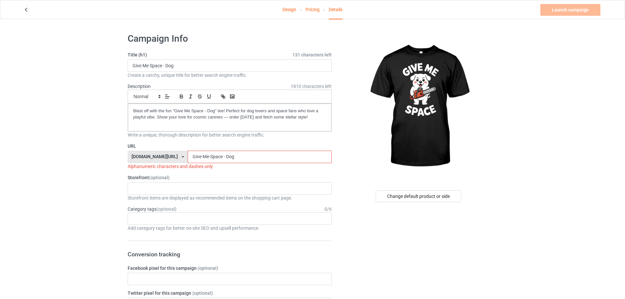
drag, startPoint x: 204, startPoint y: 156, endPoint x: 208, endPoint y: 159, distance: 5.1
click at [208, 159] on input "Give-Me-Space - Dog" at bounding box center [260, 157] width 144 height 12
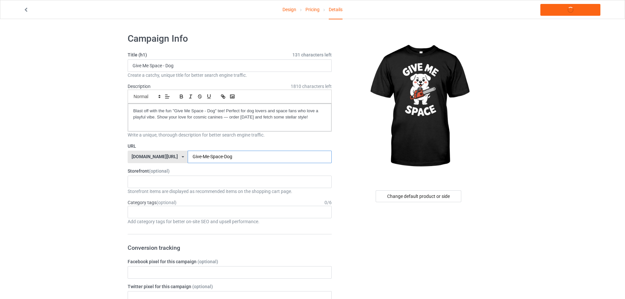
type input "Give-Me-Space-Dog"
click at [163, 183] on div "KIOTA Gaming Finish Line Fitness Mi-Tees 6767c36548d7ee002e084532 651a982803c4d…" at bounding box center [230, 181] width 204 height 12
click at [145, 218] on div "Mi-Tees" at bounding box center [229, 218] width 203 height 12
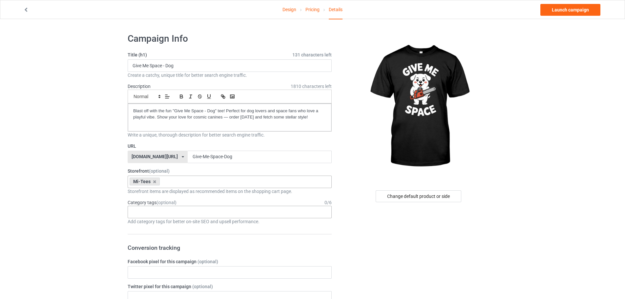
drag, startPoint x: 131, startPoint y: 213, endPoint x: 134, endPoint y: 213, distance: 3.9
click at [131, 213] on div "Age > [DEMOGRAPHIC_DATA] > 1 Age > [DEMOGRAPHIC_DATA] Months > 1 Month Age > [D…" at bounding box center [230, 212] width 204 height 12
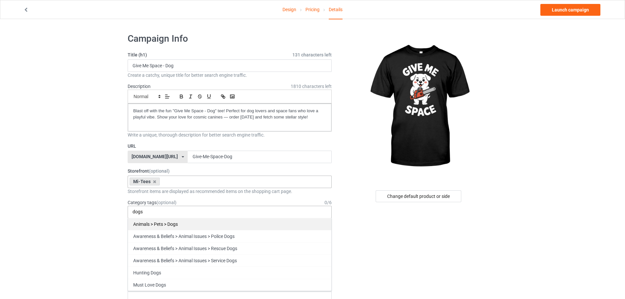
type input "dogs"
click at [161, 223] on div "Animals > Pets > Dogs" at bounding box center [229, 224] width 203 height 12
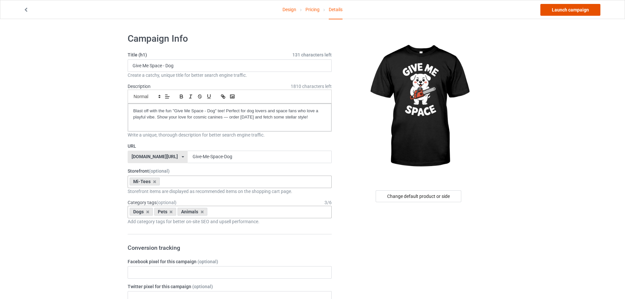
click at [579, 9] on link "Launch campaign" at bounding box center [570, 10] width 60 height 12
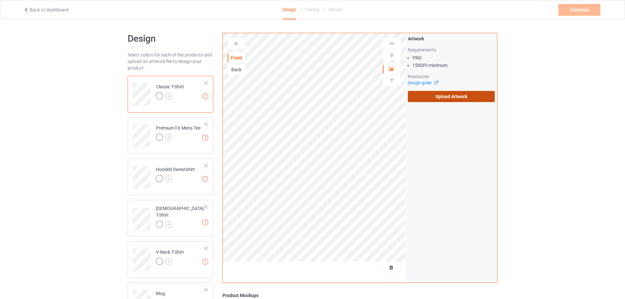
click at [446, 102] on label "Upload Artwork" at bounding box center [451, 96] width 87 height 11
click at [0, 0] on input "Upload Artwork" at bounding box center [0, 0] width 0 height 0
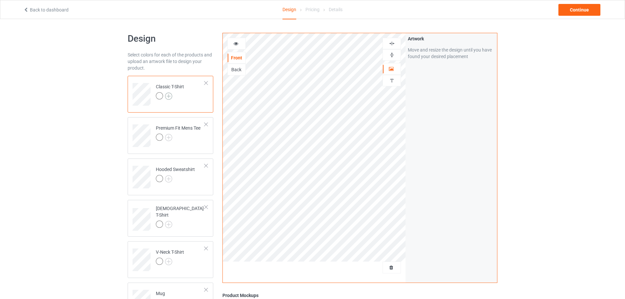
click at [169, 96] on img at bounding box center [168, 95] width 7 height 7
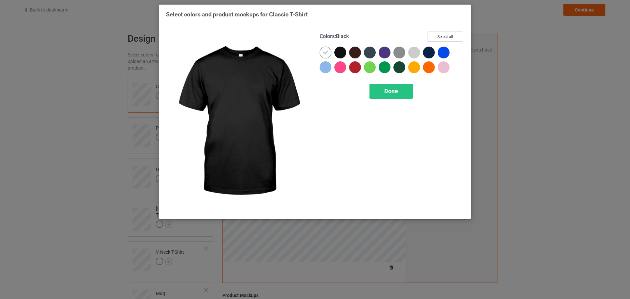
click at [340, 53] on div at bounding box center [340, 53] width 12 height 12
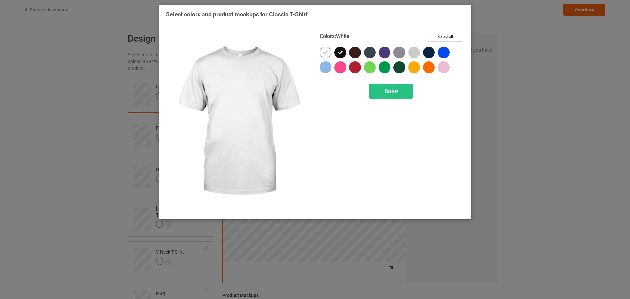
drag, startPoint x: 324, startPoint y: 54, endPoint x: 360, endPoint y: 68, distance: 38.6
click at [326, 54] on icon at bounding box center [325, 53] width 6 height 6
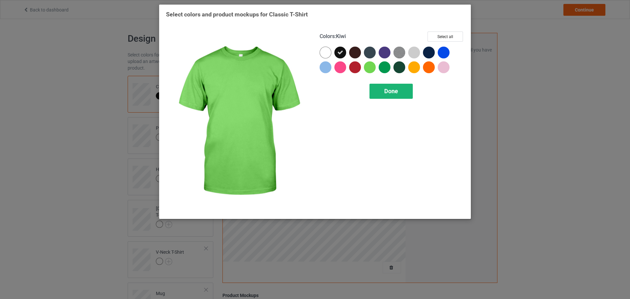
click at [384, 87] on div "Done" at bounding box center [390, 91] width 43 height 15
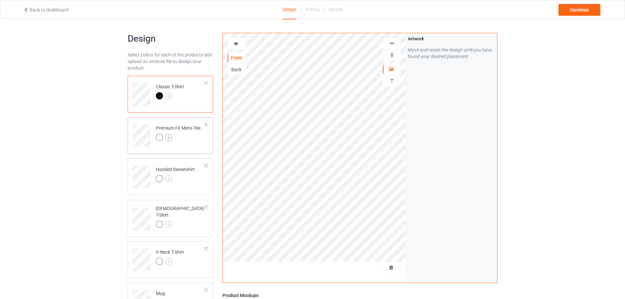
click at [167, 136] on img at bounding box center [168, 137] width 7 height 7
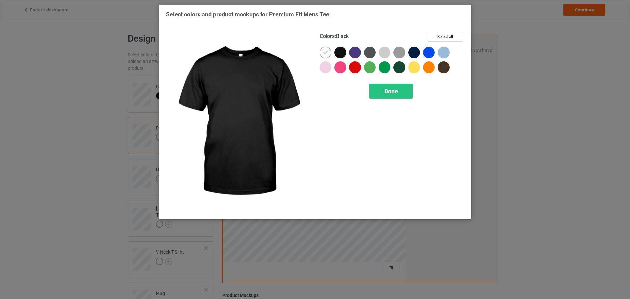
click at [337, 54] on div at bounding box center [340, 53] width 12 height 12
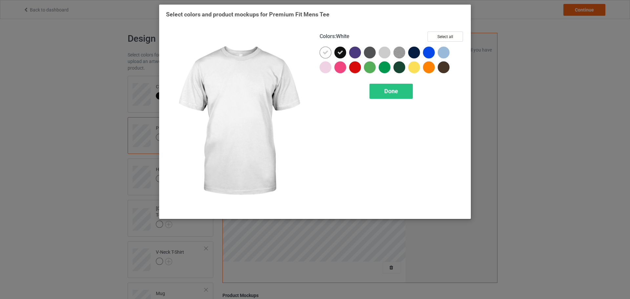
click at [322, 52] on div at bounding box center [325, 53] width 12 height 12
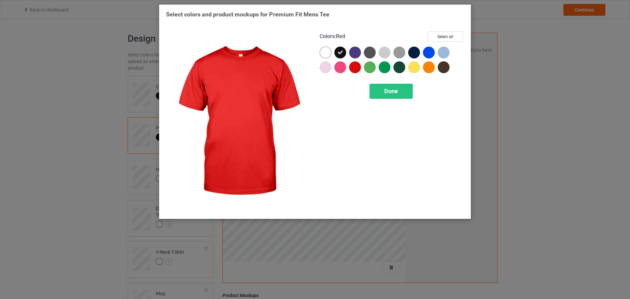
click at [388, 99] on div "Colors : Red Select all Done" at bounding box center [392, 122] width 154 height 190
click at [387, 92] on span "Done" at bounding box center [391, 91] width 14 height 7
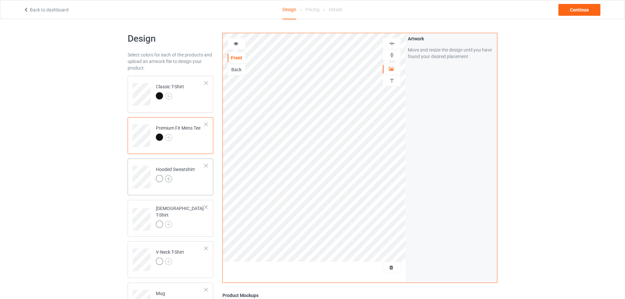
click at [170, 177] on img at bounding box center [168, 178] width 7 height 7
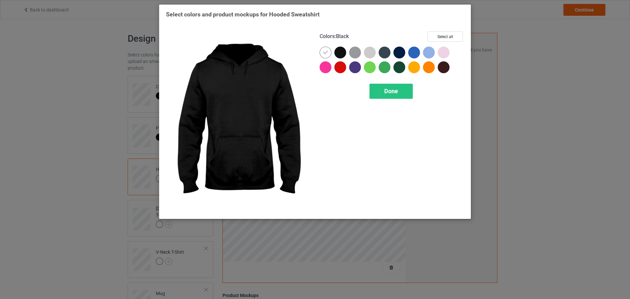
click at [342, 52] on div at bounding box center [340, 53] width 12 height 12
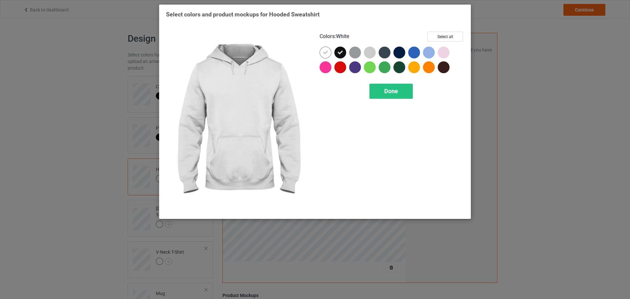
click at [324, 53] on icon at bounding box center [325, 53] width 6 height 6
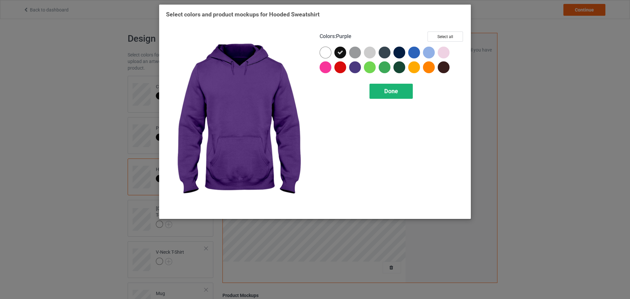
click at [390, 93] on span "Done" at bounding box center [391, 91] width 14 height 7
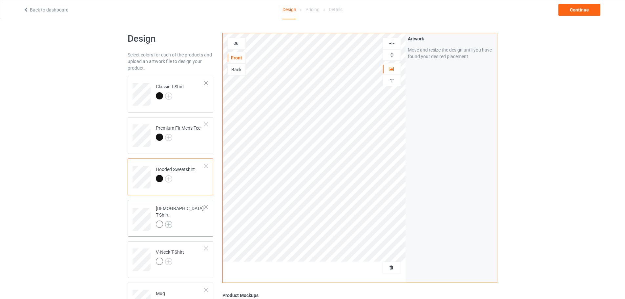
click at [167, 221] on img at bounding box center [168, 224] width 7 height 7
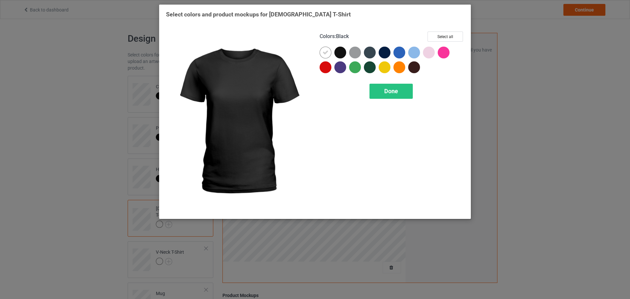
click at [341, 56] on div at bounding box center [340, 53] width 12 height 12
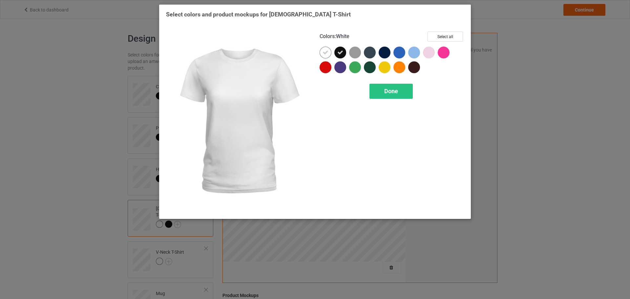
click at [323, 55] on icon at bounding box center [325, 53] width 6 height 6
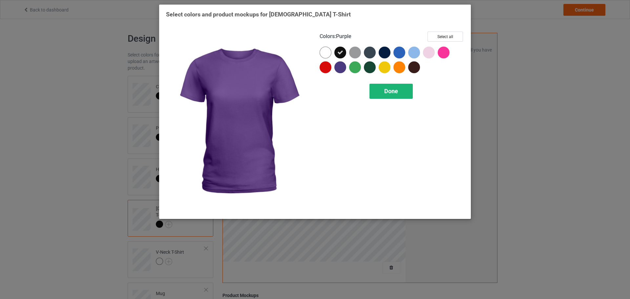
click at [401, 99] on div "Done" at bounding box center [390, 91] width 43 height 15
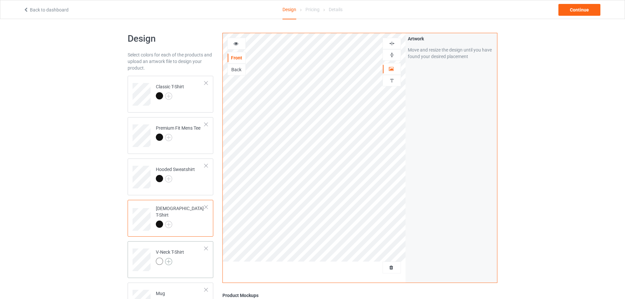
click at [172, 259] on img at bounding box center [168, 261] width 7 height 7
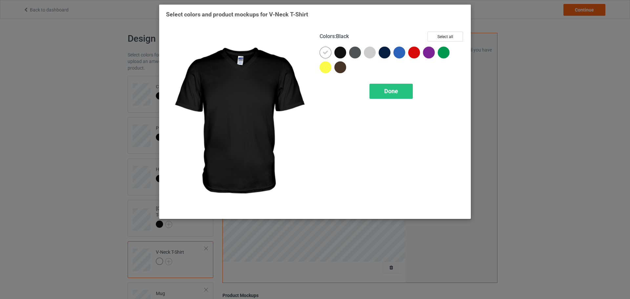
click at [340, 54] on div at bounding box center [340, 53] width 12 height 12
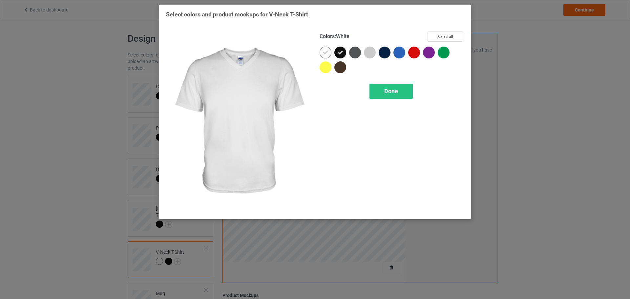
drag, startPoint x: 326, startPoint y: 54, endPoint x: 361, endPoint y: 68, distance: 38.1
click at [326, 54] on icon at bounding box center [325, 53] width 6 height 6
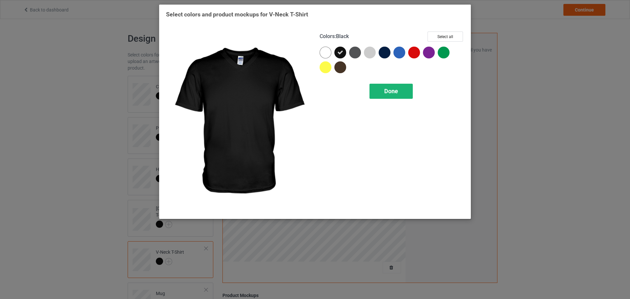
click at [399, 93] on div "Done" at bounding box center [390, 91] width 43 height 15
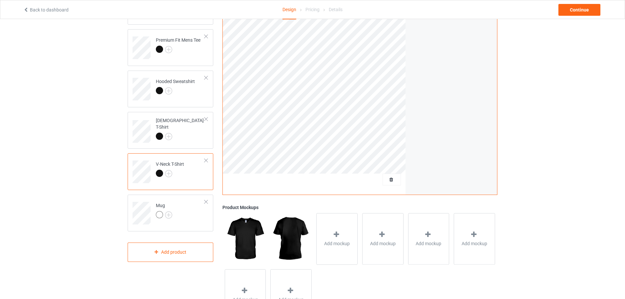
scroll to position [98, 0]
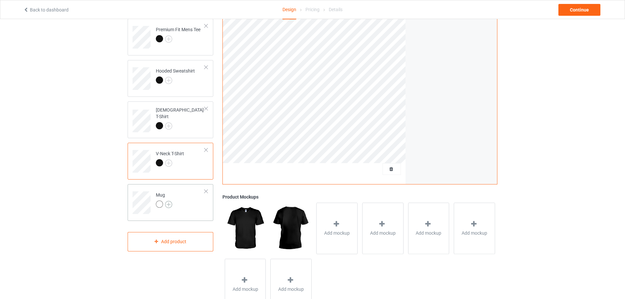
click at [170, 207] on img at bounding box center [168, 204] width 7 height 7
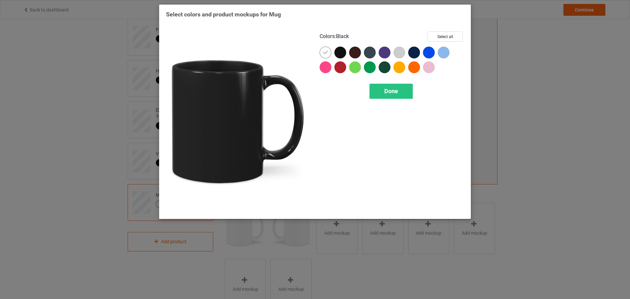
click at [338, 53] on div at bounding box center [340, 53] width 12 height 12
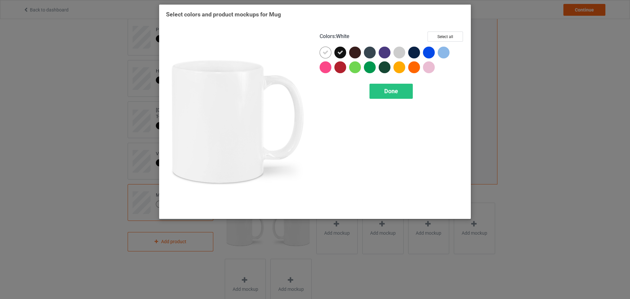
click at [326, 53] on icon at bounding box center [325, 53] width 6 height 6
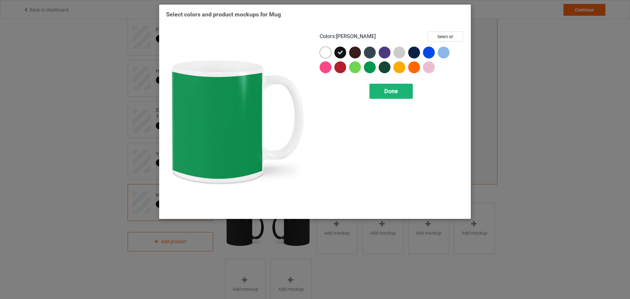
click at [383, 86] on div "Done" at bounding box center [390, 91] width 43 height 15
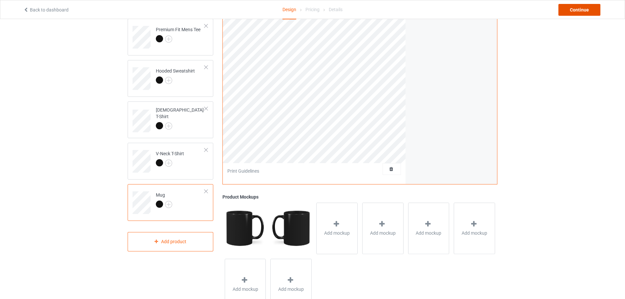
click at [572, 13] on div "Continue" at bounding box center [579, 10] width 42 height 12
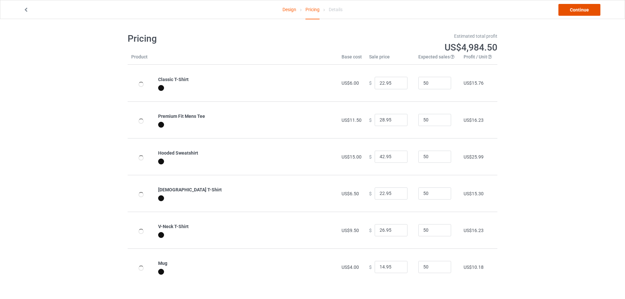
click at [572, 13] on link "Continue" at bounding box center [579, 10] width 42 height 12
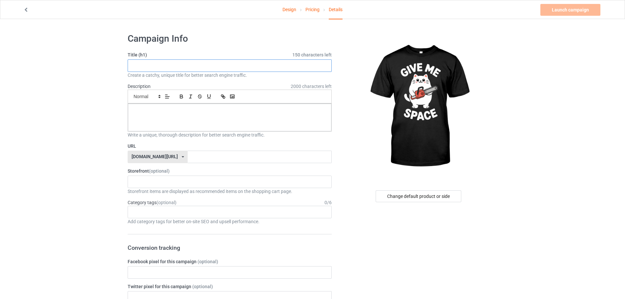
click at [182, 63] on input "text" at bounding box center [230, 65] width 204 height 12
paste input "Give Me Space - Cat"
type input "Give Me Space - Cat"
drag, startPoint x: 174, startPoint y: 156, endPoint x: 191, endPoint y: 148, distance: 18.0
click at [188, 155] on input "text" at bounding box center [260, 157] width 144 height 12
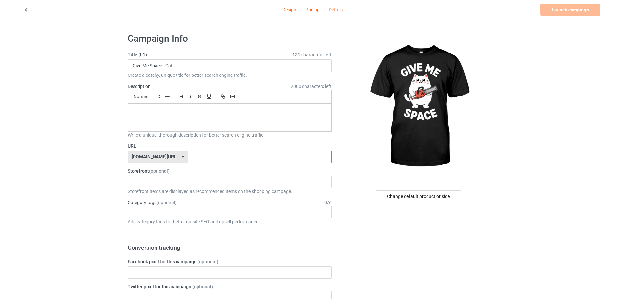
paste input "Give Me Space - Cat"
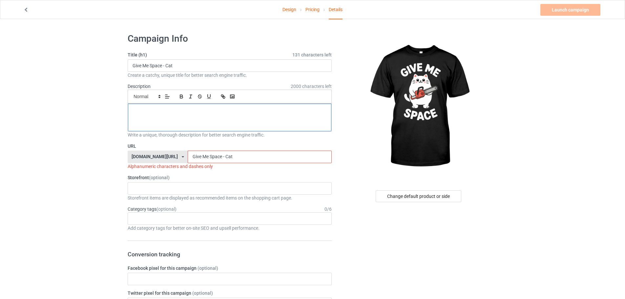
click at [230, 122] on div at bounding box center [229, 118] width 203 height 28
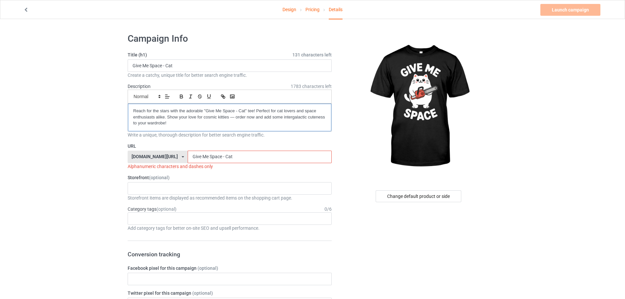
click at [134, 110] on p "Reach for the stars with the adorable "Give Me Space - Cat" tee! Perfect for ca…" at bounding box center [229, 117] width 193 height 18
click at [188, 157] on input "Give Me Space - Cat" at bounding box center [260, 157] width 144 height 12
drag, startPoint x: 190, startPoint y: 158, endPoint x: 193, endPoint y: 162, distance: 4.3
click at [193, 162] on input "Give-Me Space - Cat" at bounding box center [260, 157] width 144 height 12
drag, startPoint x: 203, startPoint y: 157, endPoint x: 208, endPoint y: 167, distance: 10.6
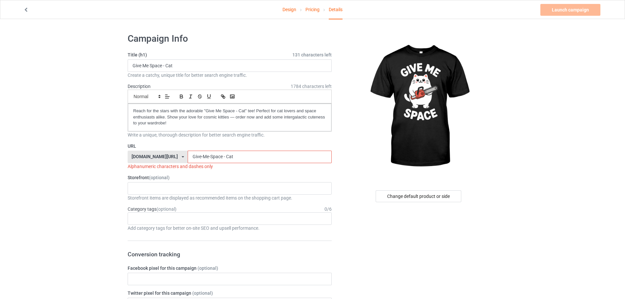
click at [208, 167] on div "URL [DOMAIN_NAME][URL] [DOMAIN_NAME][URL] 587d0d41cee36fd012c64a69 Give-Me-Spac…" at bounding box center [230, 156] width 204 height 27
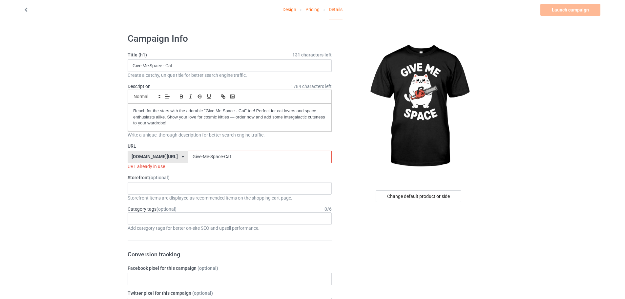
click at [230, 156] on input "Give-Me-Space-Cat" at bounding box center [260, 157] width 144 height 12
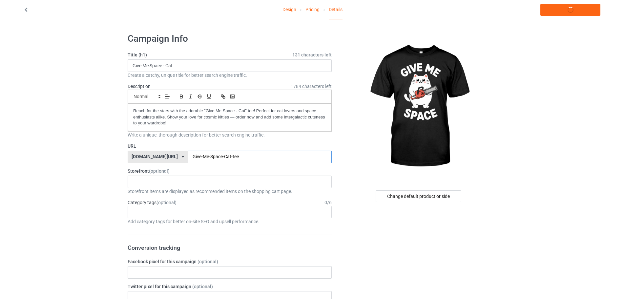
type input "Give-Me-Space-Cat-tee"
click at [171, 181] on div "KIOTA Gaming Finish Line Fitness Mi-Tees 6767c36548d7ee002e084532 651a982803c4d…" at bounding box center [230, 181] width 204 height 12
click at [145, 215] on div "Mi-Tees" at bounding box center [229, 218] width 203 height 12
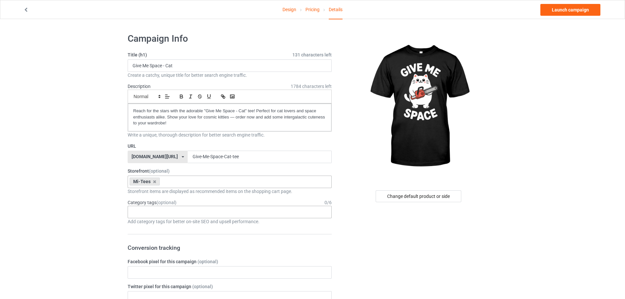
click at [133, 207] on div "Age > [DEMOGRAPHIC_DATA] > 1 Age > [DEMOGRAPHIC_DATA] Months > 1 Month Age > [D…" at bounding box center [230, 212] width 204 height 12
drag, startPoint x: 151, startPoint y: 210, endPoint x: 138, endPoint y: 210, distance: 12.1
click at [138, 210] on div "[PERSON_NAME] No result found 1 1 Month 1-12 Months 1-19 10 10 Month 100 10K Ru…" at bounding box center [230, 212] width 204 height 12
drag, startPoint x: 145, startPoint y: 213, endPoint x: 138, endPoint y: 215, distance: 7.4
click at [138, 215] on div "[PERSON_NAME] No result found 1 1 Month 1-12 Months 1-19 10 10 Month 100 10K Ru…" at bounding box center [230, 212] width 204 height 12
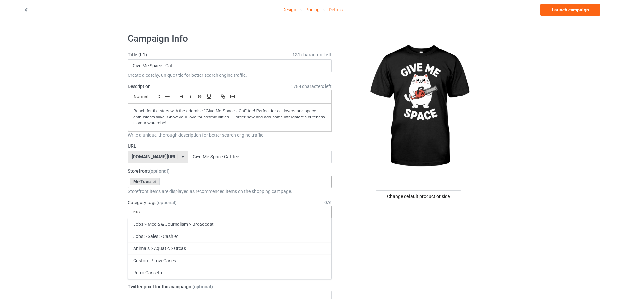
click at [137, 211] on input "cas" at bounding box center [139, 212] width 13 height 6
click at [138, 211] on input "cays" at bounding box center [141, 212] width 16 height 6
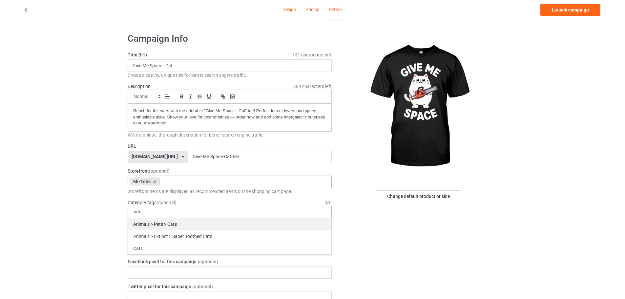
type input "cats"
click at [156, 223] on div "Animals > Pets > Cats" at bounding box center [229, 224] width 203 height 12
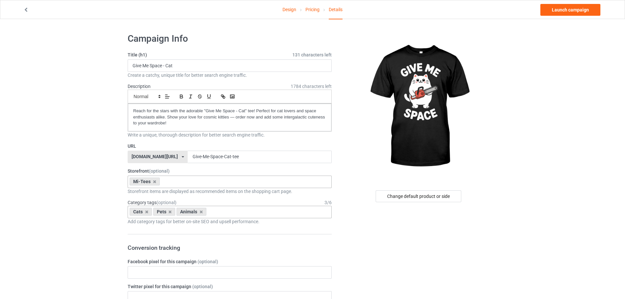
click at [553, 10] on link "Launch campaign" at bounding box center [570, 10] width 60 height 12
